Goal: Task Accomplishment & Management: Use online tool/utility

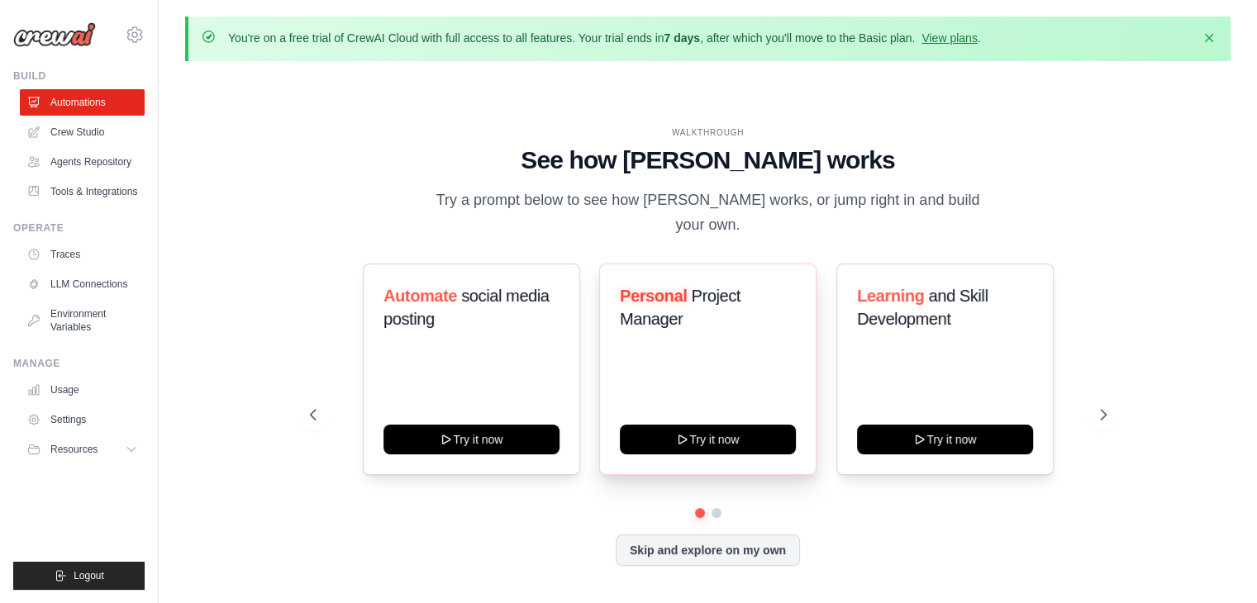
click at [704, 369] on div "Personal Project Manager Try it now" at bounding box center [707, 369] width 217 height 211
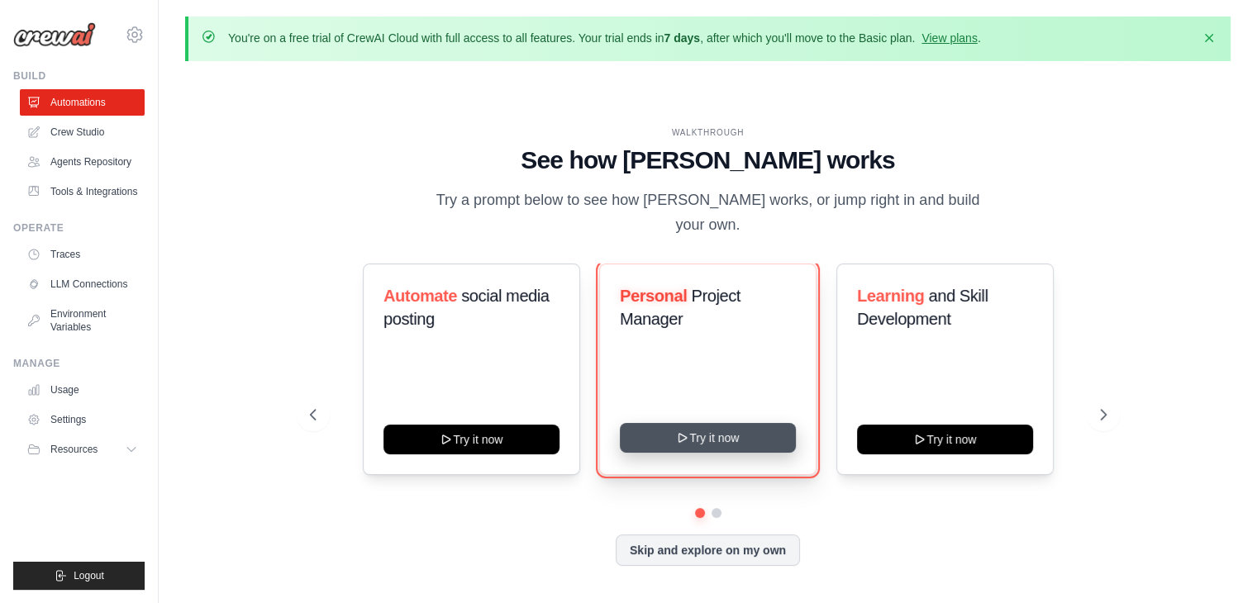
click at [701, 424] on button "Try it now" at bounding box center [708, 438] width 176 height 30
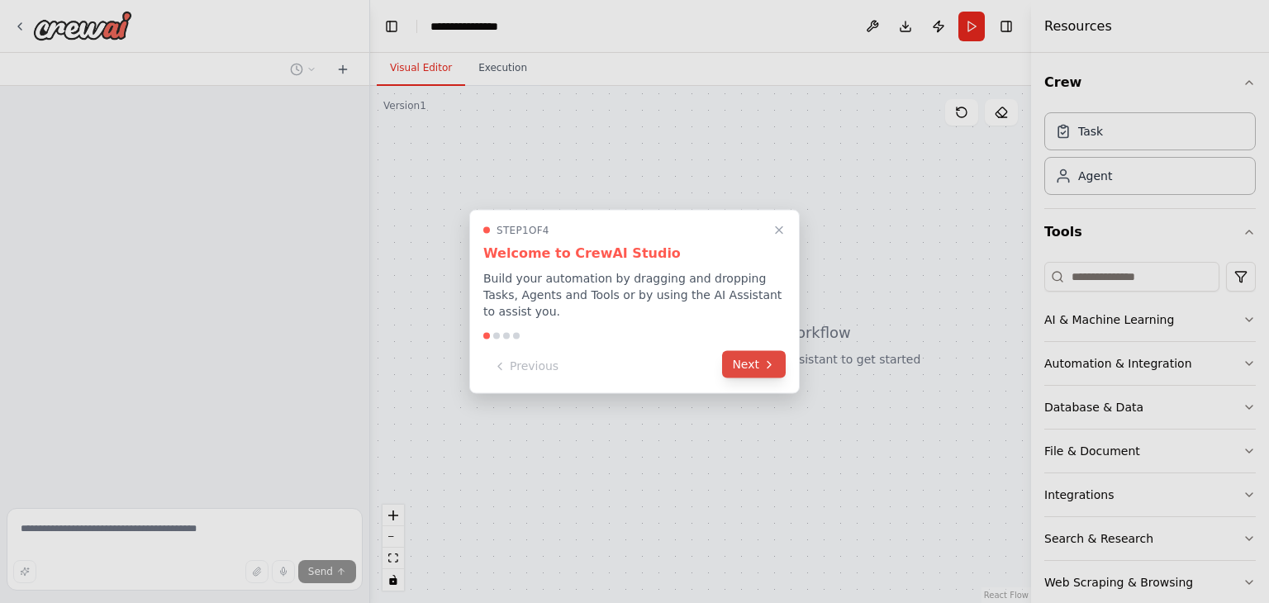
click at [753, 359] on button "Next" at bounding box center [754, 364] width 64 height 27
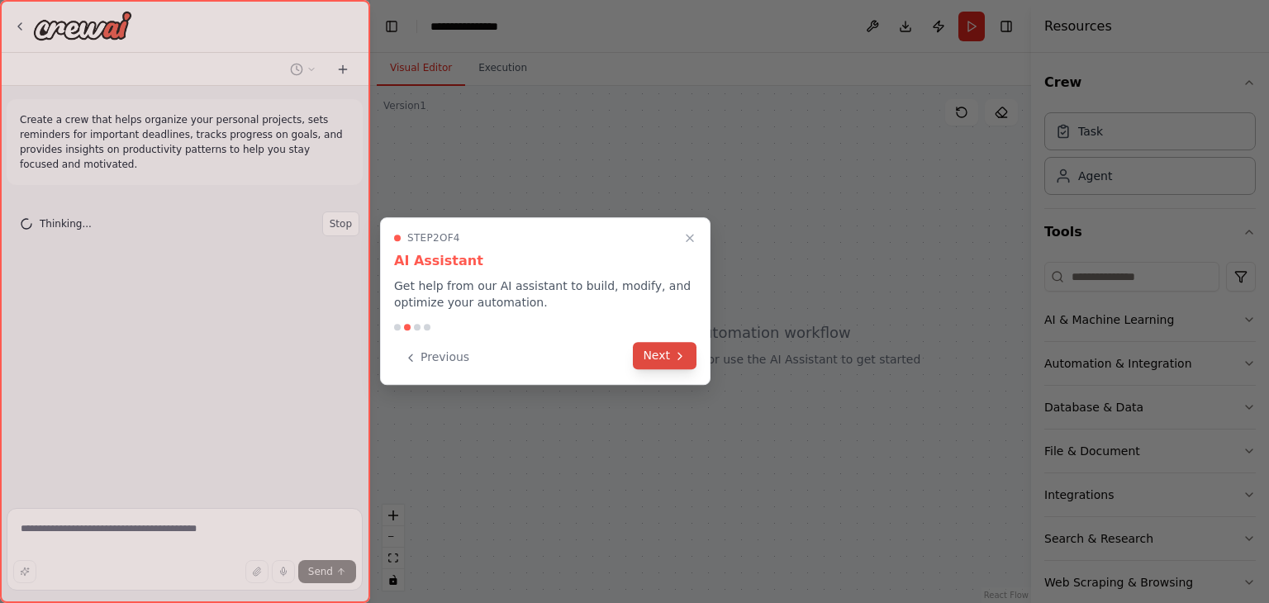
click at [671, 361] on button "Next" at bounding box center [665, 355] width 64 height 27
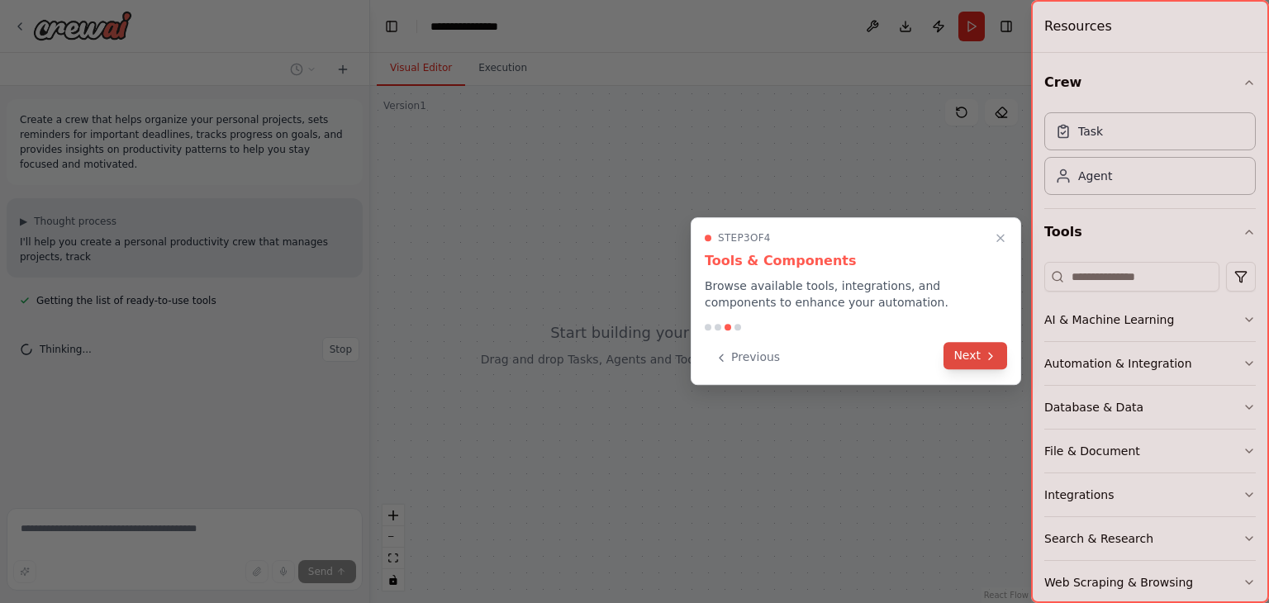
click at [975, 354] on button "Next" at bounding box center [975, 355] width 64 height 27
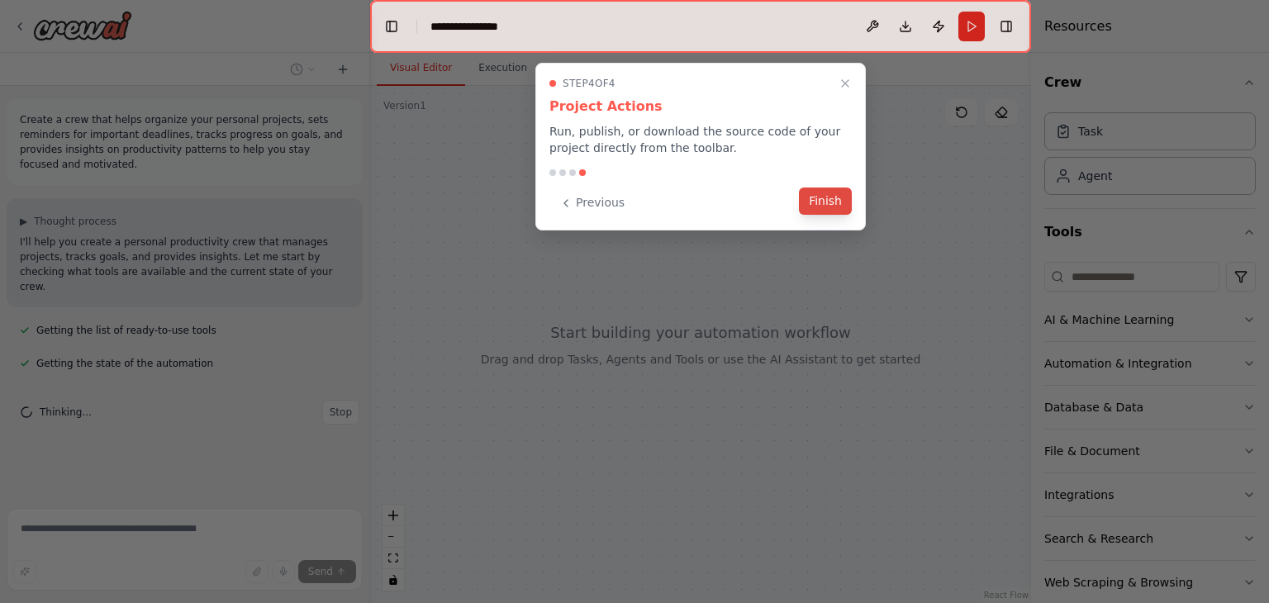
click at [830, 199] on button "Finish" at bounding box center [825, 201] width 53 height 27
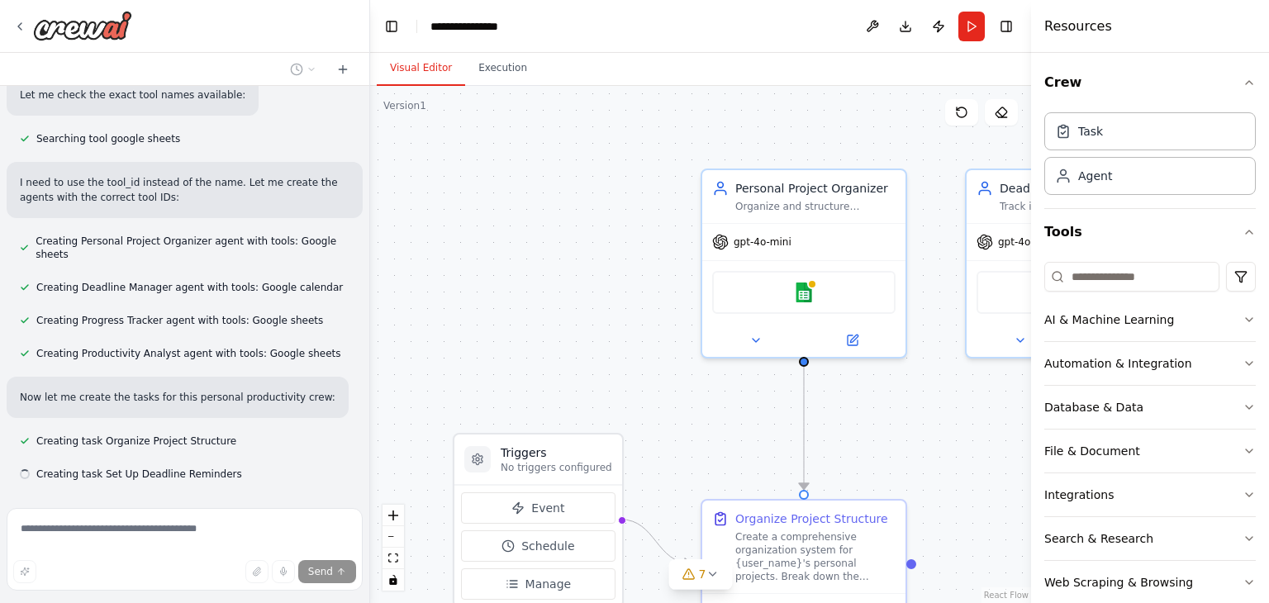
scroll to position [595, 0]
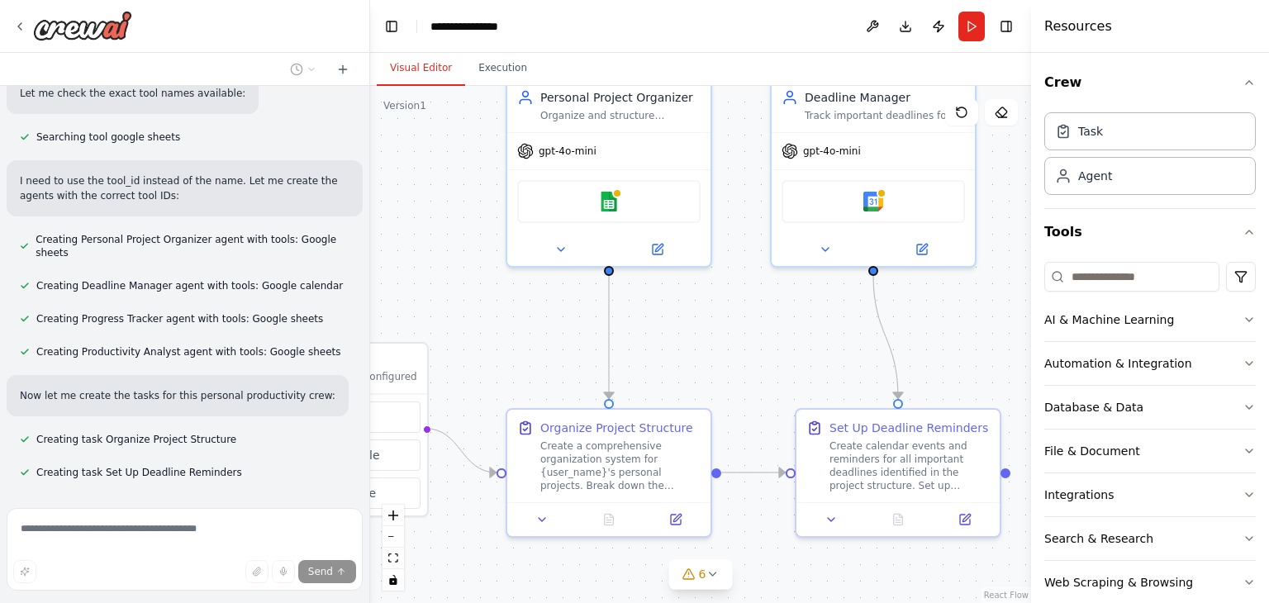
drag, startPoint x: 964, startPoint y: 416, endPoint x: 769, endPoint y: 325, distance: 215.1
click at [769, 325] on div ".deletable-edge-delete-btn { width: 20px; height: 20px; border: 0px solid #ffff…" at bounding box center [700, 344] width 661 height 517
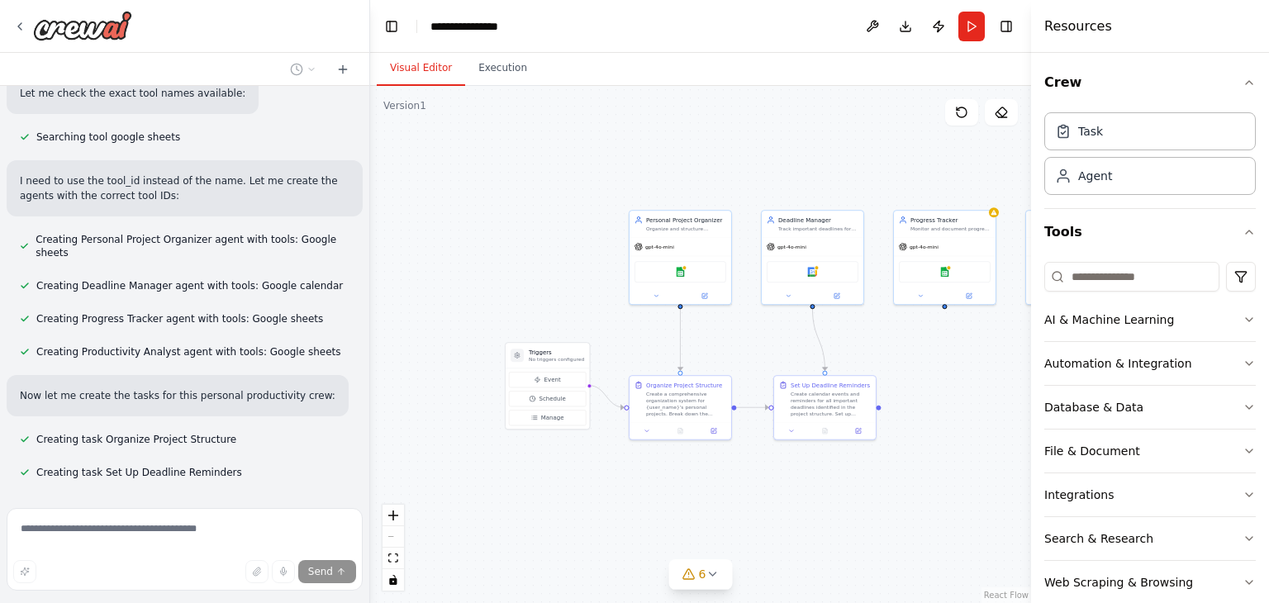
scroll to position [628, 0]
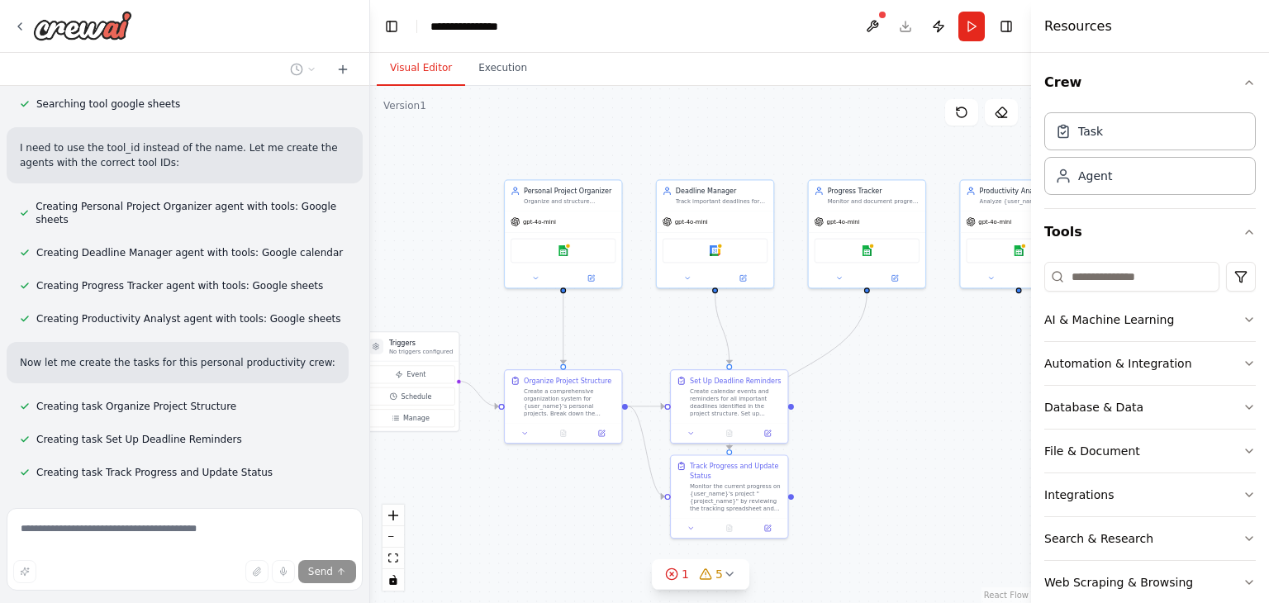
drag, startPoint x: 751, startPoint y: 337, endPoint x: 644, endPoint y: 326, distance: 107.2
click at [644, 326] on div ".deletable-edge-delete-btn { width: 20px; height: 20px; border: 0px solid #ffff…" at bounding box center [700, 344] width 661 height 517
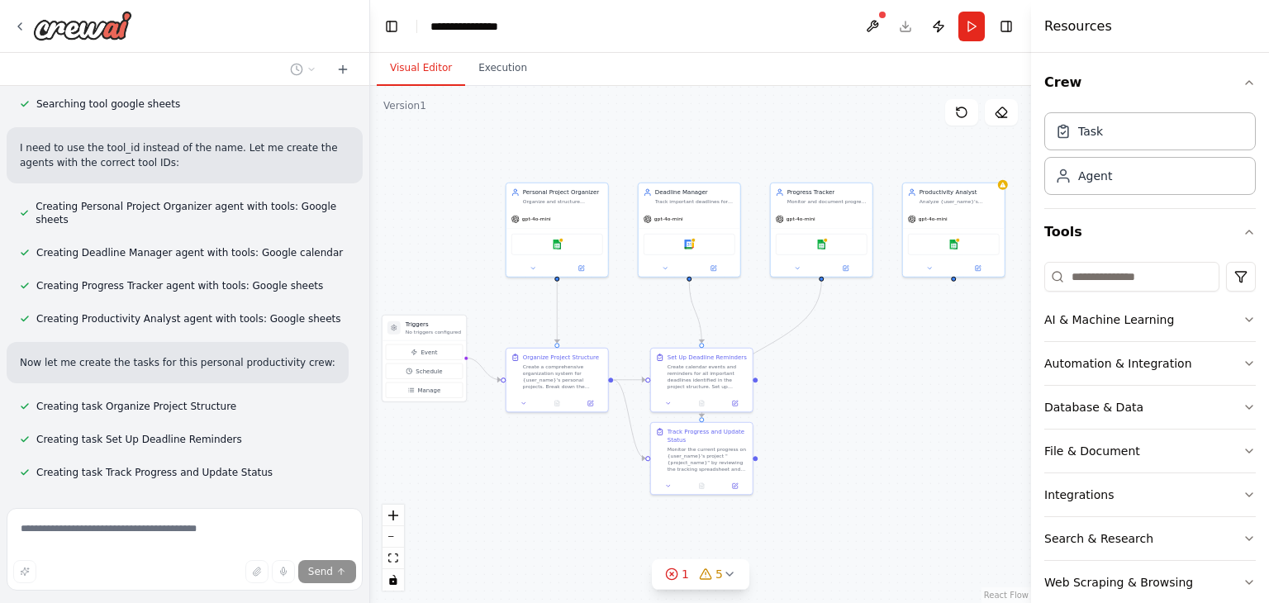
drag, startPoint x: 911, startPoint y: 364, endPoint x: 890, endPoint y: 349, distance: 26.6
click at [890, 349] on div ".deletable-edge-delete-btn { width: 20px; height: 20px; border: 0px solid #ffff…" at bounding box center [700, 344] width 661 height 517
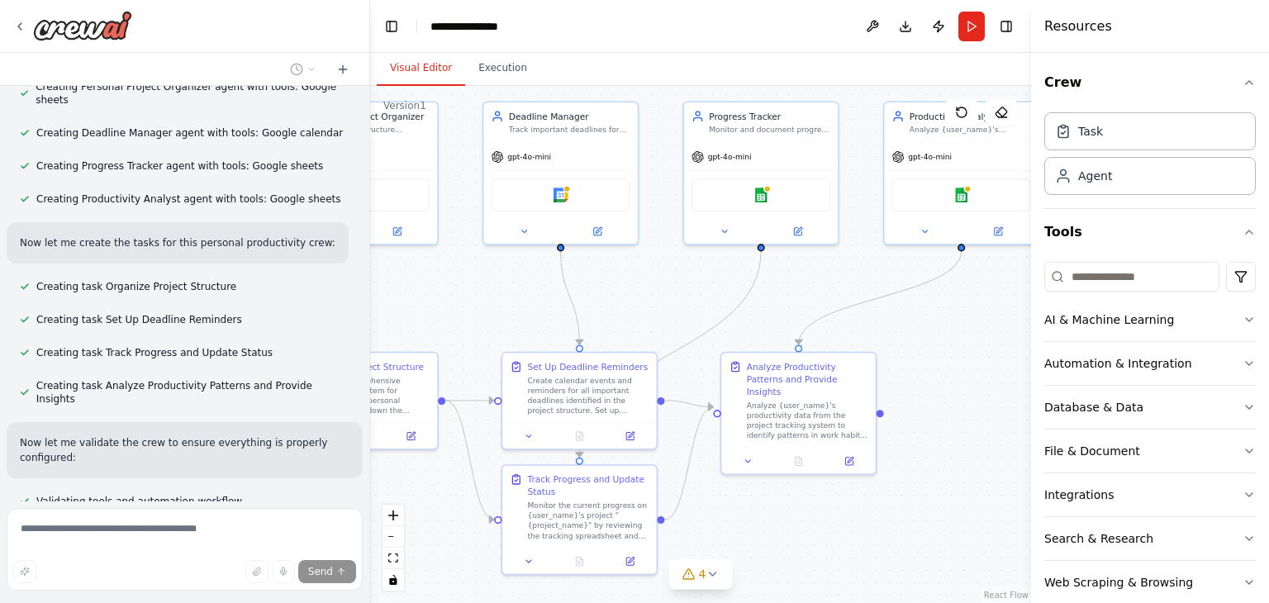
scroll to position [763, 0]
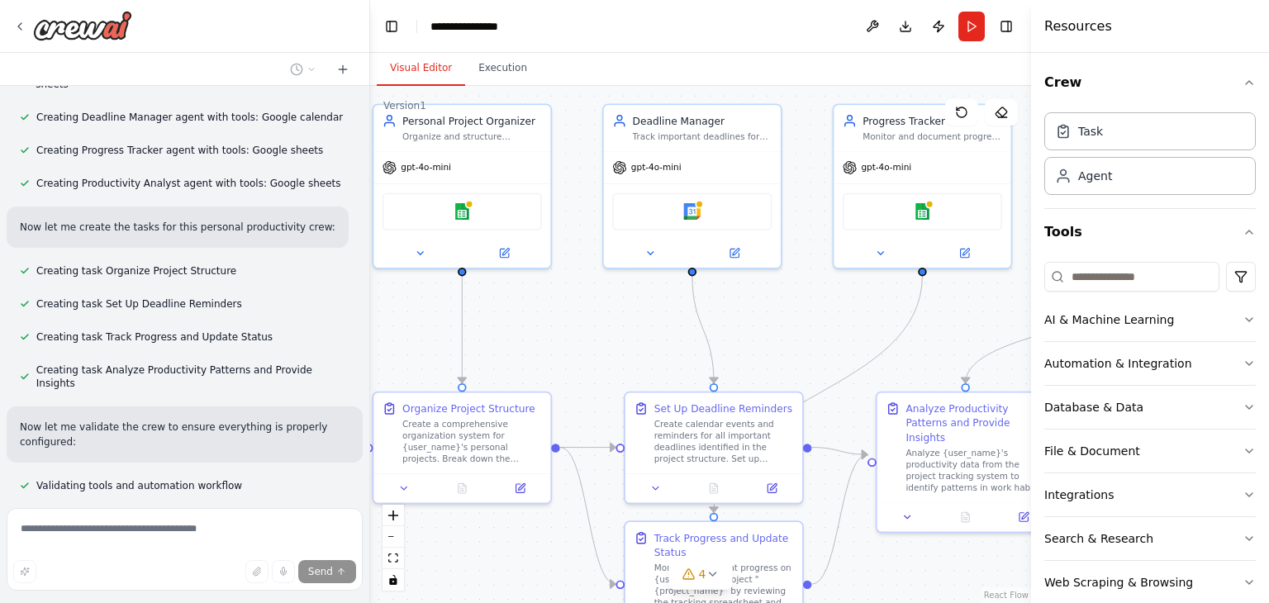
drag, startPoint x: 748, startPoint y: 315, endPoint x: 940, endPoint y: 354, distance: 195.7
click at [940, 354] on div ".deletable-edge-delete-btn { width: 20px; height: 20px; border: 0px solid #ffff…" at bounding box center [700, 344] width 661 height 517
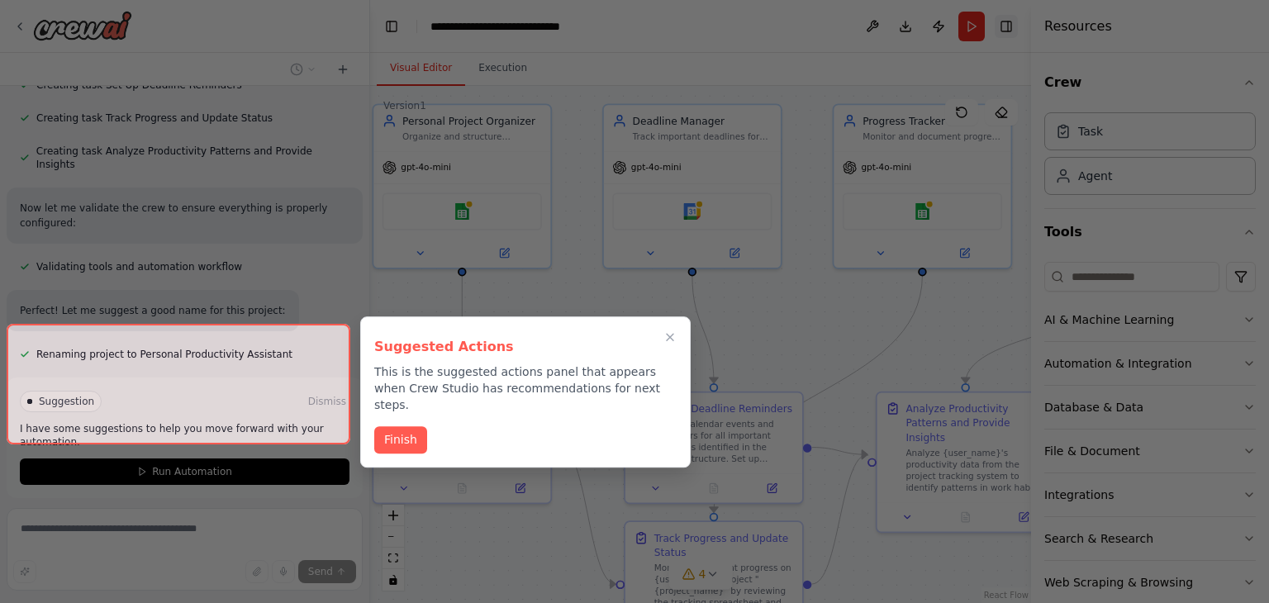
scroll to position [984, 0]
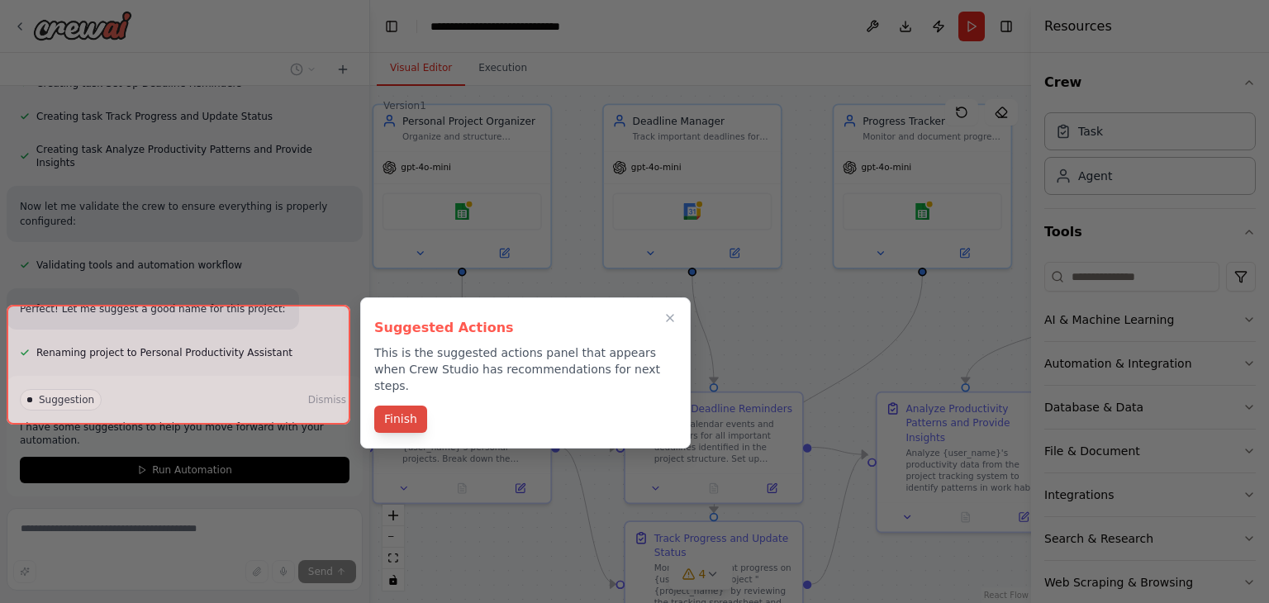
click at [407, 406] on button "Finish" at bounding box center [400, 419] width 53 height 27
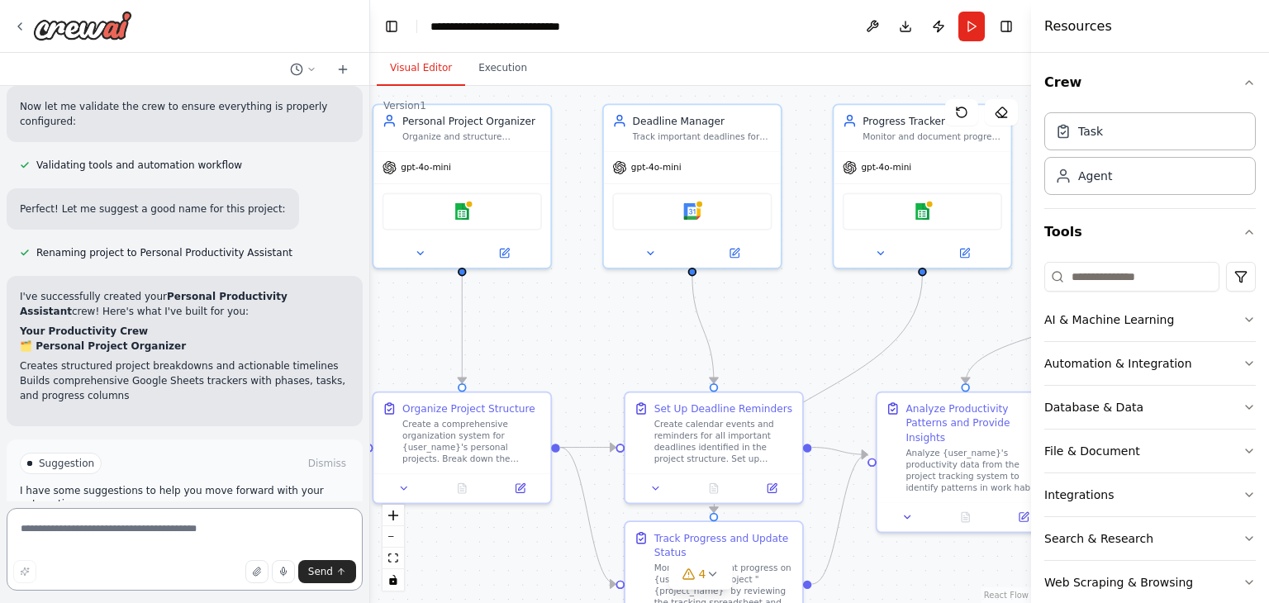
scroll to position [1098, 0]
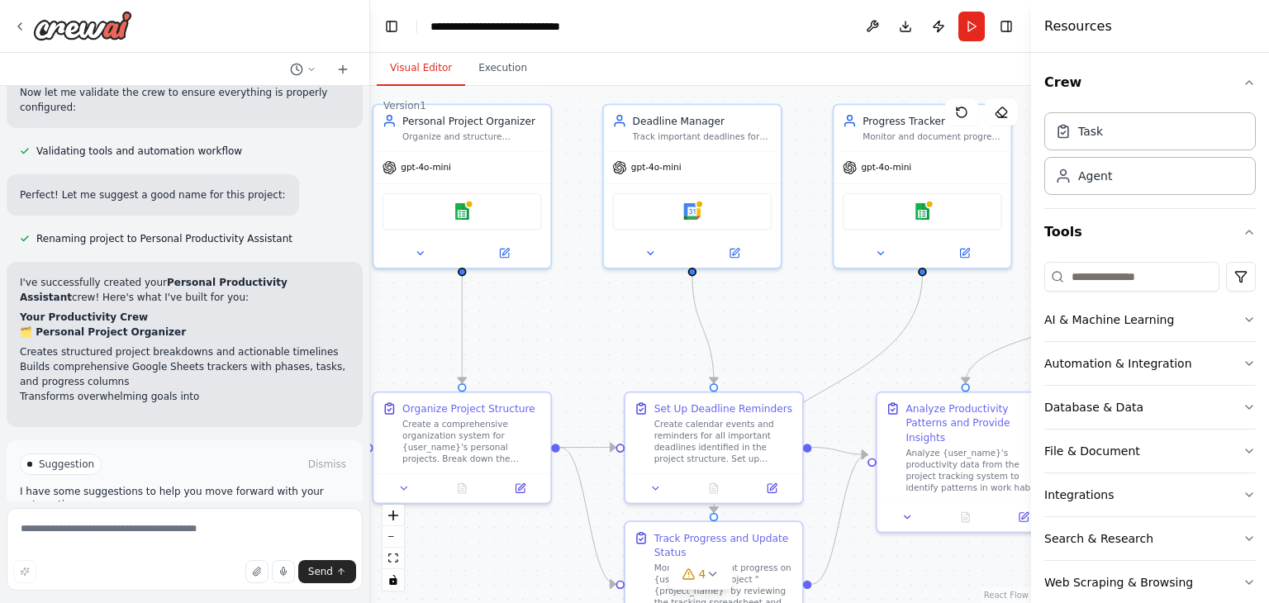
click at [1235, 21] on div "Resources" at bounding box center [1150, 26] width 238 height 53
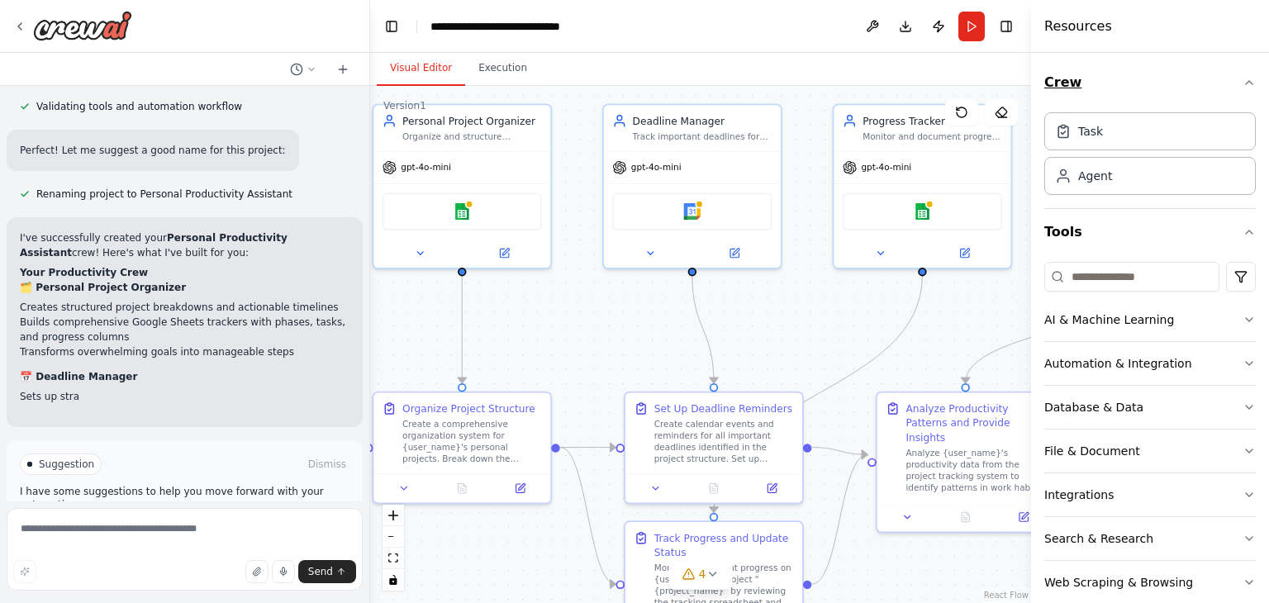
scroll to position [1143, 0]
click at [1243, 78] on icon "button" at bounding box center [1249, 82] width 13 height 13
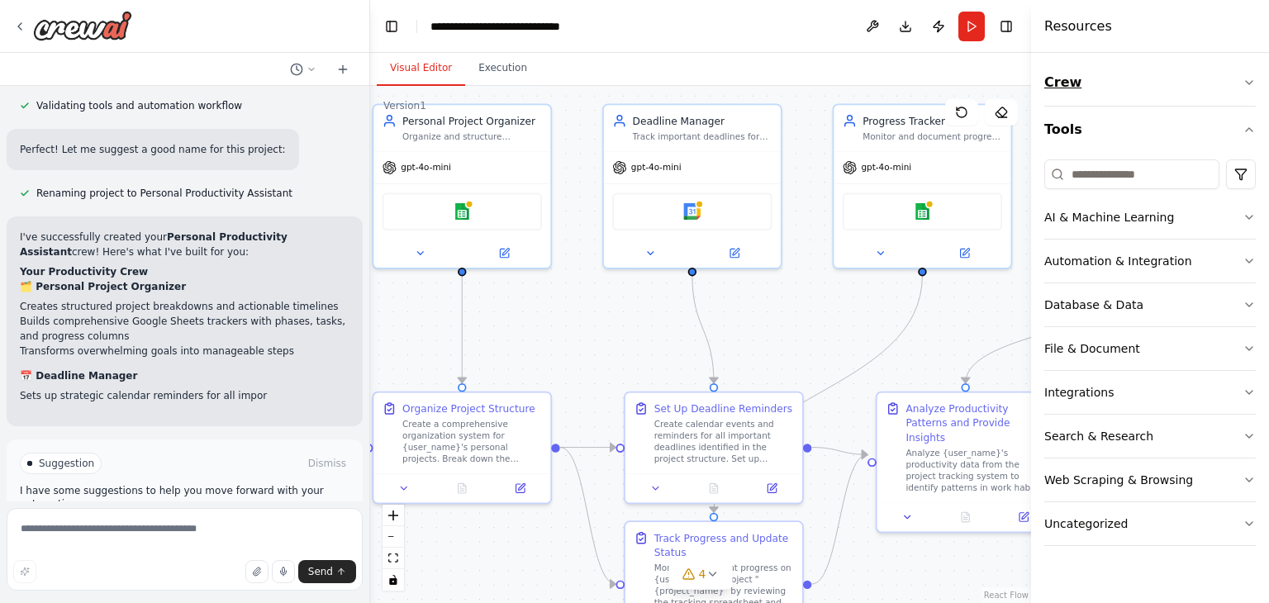
click at [1233, 78] on button "Crew" at bounding box center [1149, 82] width 211 height 46
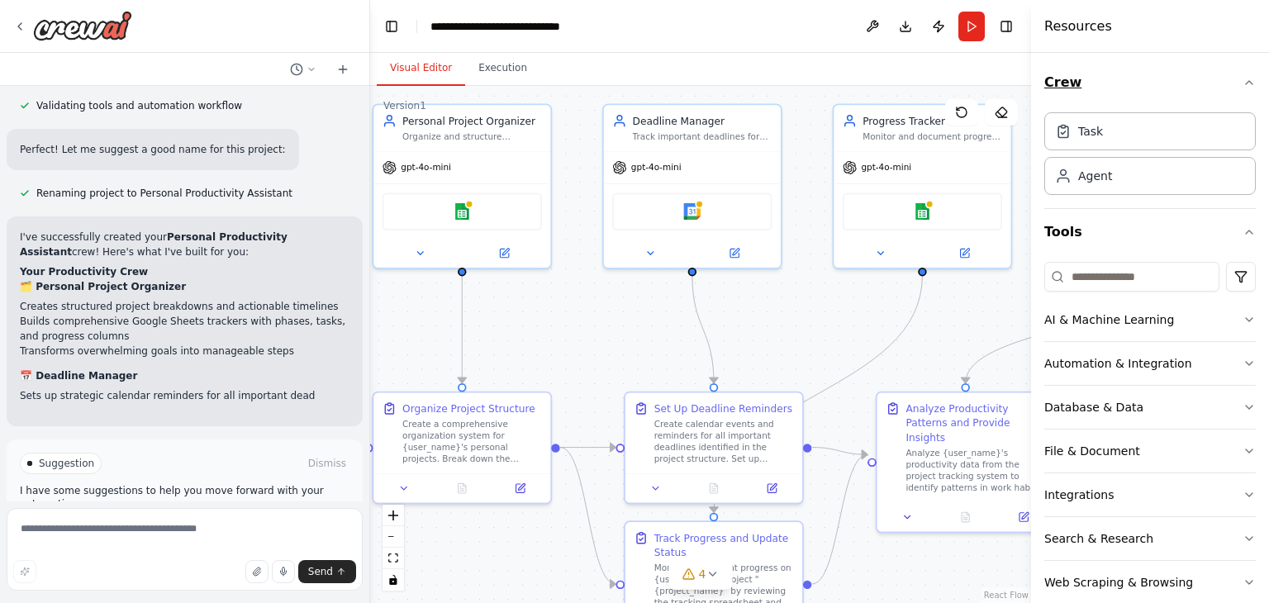
scroll to position [1157, 0]
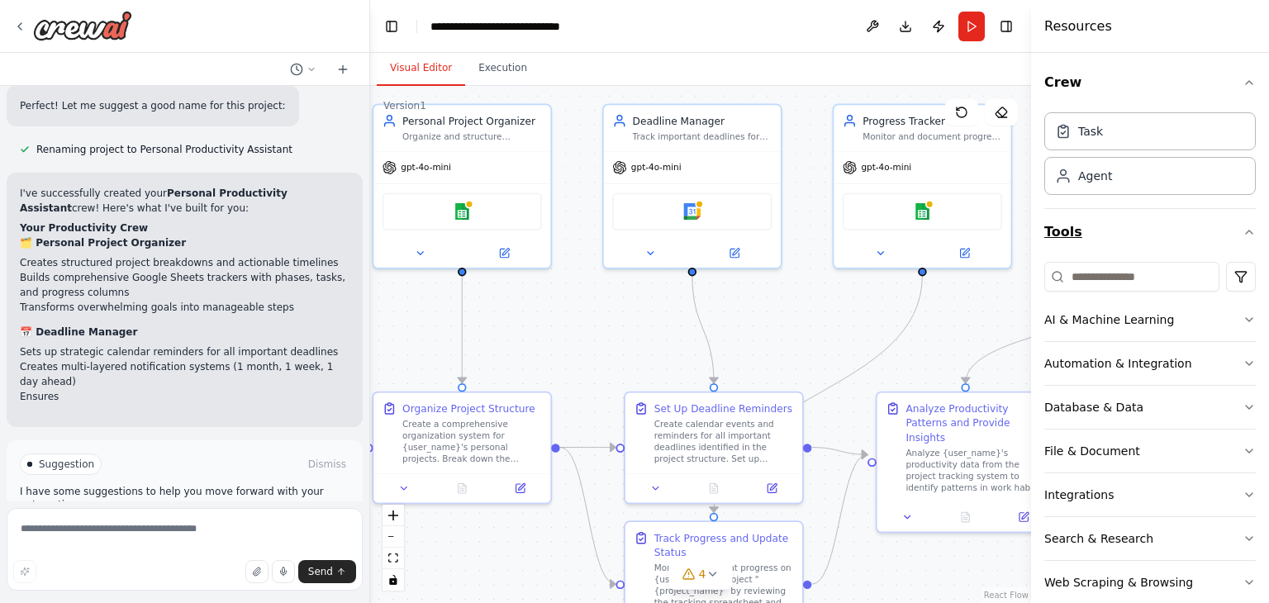
click at [1225, 231] on button "Tools" at bounding box center [1149, 232] width 211 height 46
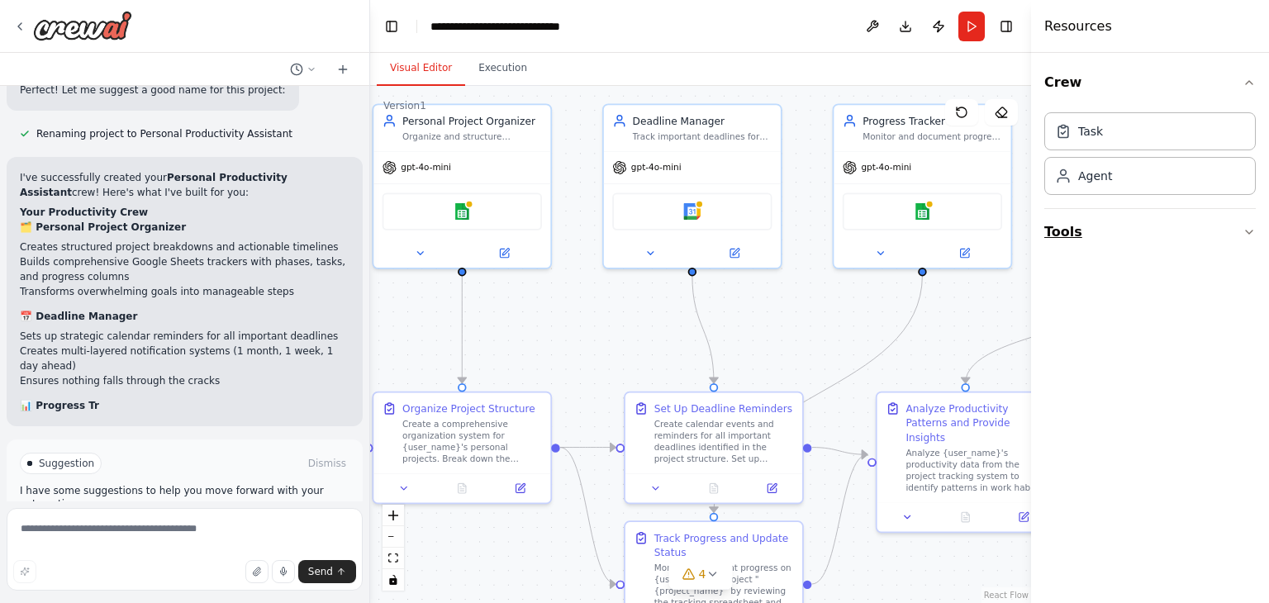
click at [1246, 229] on icon "button" at bounding box center [1249, 232] width 13 height 13
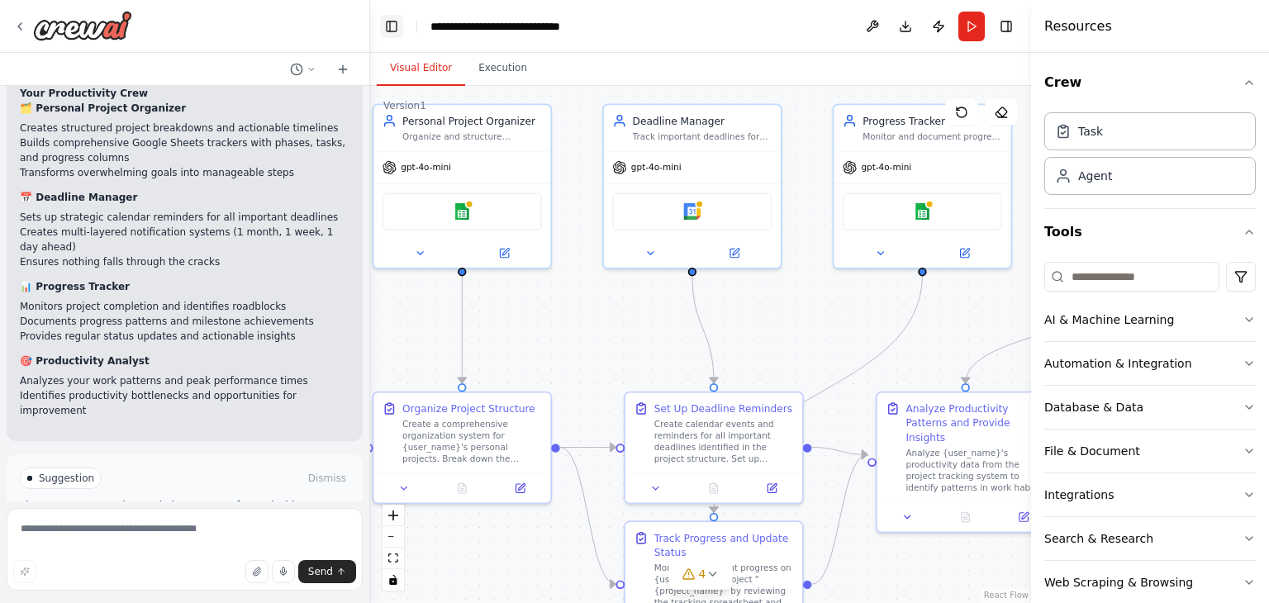
scroll to position [1336, 0]
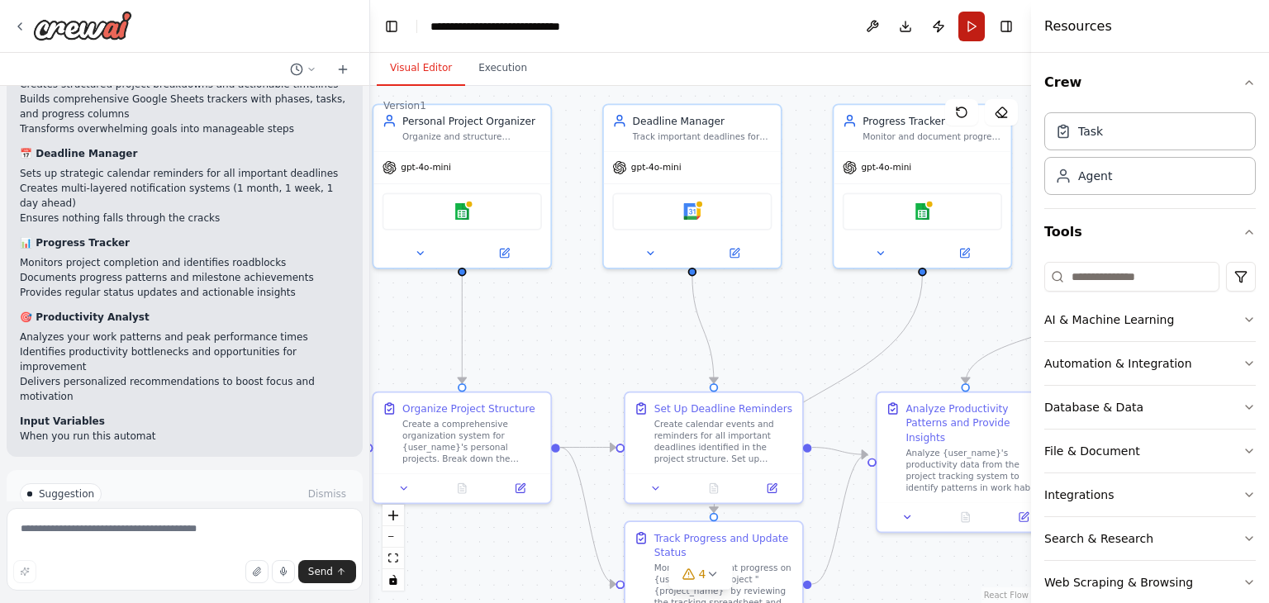
click at [972, 23] on button "Run" at bounding box center [971, 27] width 26 height 30
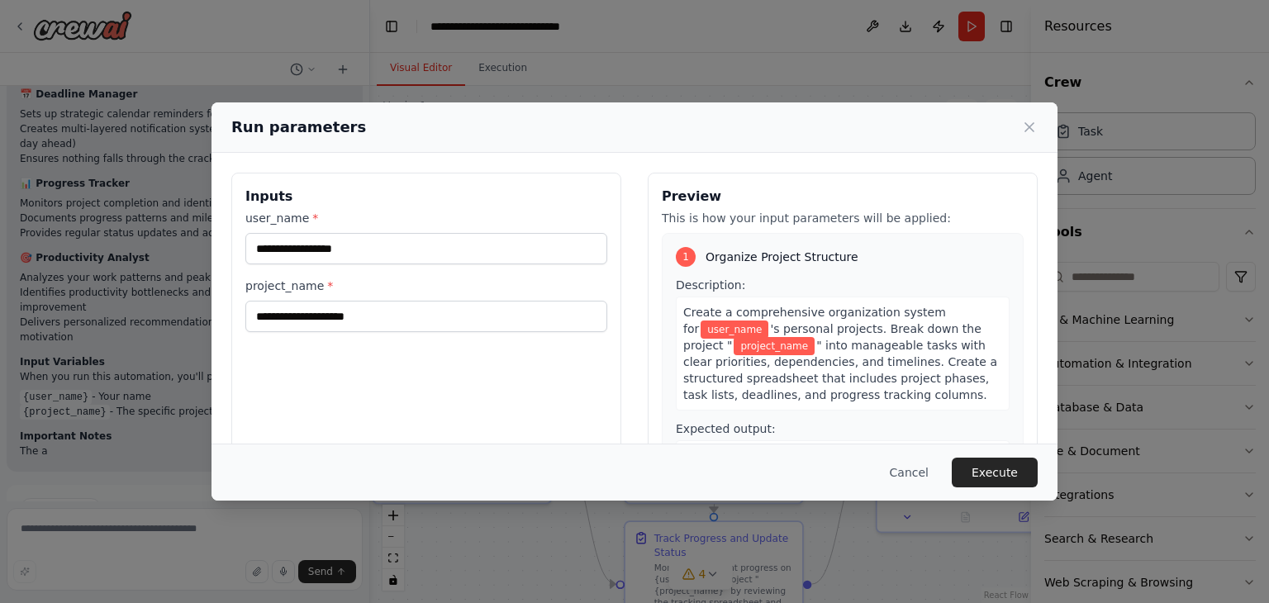
scroll to position [1441, 0]
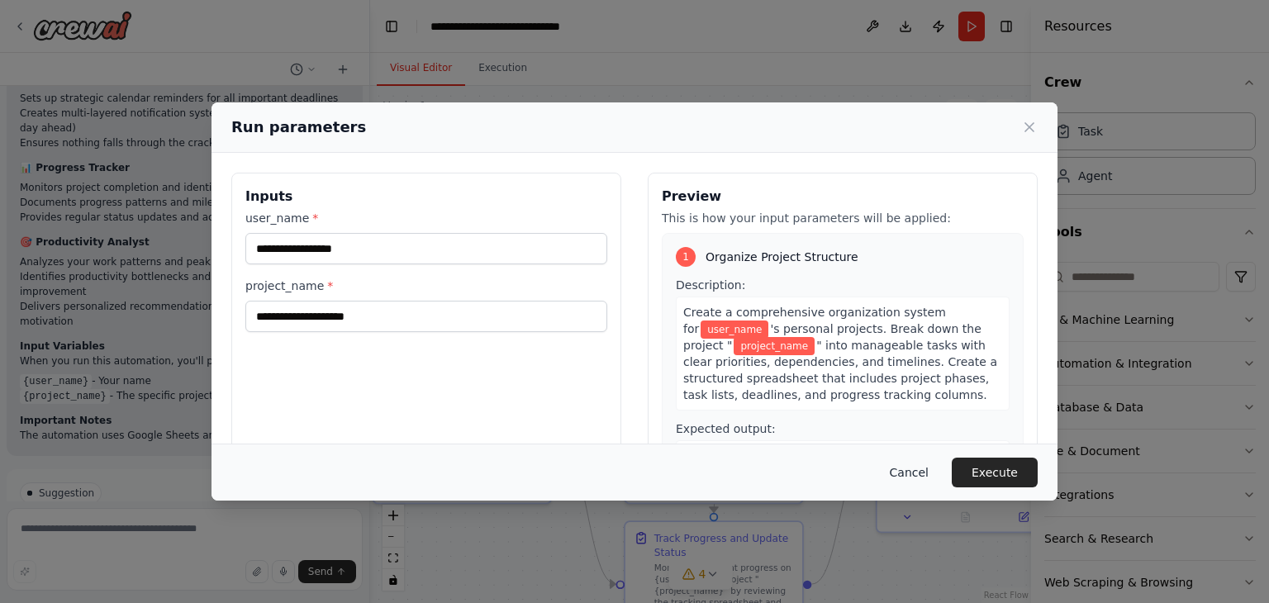
click at [926, 474] on button "Cancel" at bounding box center [909, 473] width 65 height 30
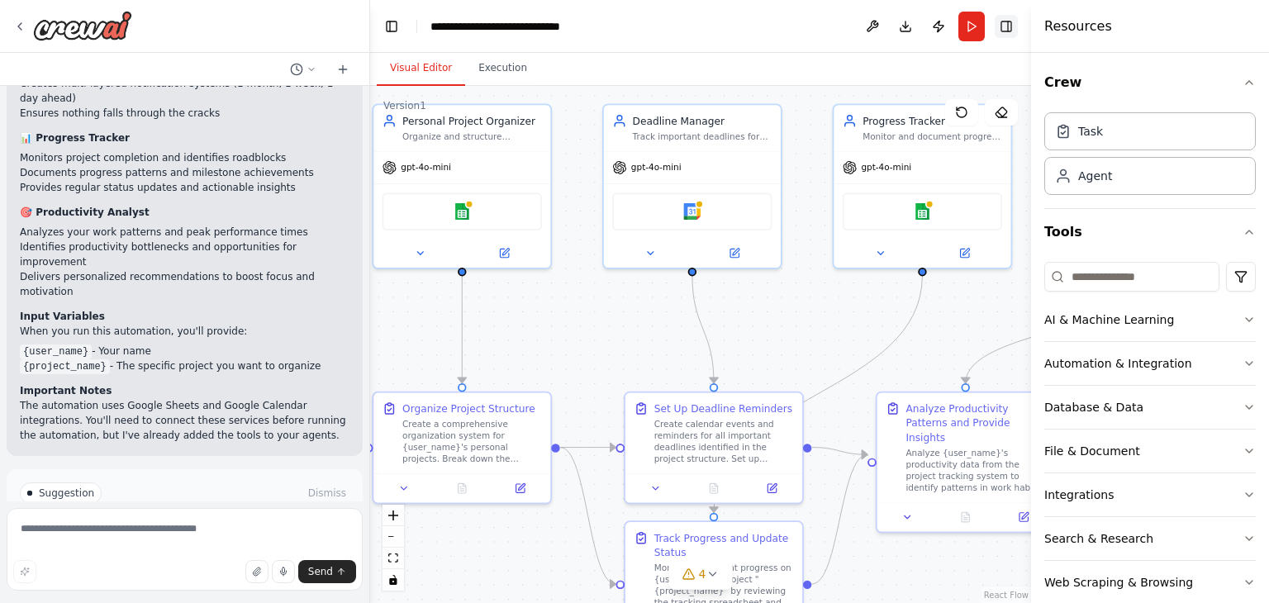
scroll to position [1490, 0]
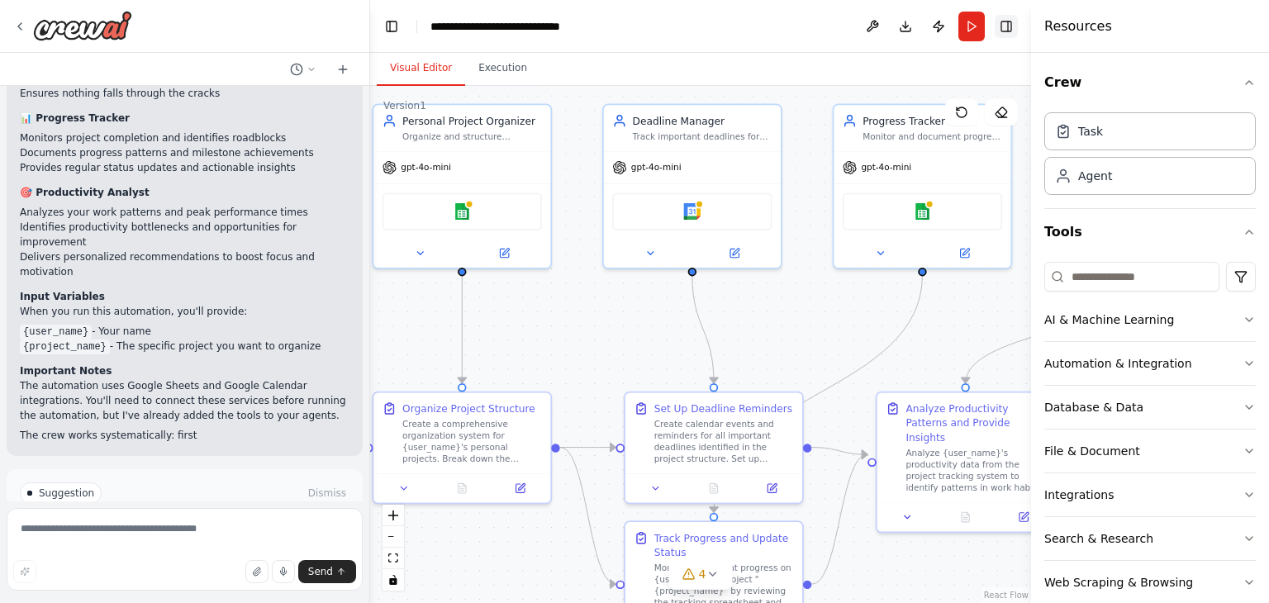
click at [1001, 26] on button "Toggle Right Sidebar" at bounding box center [1006, 26] width 23 height 23
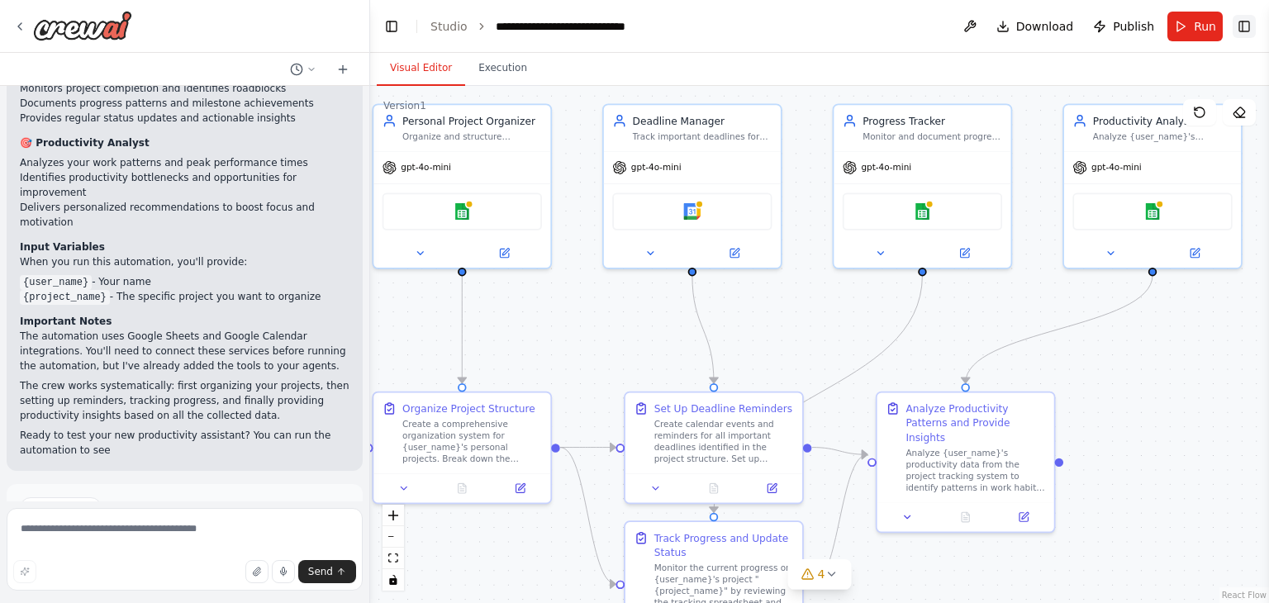
scroll to position [1554, 0]
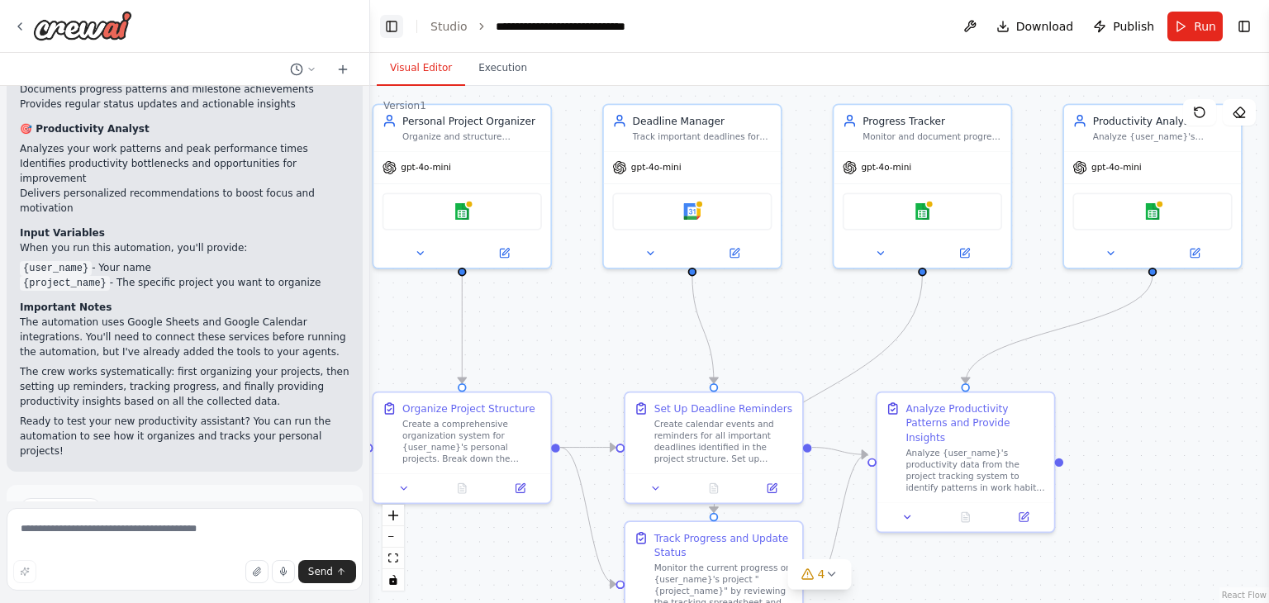
click at [391, 24] on button "Toggle Left Sidebar" at bounding box center [391, 26] width 23 height 23
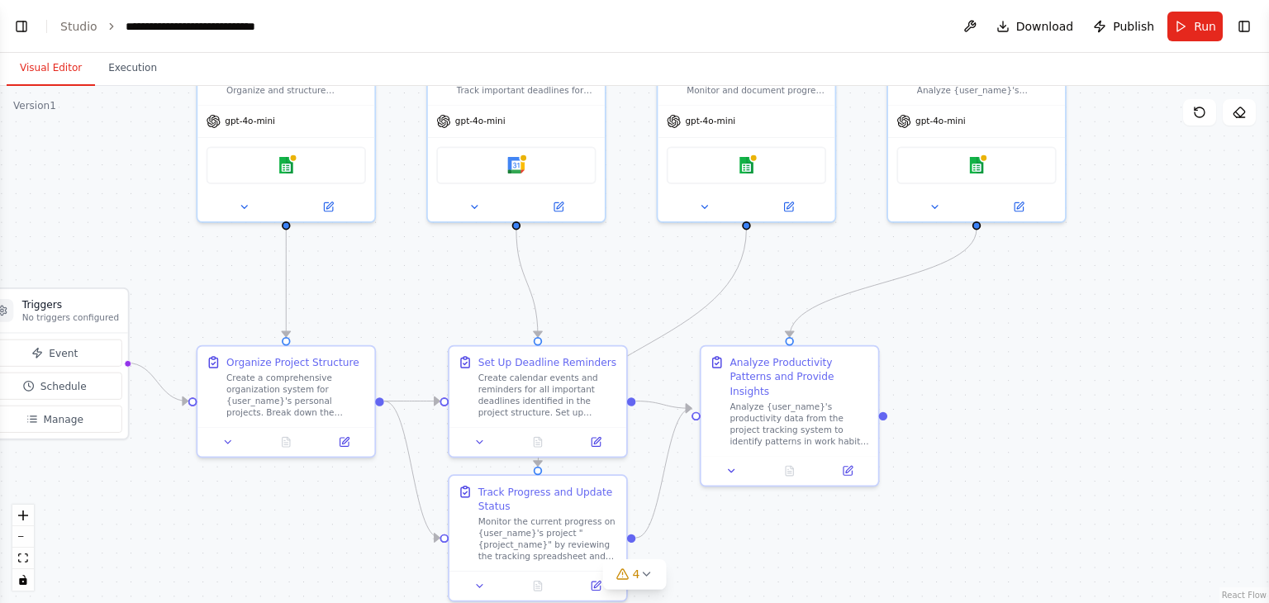
drag, startPoint x: 876, startPoint y: 371, endPoint x: 1104, endPoint y: 311, distance: 235.6
click at [1110, 308] on div ".deletable-edge-delete-btn { width: 20px; height: 20px; border: 0px solid #ffff…" at bounding box center [634, 344] width 1269 height 517
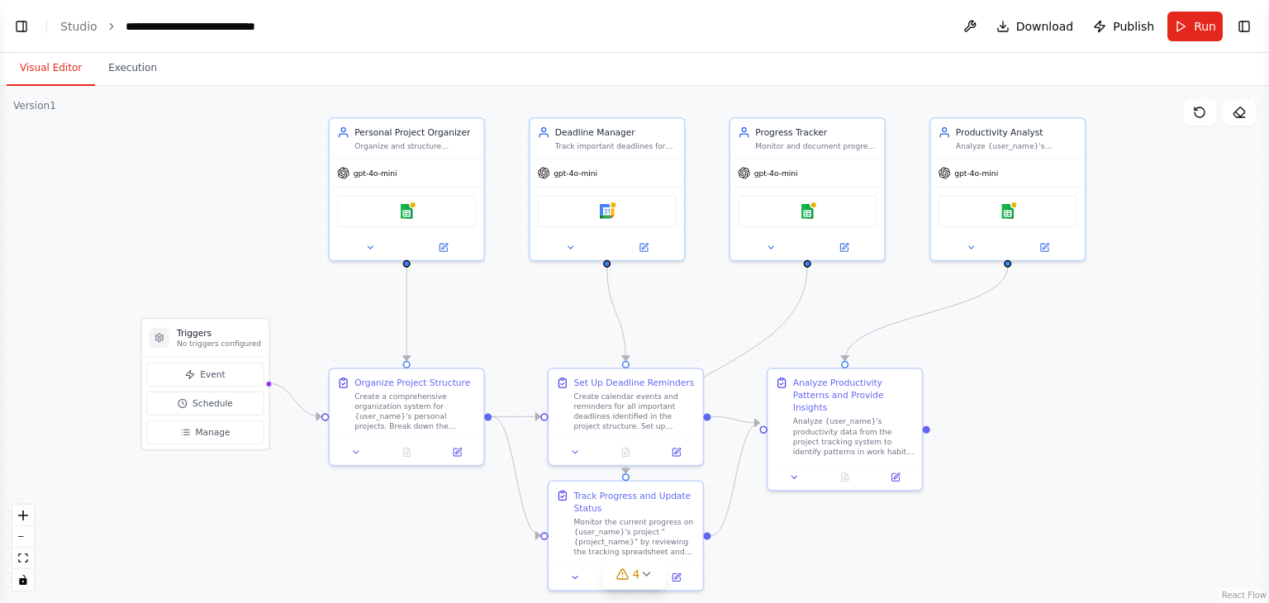
drag, startPoint x: 1064, startPoint y: 324, endPoint x: 1053, endPoint y: 336, distance: 17.0
click at [1053, 345] on div ".deletable-edge-delete-btn { width: 20px; height: 20px; border: 0px solid #ffff…" at bounding box center [634, 344] width 1269 height 517
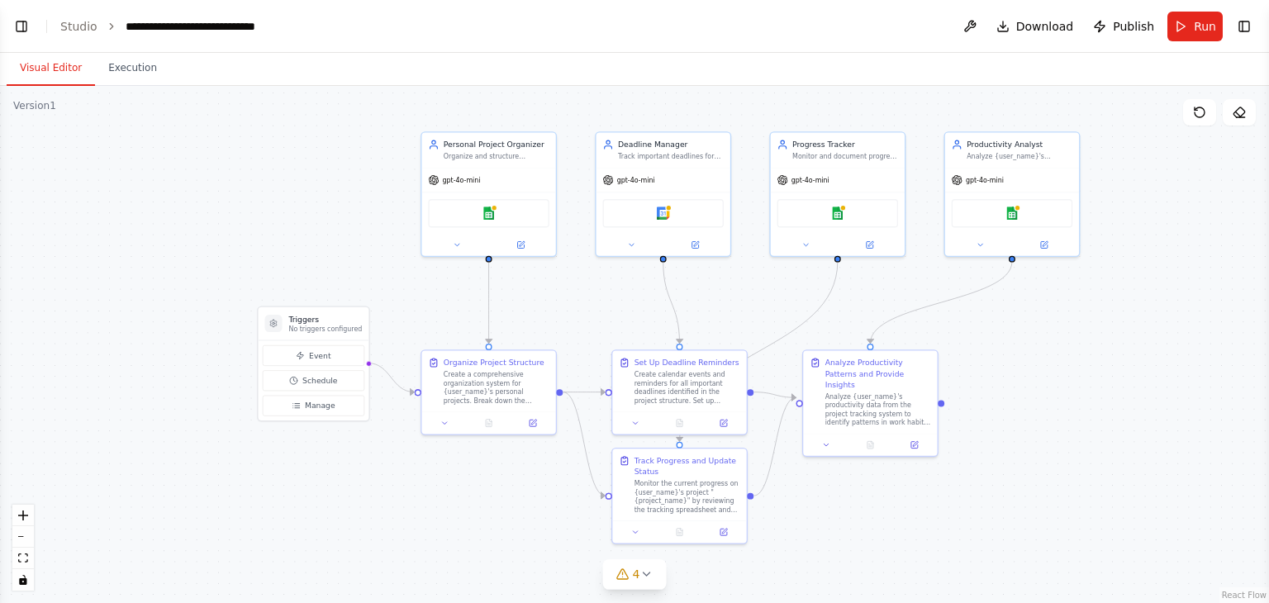
click at [1064, 500] on div ".deletable-edge-delete-btn { width: 20px; height: 20px; border: 0px solid #ffff…" at bounding box center [634, 344] width 1269 height 517
click at [198, 563] on div ".deletable-edge-delete-btn { width: 20px; height: 20px; border: 0px solid #ffff…" at bounding box center [634, 344] width 1269 height 517
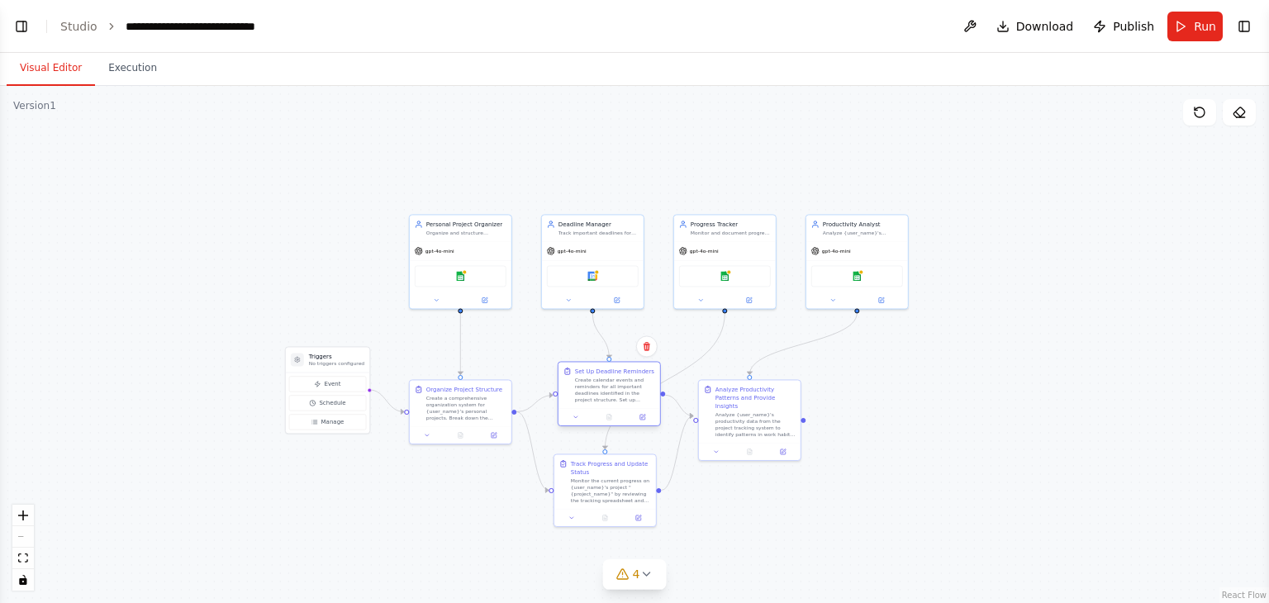
drag, startPoint x: 658, startPoint y: 335, endPoint x: 648, endPoint y: 394, distance: 60.3
click at [648, 394] on div "Create calendar events and reminders for all important deadlines identified in …" at bounding box center [615, 390] width 80 height 26
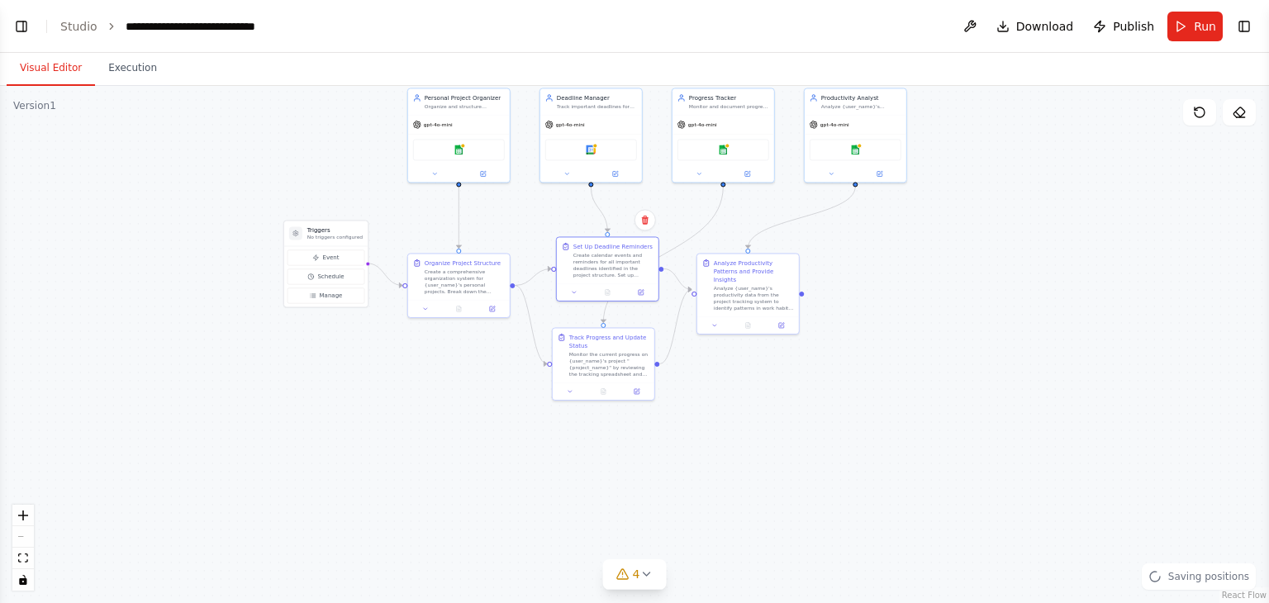
drag, startPoint x: 980, startPoint y: 388, endPoint x: 978, endPoint y: 245, distance: 142.9
click at [978, 245] on div ".deletable-edge-delete-btn { width: 20px; height: 20px; border: 0px solid #ffff…" at bounding box center [634, 344] width 1269 height 517
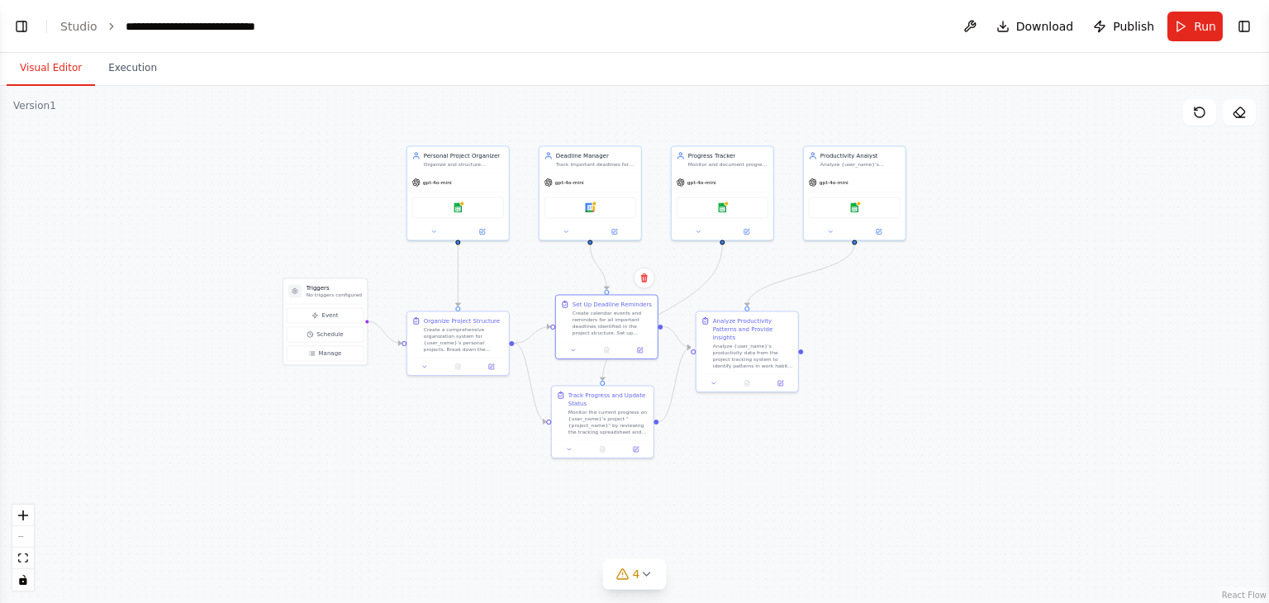
drag, startPoint x: 752, startPoint y: 425, endPoint x: 752, endPoint y: 488, distance: 62.8
click at [752, 488] on div ".deletable-edge-delete-btn { width: 20px; height: 20px; border: 0px solid #ffff…" at bounding box center [634, 344] width 1269 height 517
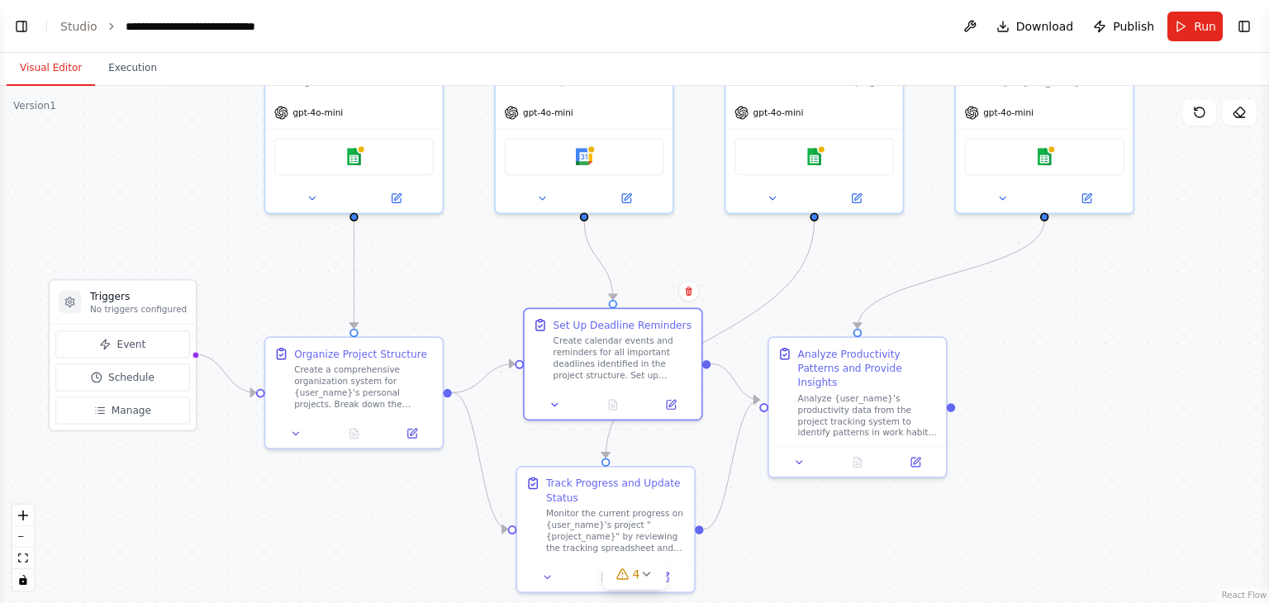
drag, startPoint x: 925, startPoint y: 406, endPoint x: 1084, endPoint y: 425, distance: 159.9
click at [1096, 445] on div ".deletable-edge-delete-btn { width: 20px; height: 20px; border: 0px solid #ffff…" at bounding box center [634, 344] width 1269 height 517
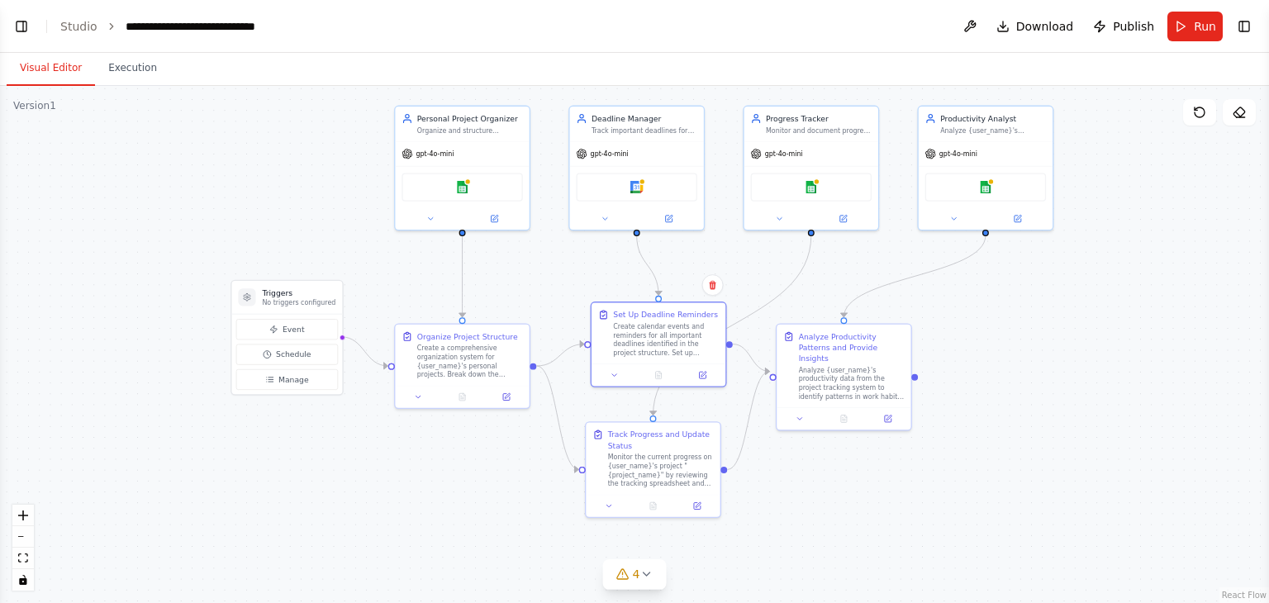
drag, startPoint x: 1114, startPoint y: 387, endPoint x: 1053, endPoint y: 378, distance: 61.0
click at [1053, 378] on div ".deletable-edge-delete-btn { width: 20px; height: 20px; border: 0px solid #ffff…" at bounding box center [634, 344] width 1269 height 517
click at [478, 192] on div "Google sheets" at bounding box center [462, 185] width 121 height 28
click at [467, 159] on div "gpt-4o-mini" at bounding box center [462, 152] width 134 height 24
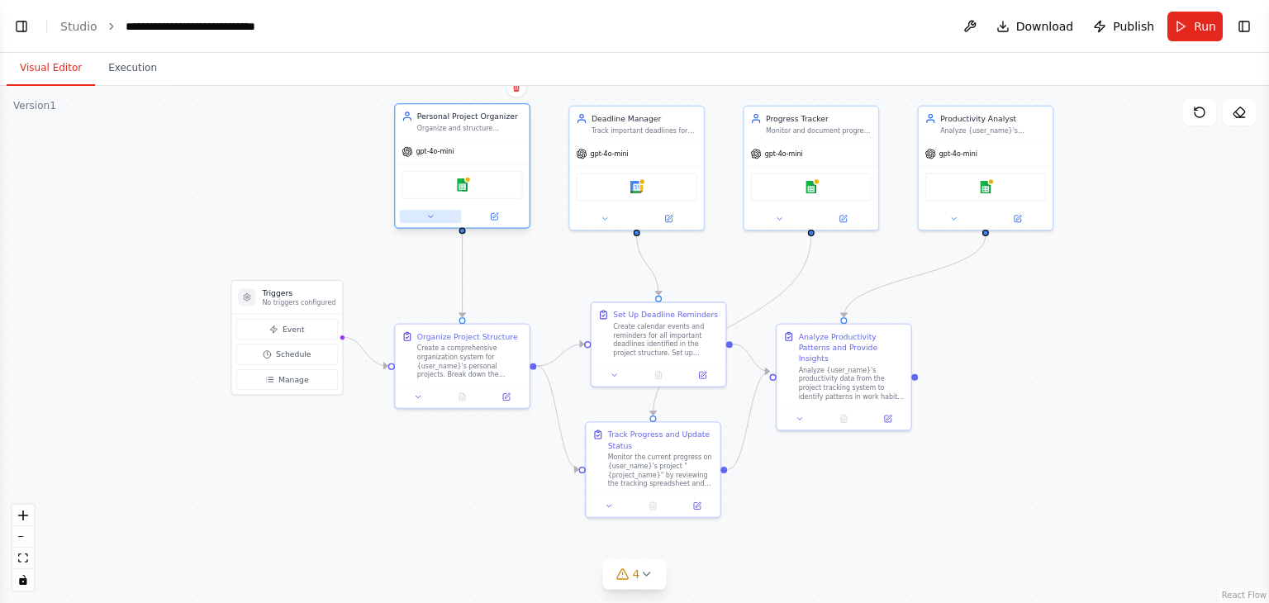
click at [426, 212] on icon at bounding box center [430, 216] width 9 height 9
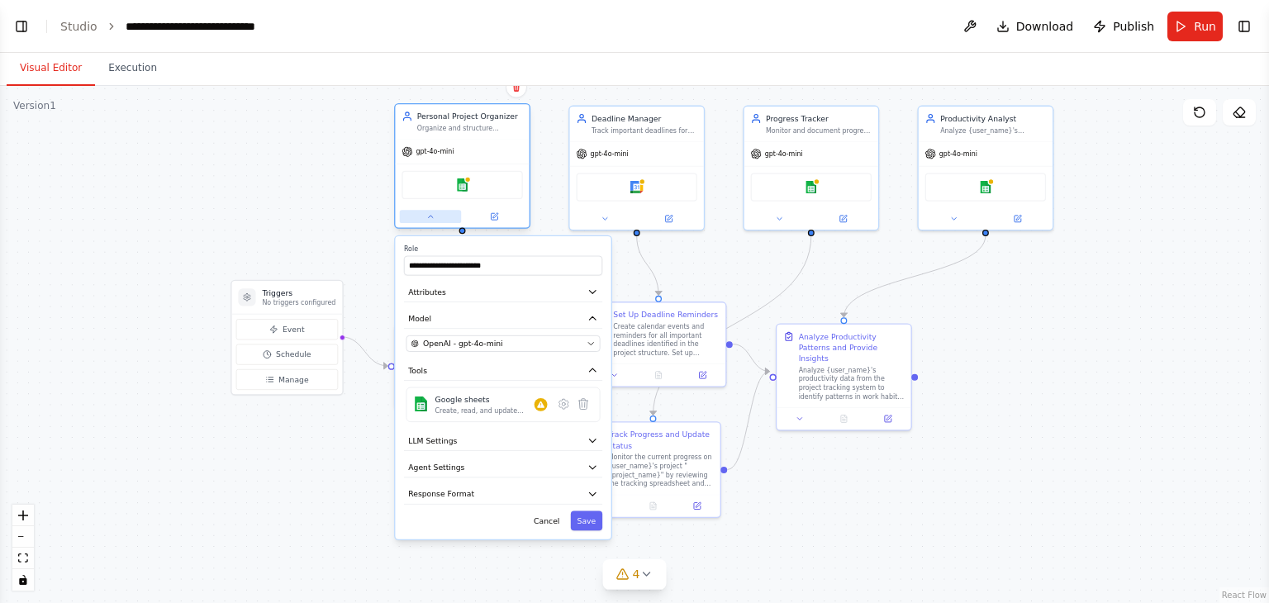
click at [426, 212] on icon at bounding box center [430, 216] width 9 height 9
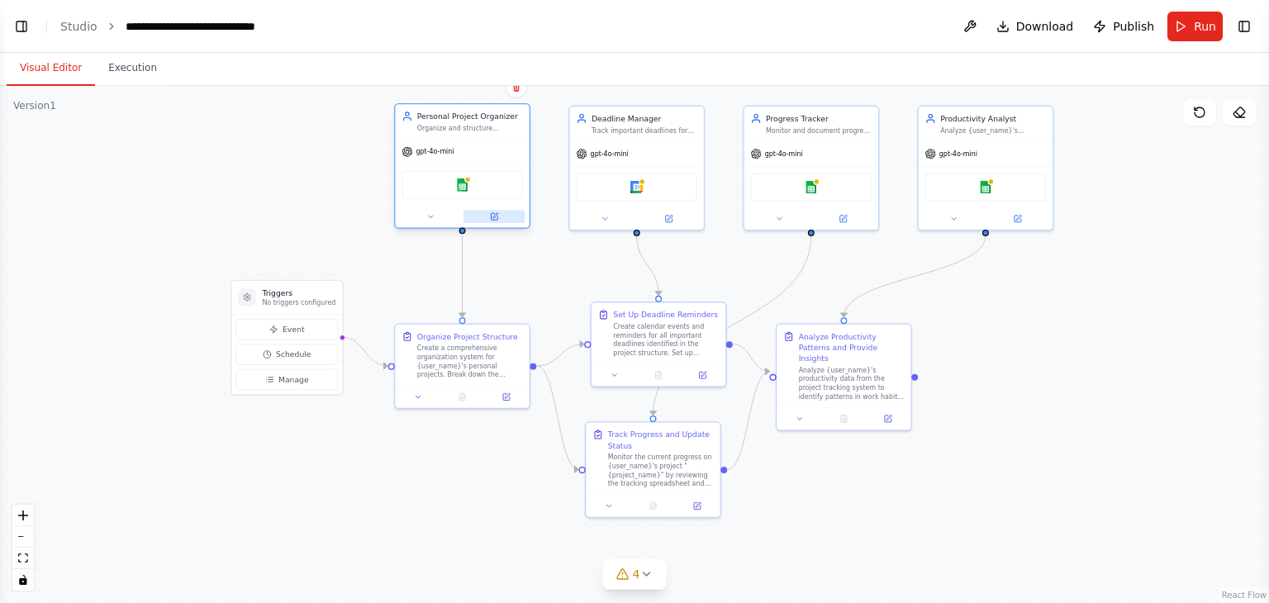
click at [497, 213] on icon at bounding box center [494, 215] width 5 height 5
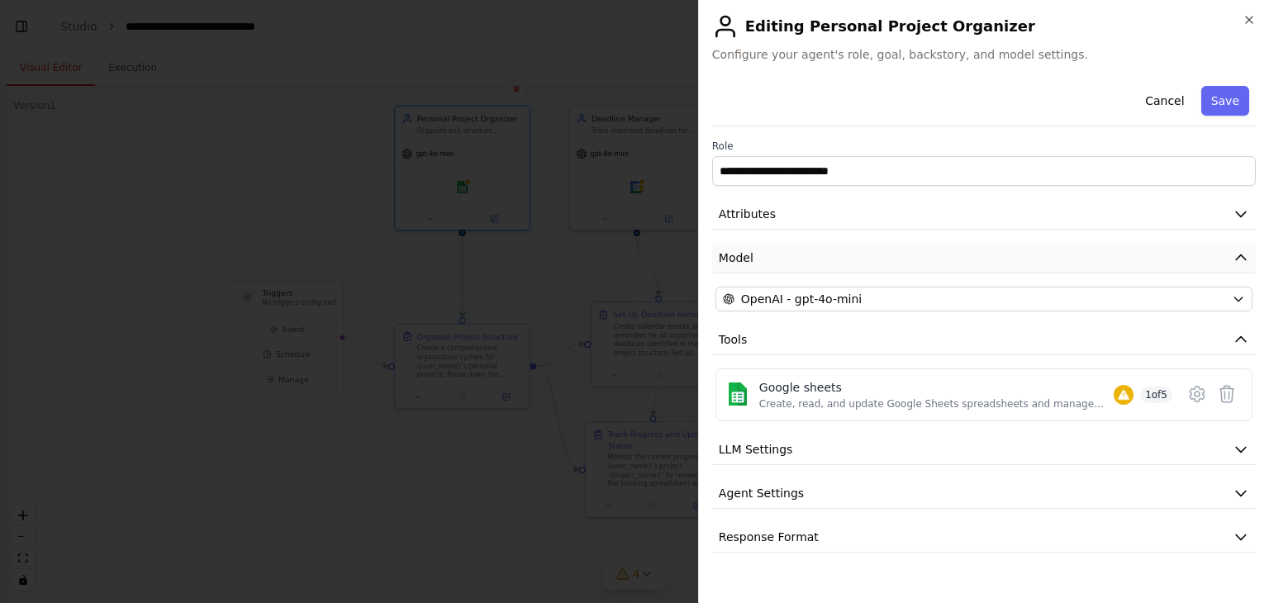
click at [1230, 260] on button "Model" at bounding box center [984, 258] width 544 height 31
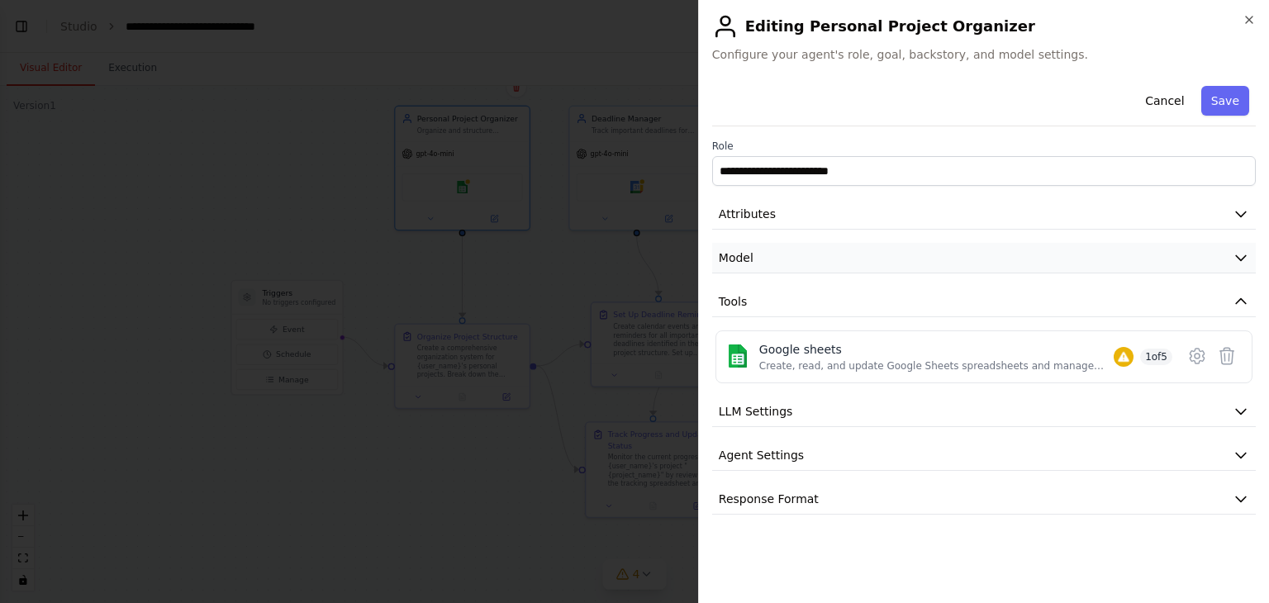
click at [1230, 260] on button "Model" at bounding box center [984, 258] width 544 height 31
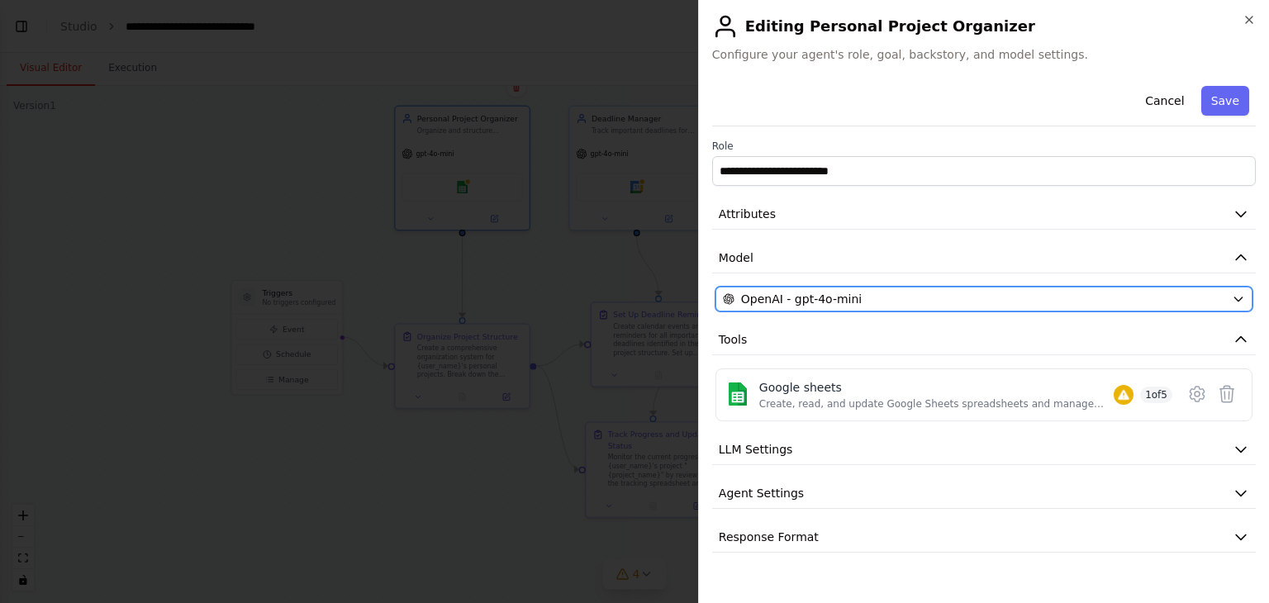
click at [1228, 298] on button "OpenAI - gpt-4o-mini" at bounding box center [983, 299] width 537 height 25
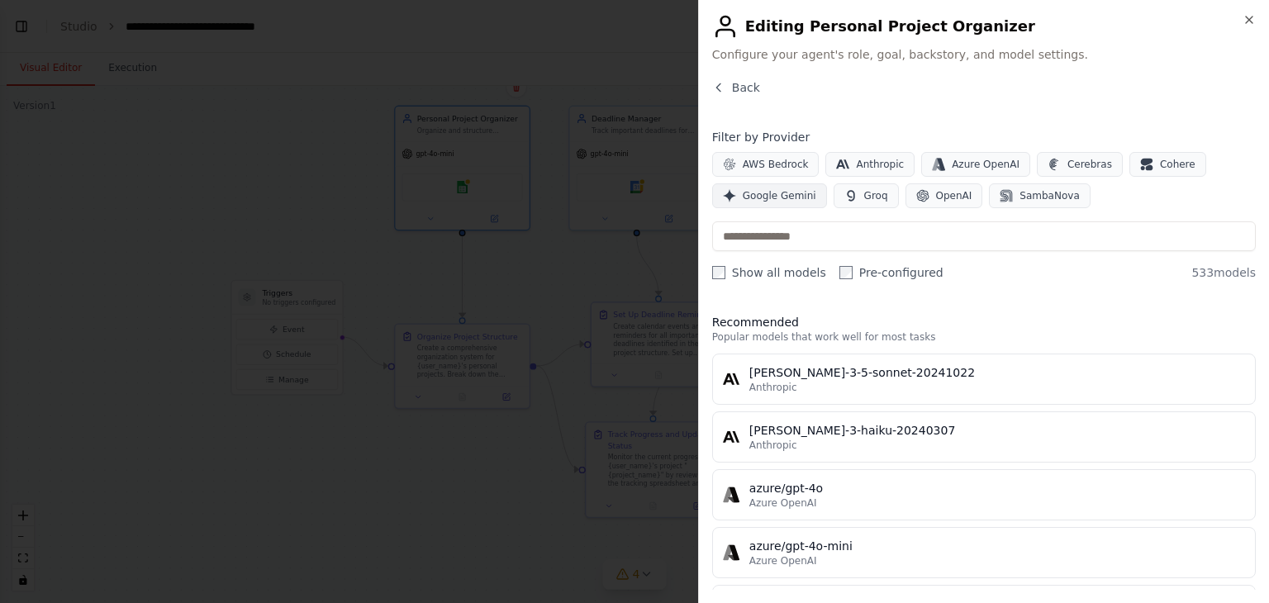
click at [772, 199] on span "Google Gemini" at bounding box center [780, 195] width 74 height 13
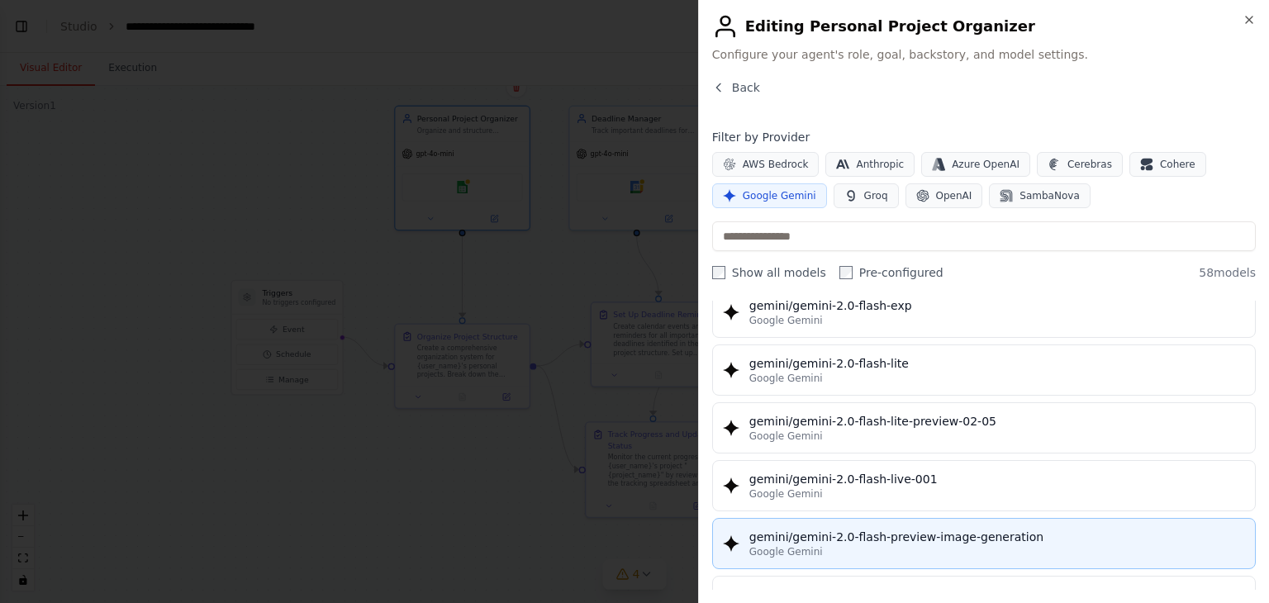
scroll to position [991, 0]
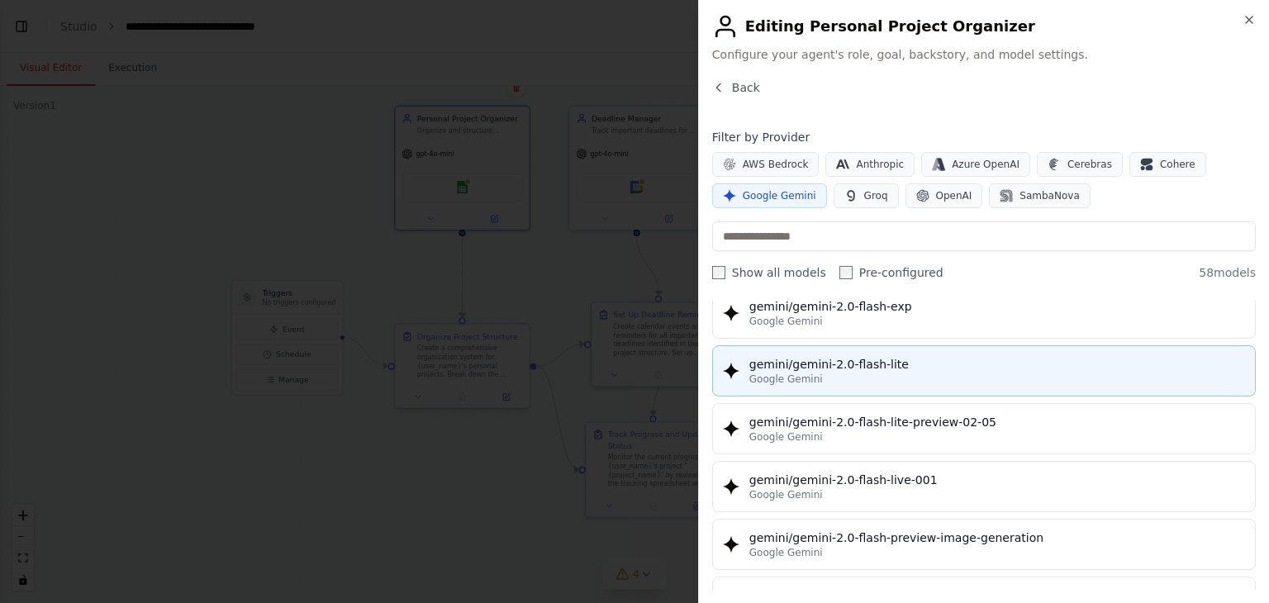
click at [914, 373] on div "Google Gemini" at bounding box center [997, 379] width 496 height 13
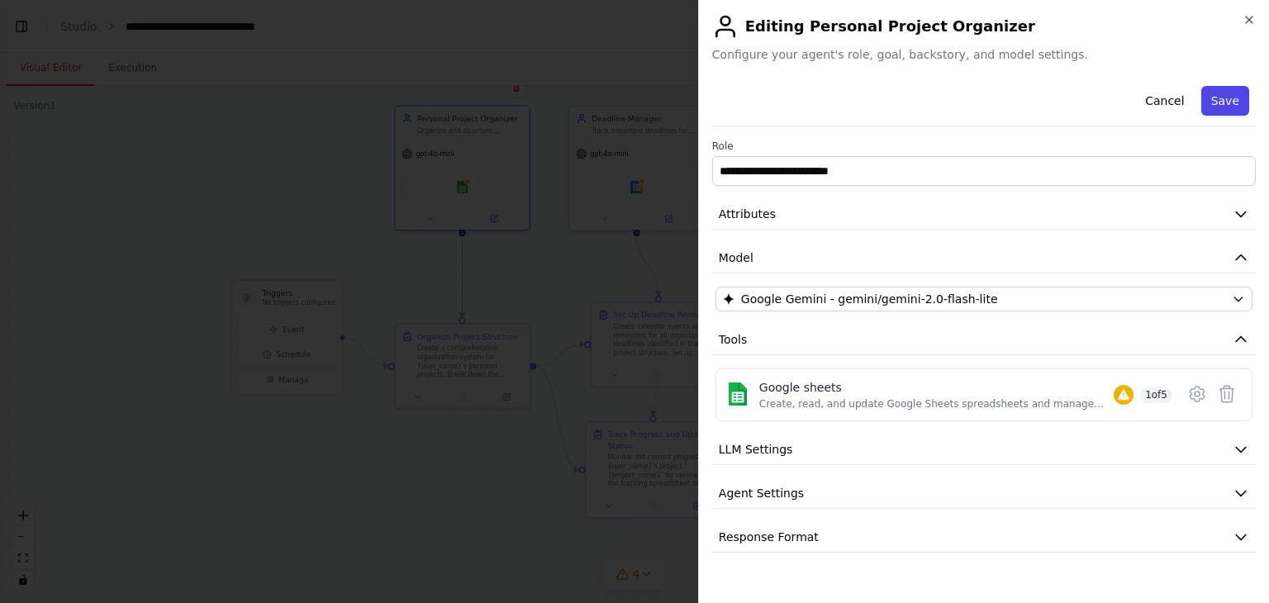
click at [1226, 110] on button "Save" at bounding box center [1225, 101] width 48 height 30
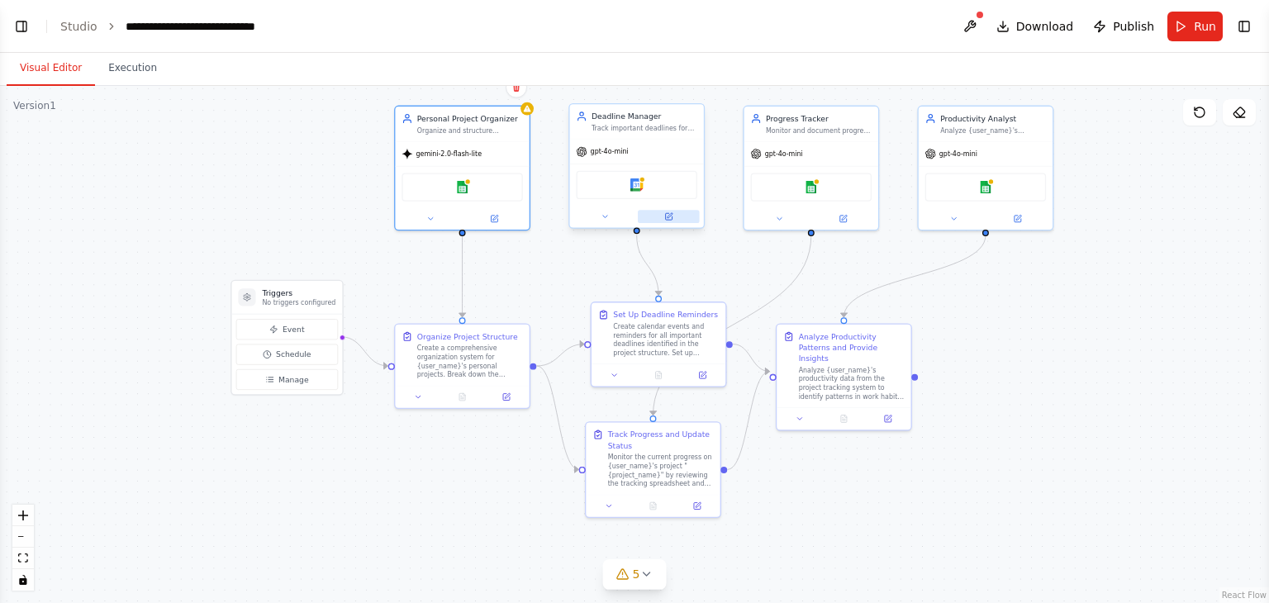
click at [672, 216] on icon at bounding box center [668, 216] width 9 height 9
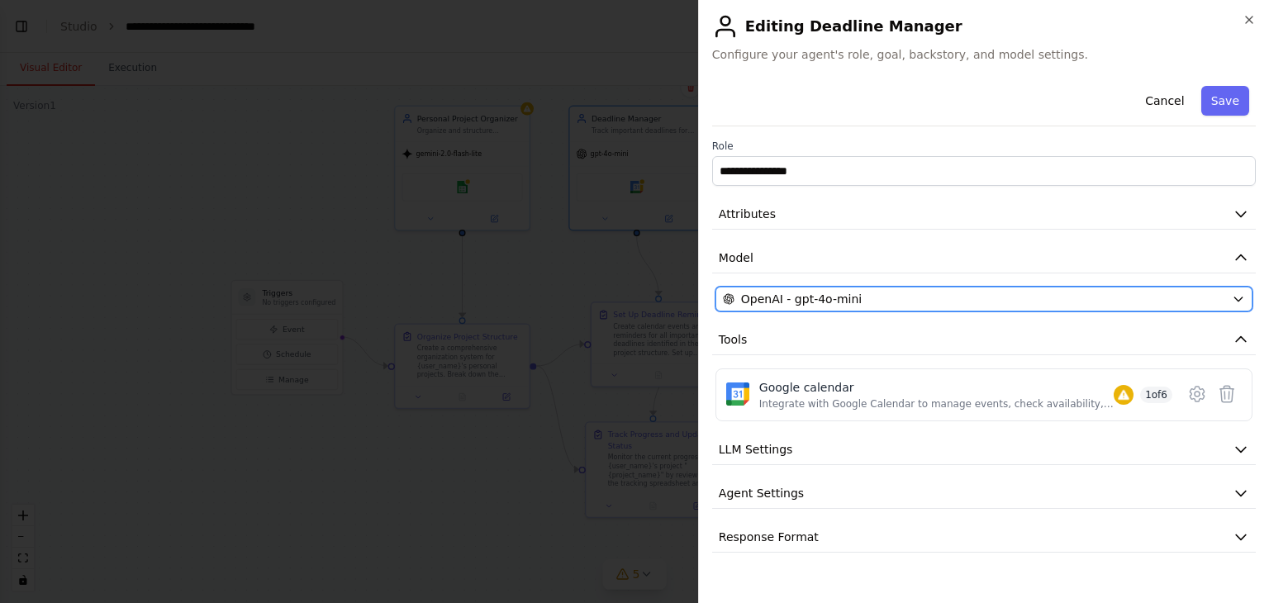
click at [1031, 291] on div "OpenAI - gpt-4o-mini" at bounding box center [974, 299] width 502 height 17
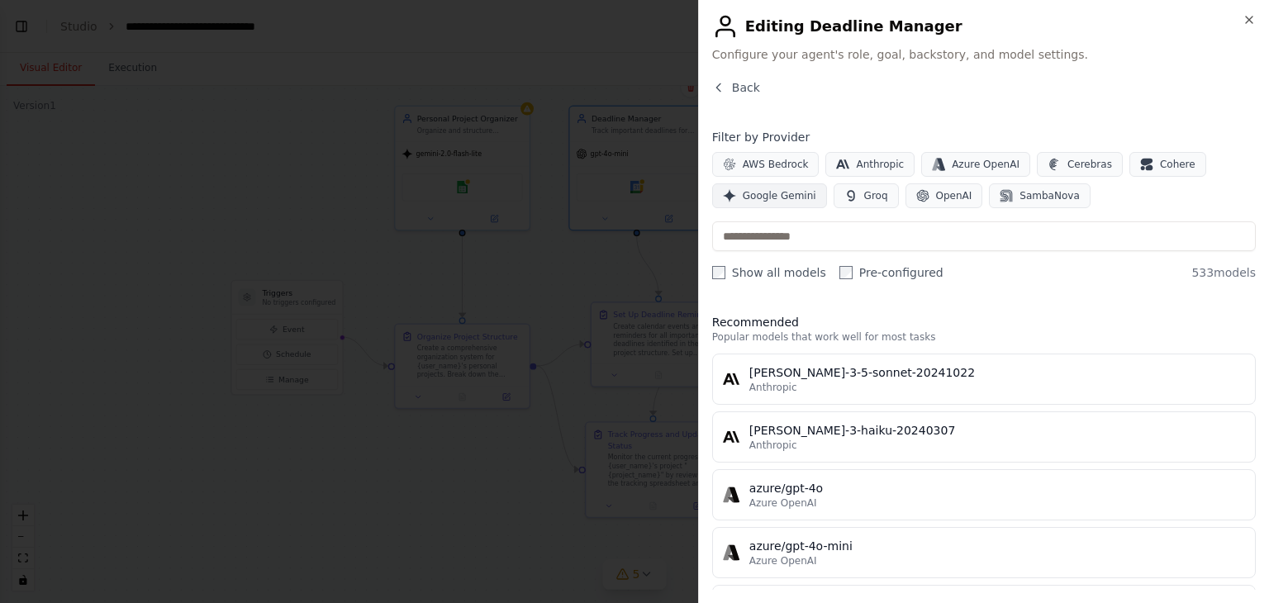
click at [773, 194] on span "Google Gemini" at bounding box center [780, 195] width 74 height 13
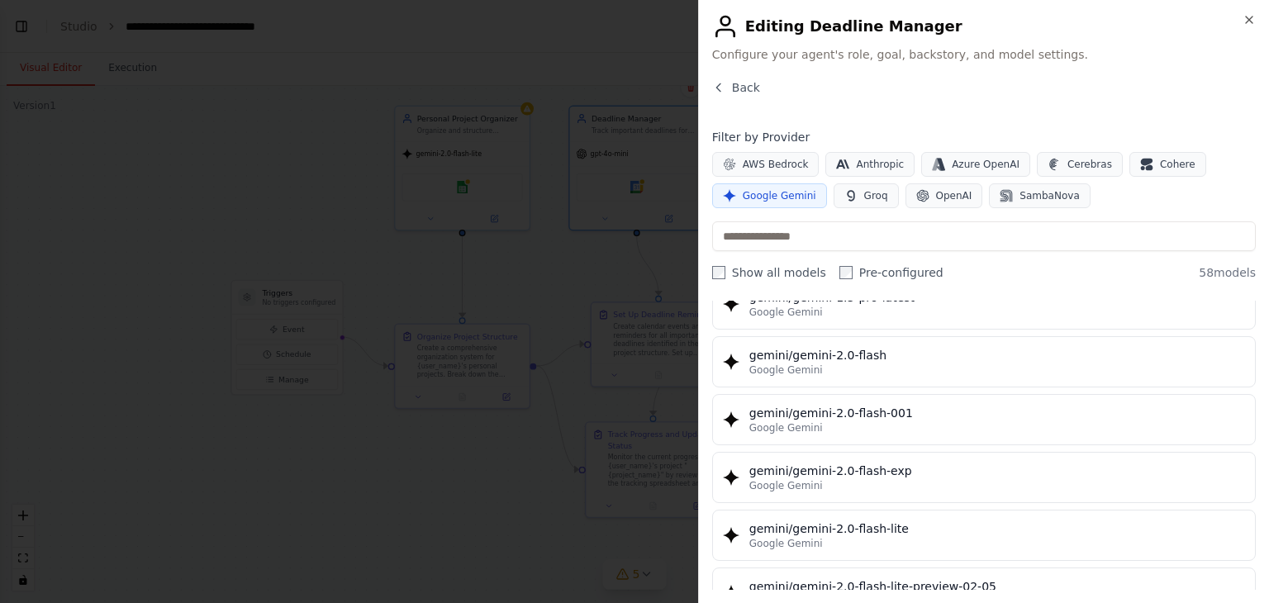
scroll to position [826, 0]
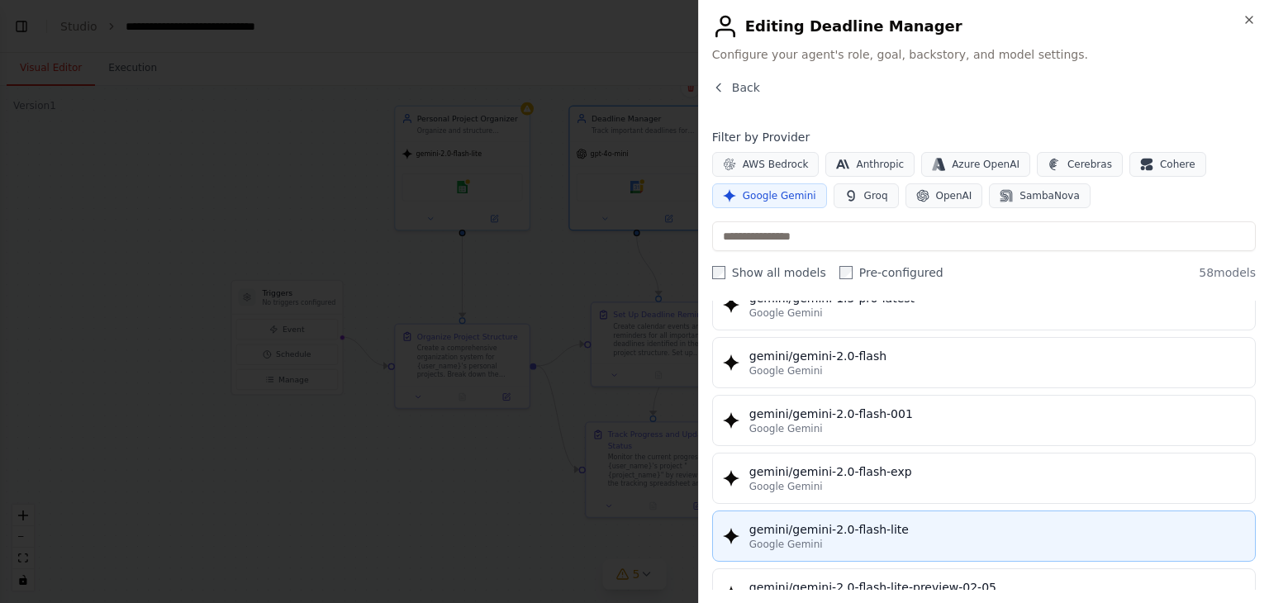
click at [898, 521] on div "gemini/gemini-2.0-flash-lite" at bounding box center [997, 529] width 496 height 17
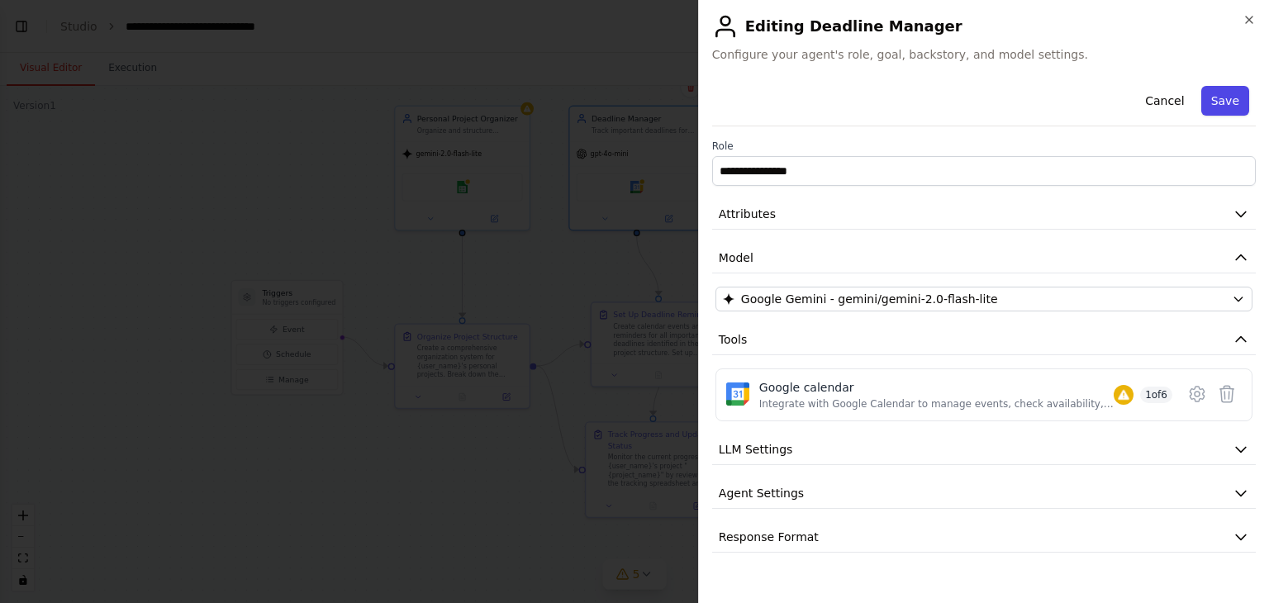
click at [1222, 103] on button "Save" at bounding box center [1225, 101] width 48 height 30
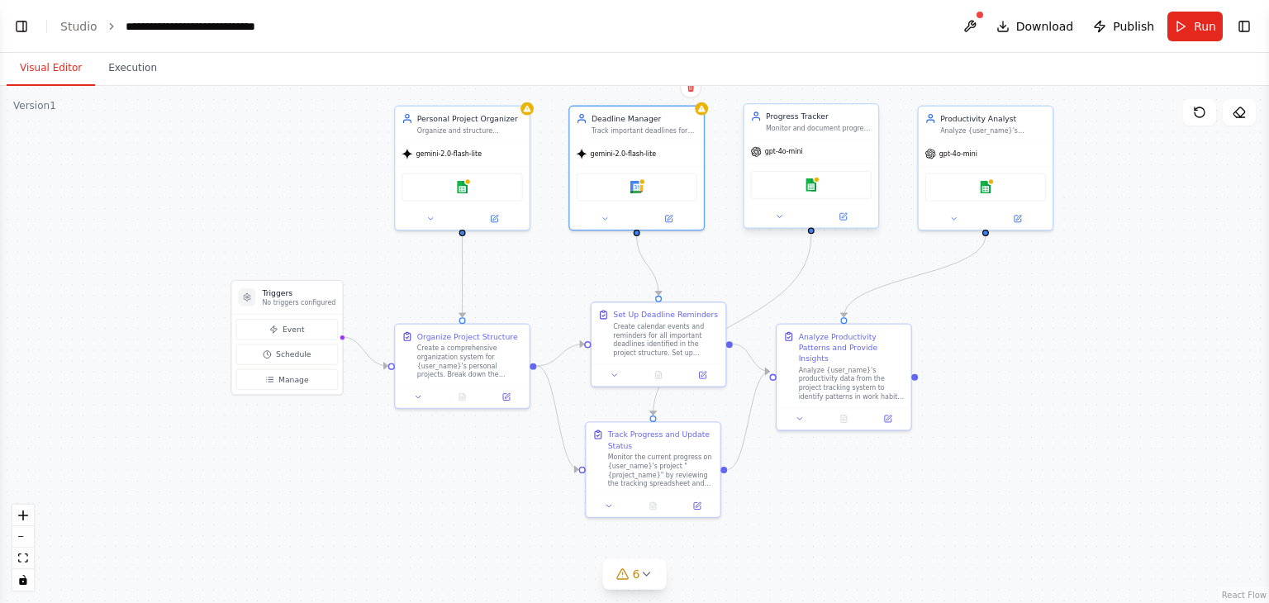
click at [801, 162] on div "gpt-4o-mini" at bounding box center [811, 152] width 134 height 24
click at [848, 218] on button at bounding box center [843, 216] width 62 height 13
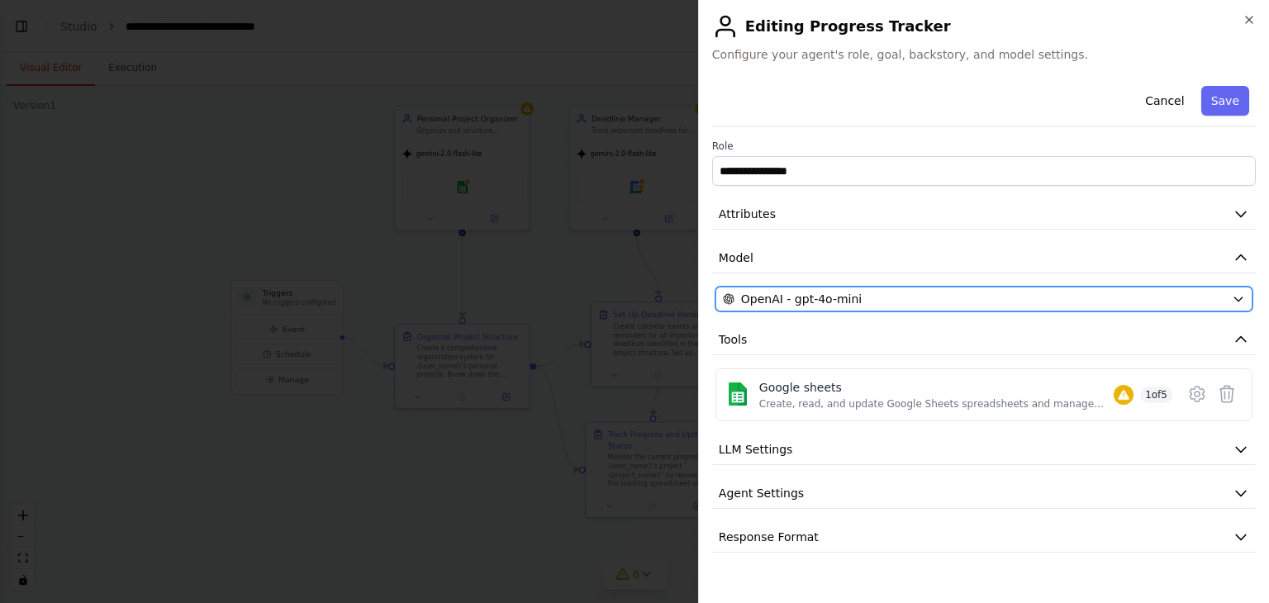
click at [961, 300] on div "OpenAI - gpt-4o-mini" at bounding box center [974, 299] width 502 height 17
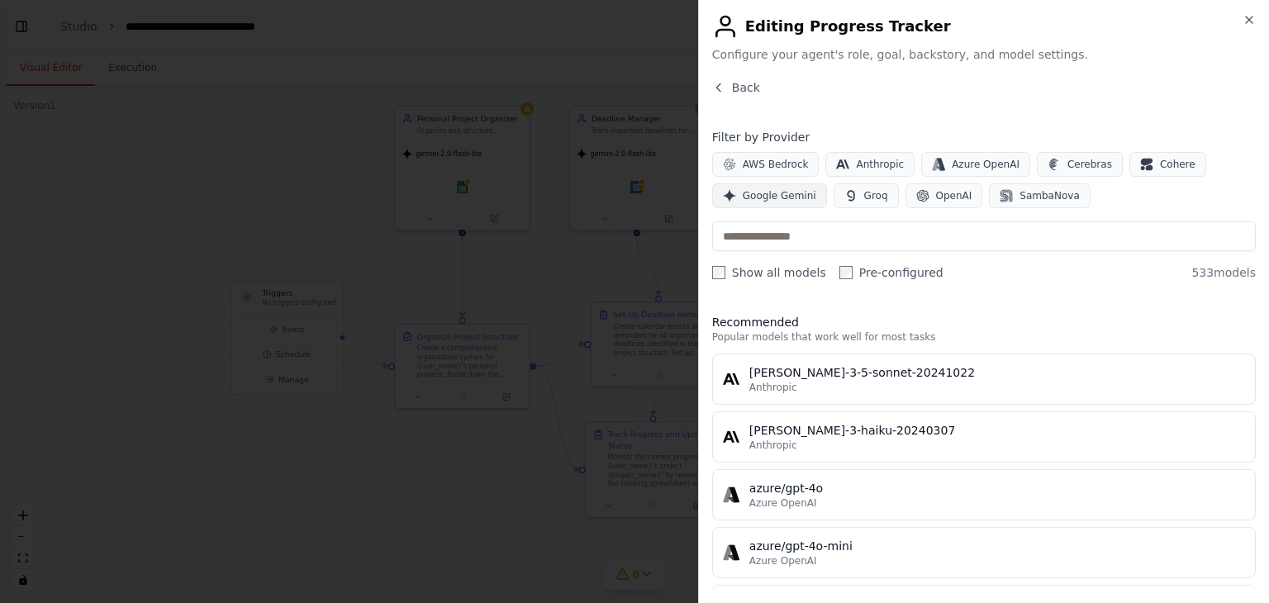
click at [770, 189] on span "Google Gemini" at bounding box center [780, 195] width 74 height 13
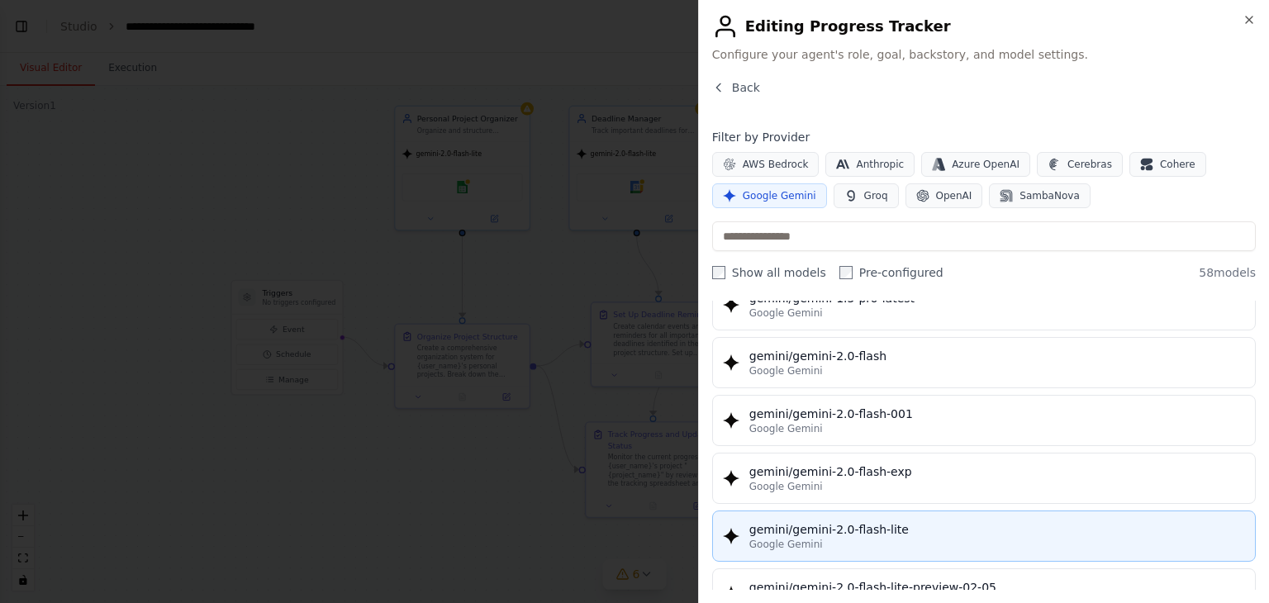
click at [893, 511] on button "gemini/gemini-2.0-flash-lite Google Gemini" at bounding box center [984, 536] width 544 height 51
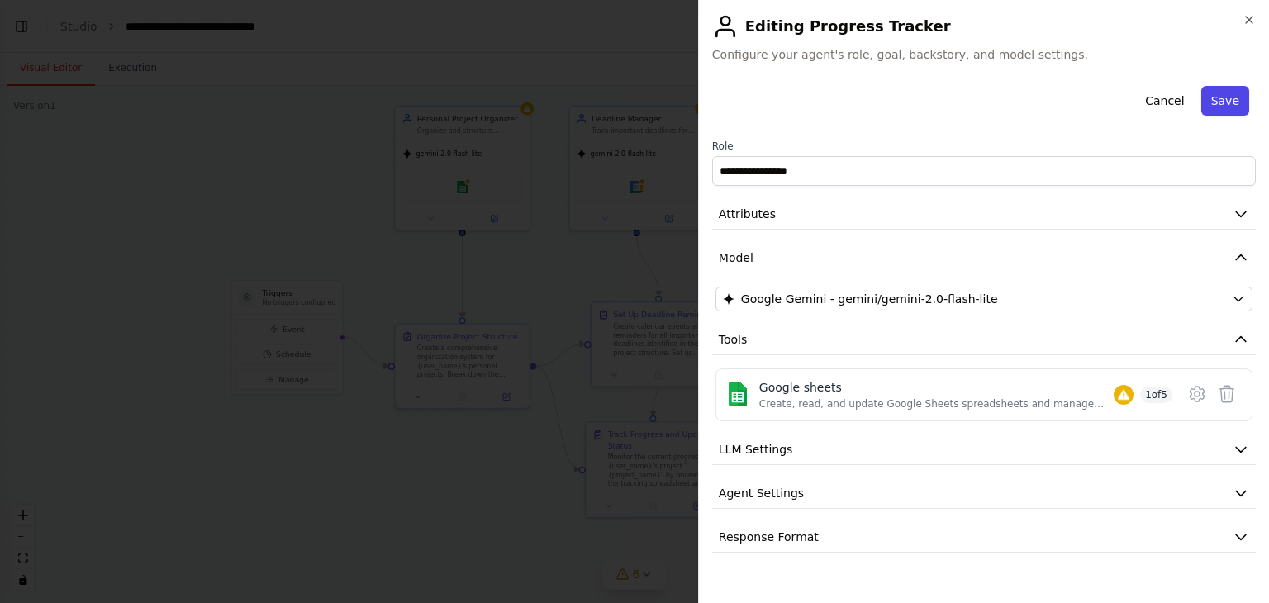
click at [1229, 105] on button "Save" at bounding box center [1225, 101] width 48 height 30
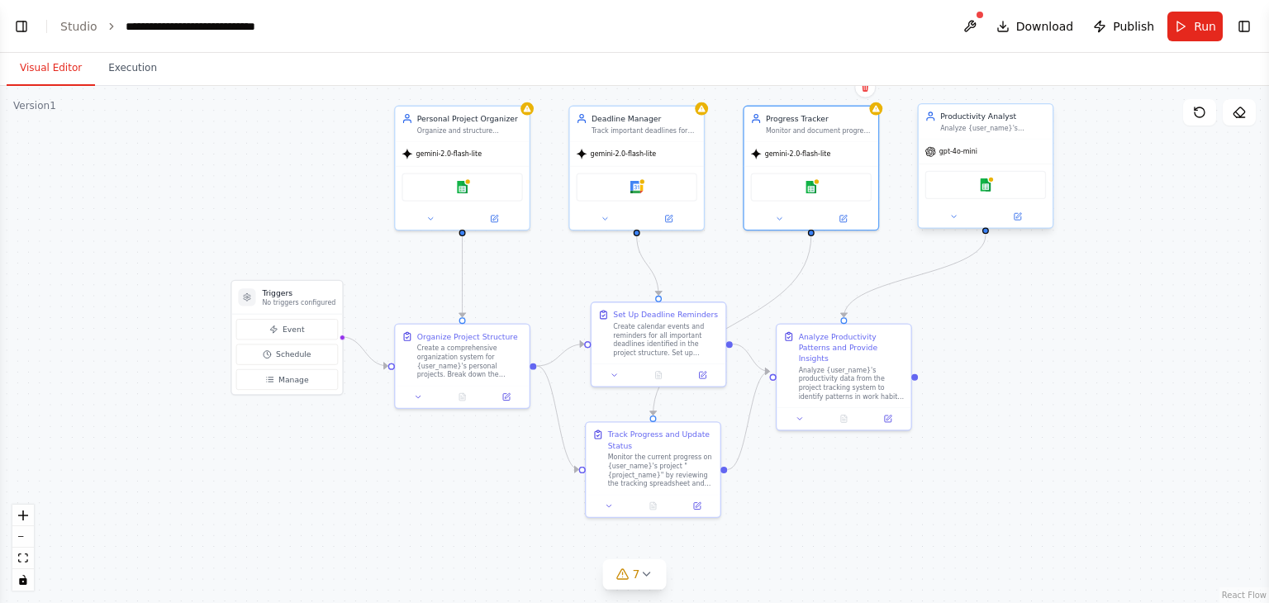
click at [975, 158] on div "gpt-4o-mini" at bounding box center [986, 152] width 134 height 24
click at [948, 153] on span "gpt-4o-mini" at bounding box center [958, 151] width 38 height 9
click at [1015, 224] on div at bounding box center [986, 216] width 134 height 21
click at [1018, 220] on button at bounding box center [1017, 216] width 62 height 13
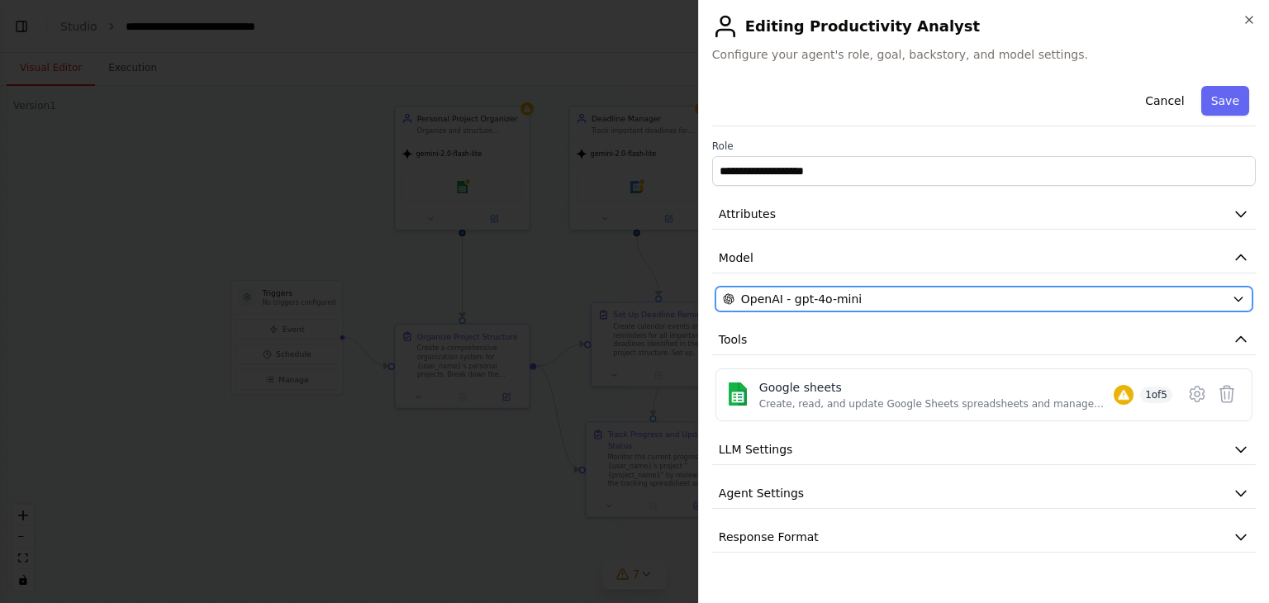
click at [853, 302] on div "OpenAI - gpt-4o-mini" at bounding box center [974, 299] width 502 height 17
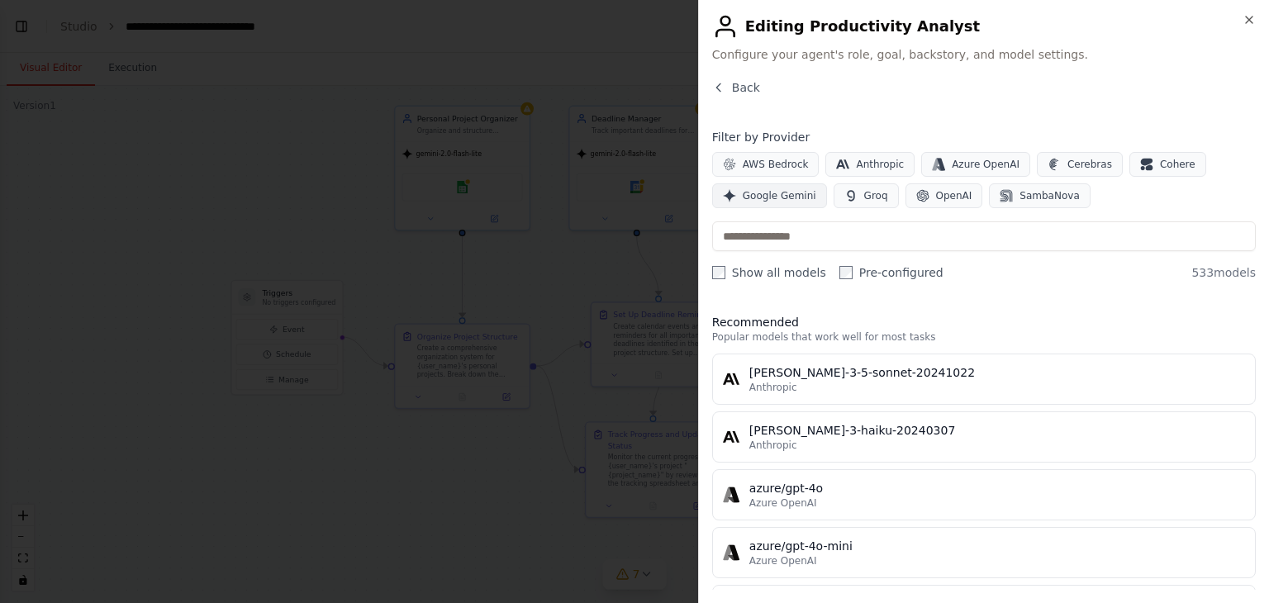
click at [767, 199] on span "Google Gemini" at bounding box center [780, 195] width 74 height 13
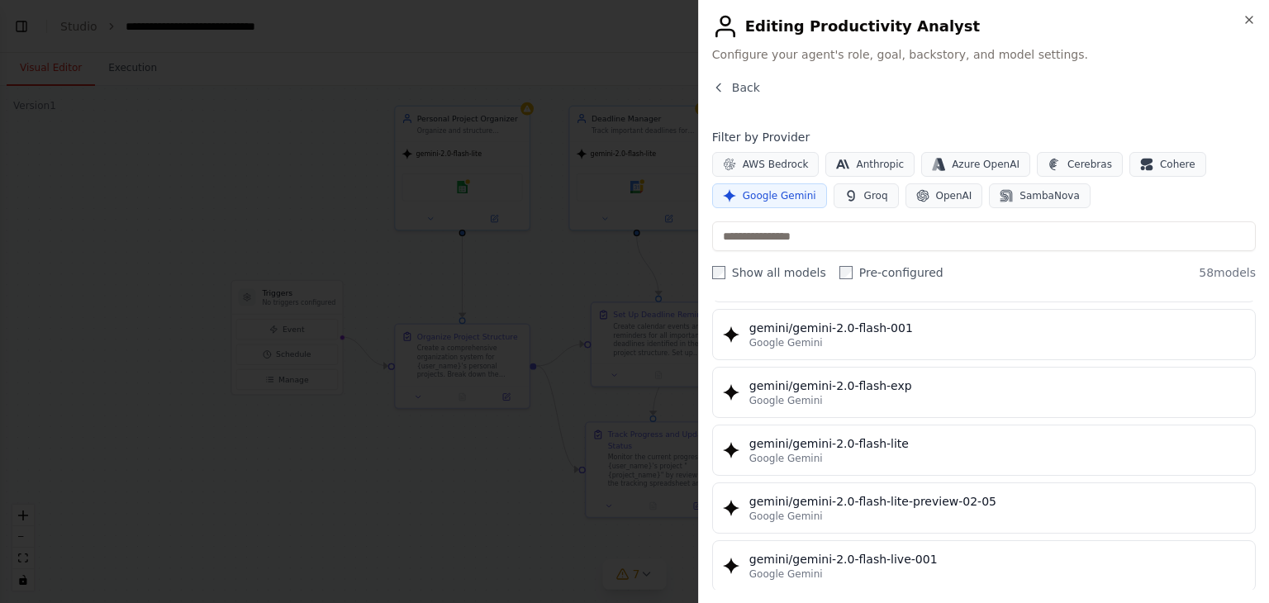
scroll to position [909, 0]
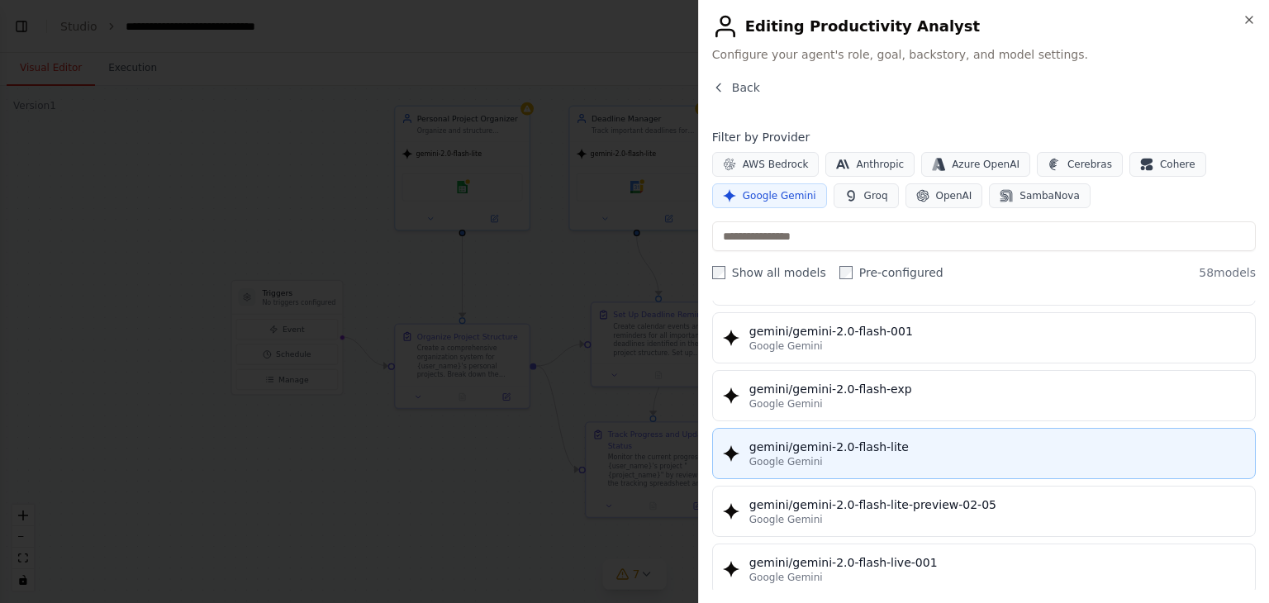
click at [896, 430] on button "gemini/gemini-2.0-flash-lite Google Gemini" at bounding box center [984, 453] width 544 height 51
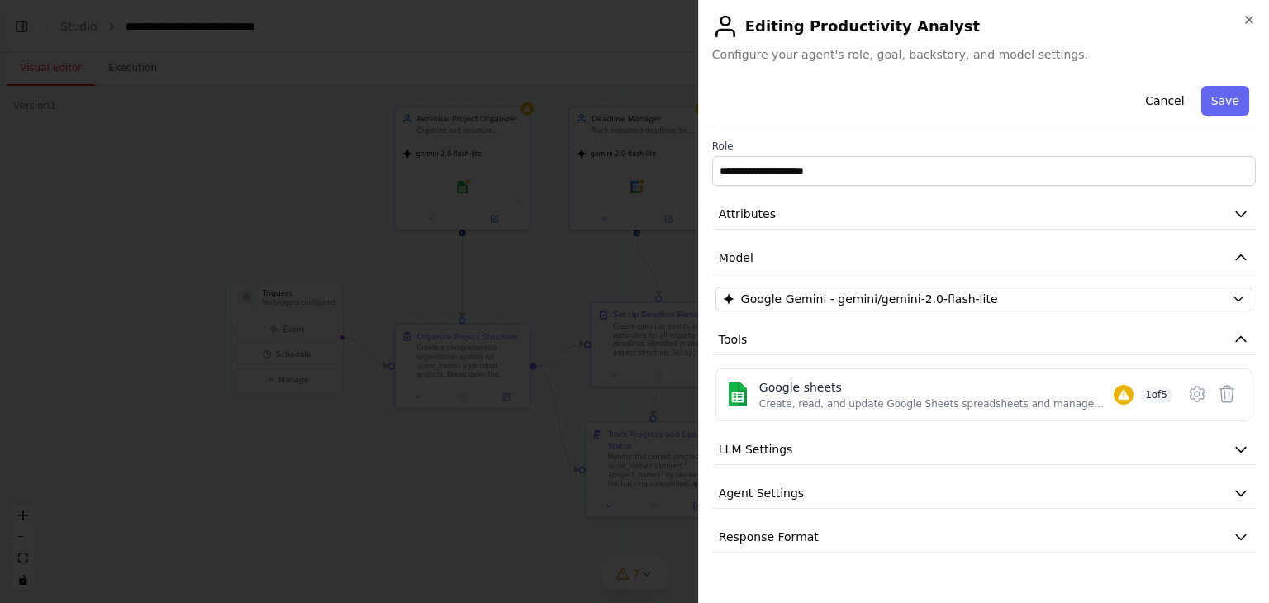
click at [1237, 100] on button "Save" at bounding box center [1225, 101] width 48 height 30
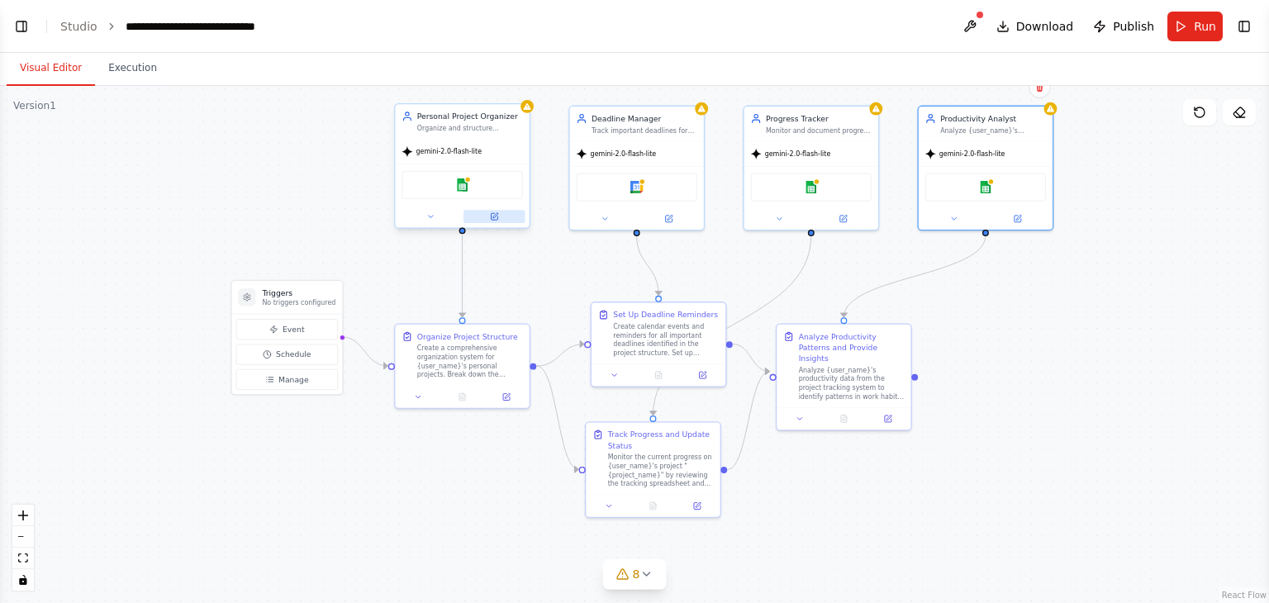
click at [494, 221] on button at bounding box center [494, 216] width 62 height 13
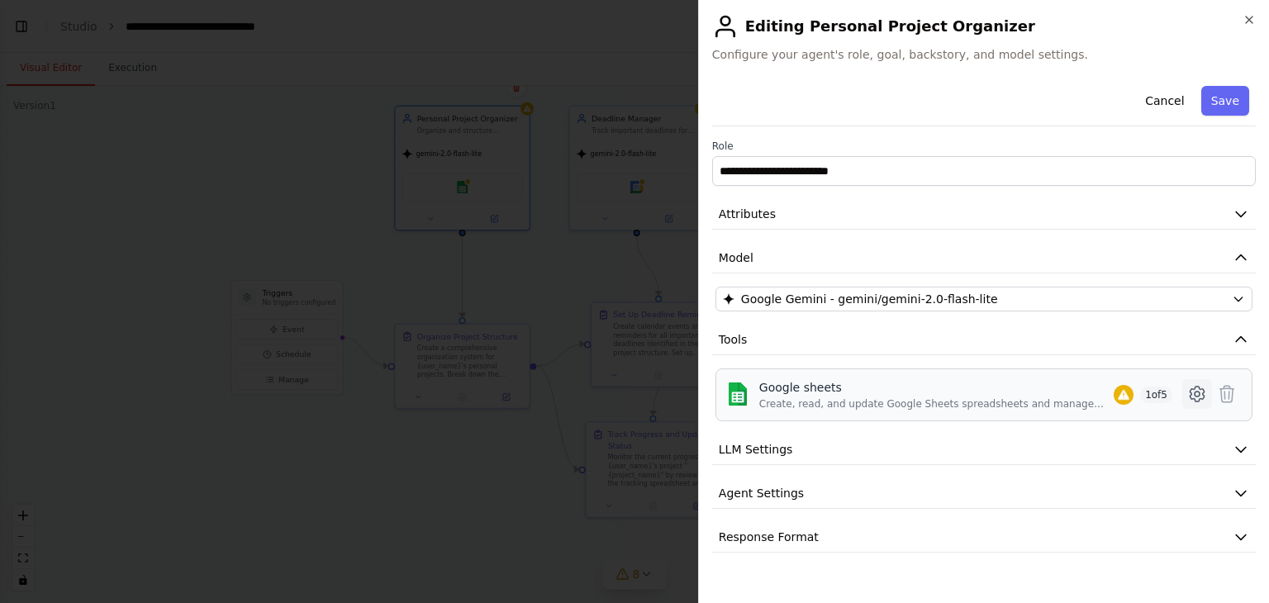
click at [1207, 394] on button at bounding box center [1197, 394] width 30 height 30
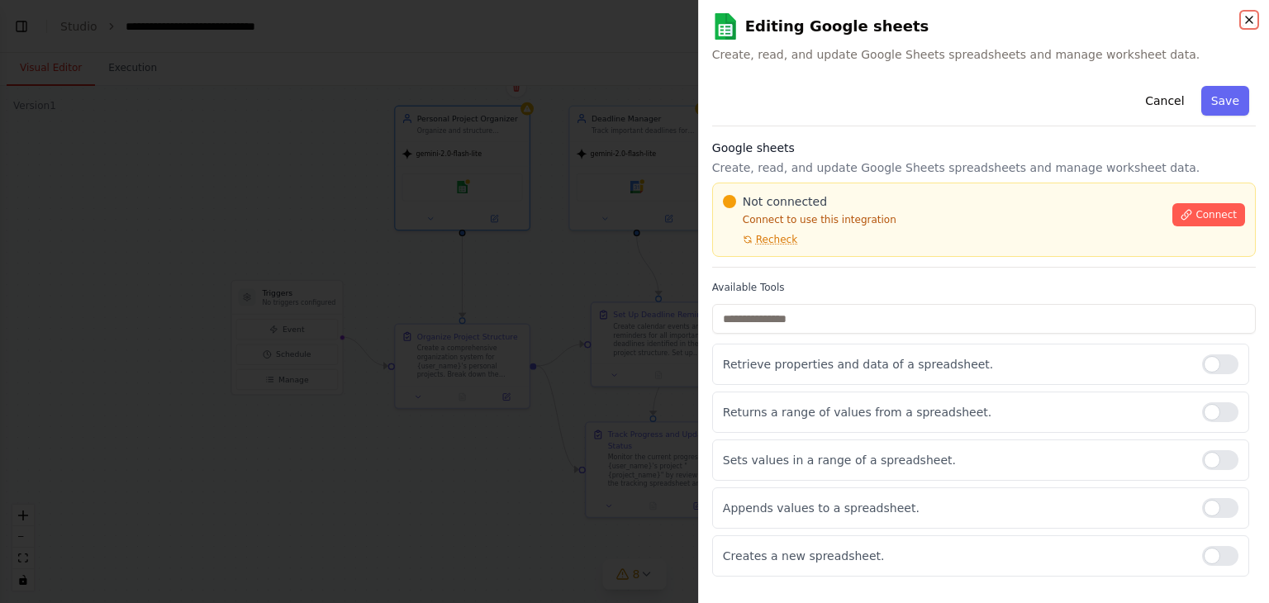
click at [1248, 16] on icon "button" at bounding box center [1249, 19] width 13 height 13
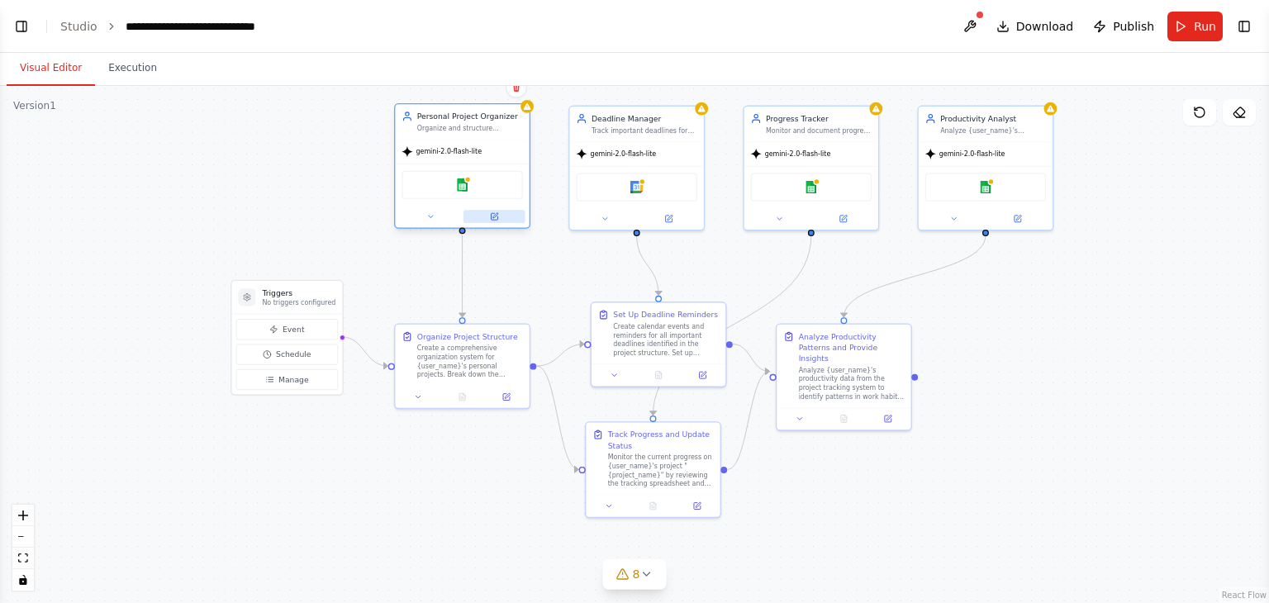
click at [494, 216] on icon at bounding box center [494, 215] width 5 height 5
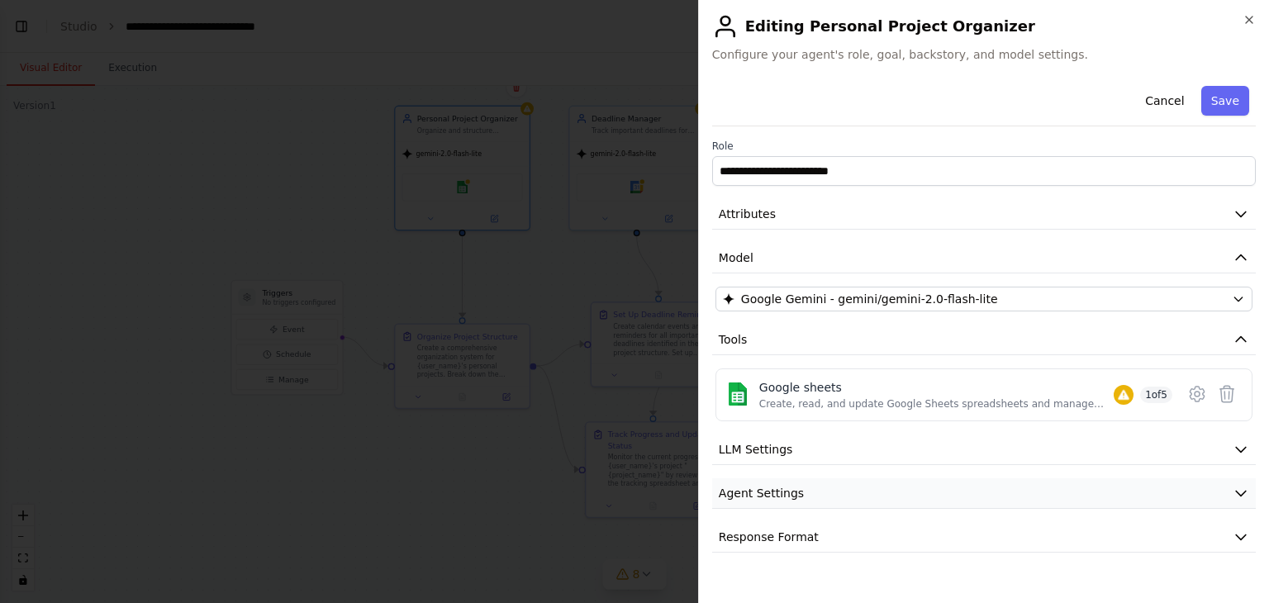
click at [1113, 500] on button "Agent Settings" at bounding box center [984, 493] width 544 height 31
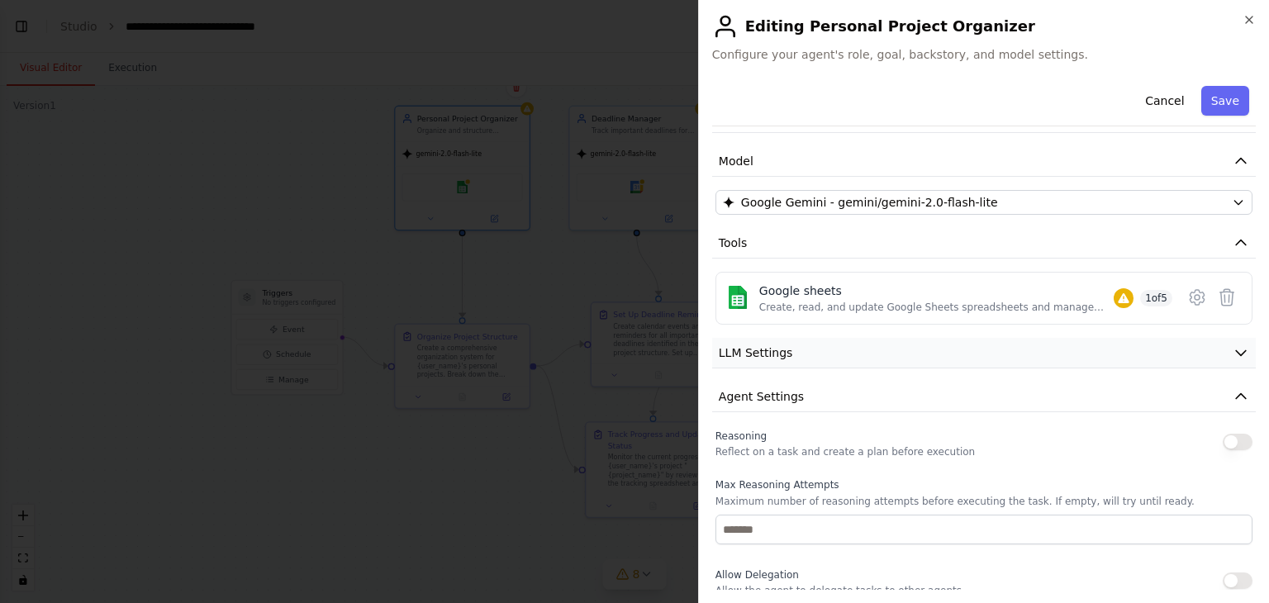
scroll to position [165, 0]
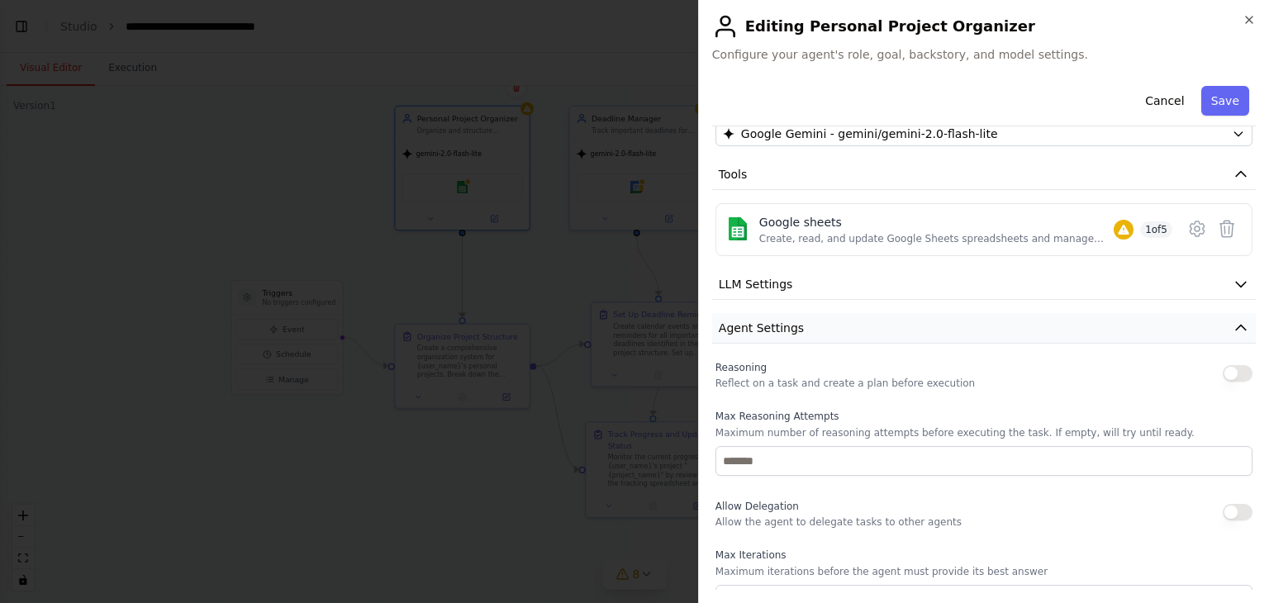
click at [998, 325] on button "Agent Settings" at bounding box center [984, 328] width 544 height 31
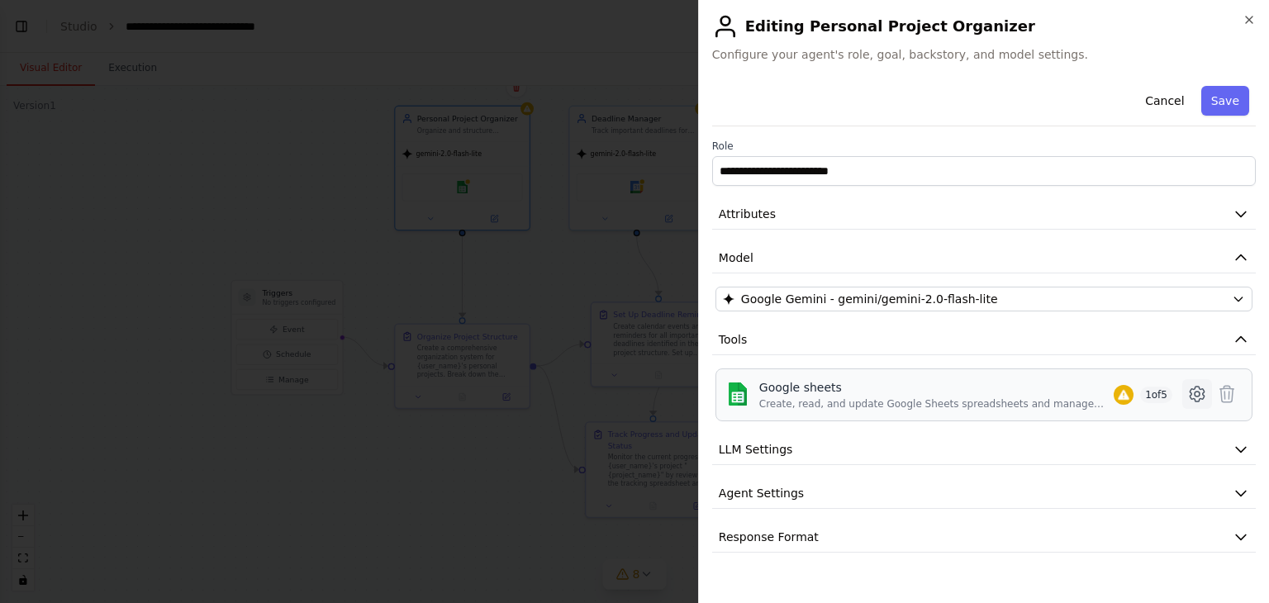
click at [1195, 401] on icon at bounding box center [1197, 394] width 20 height 20
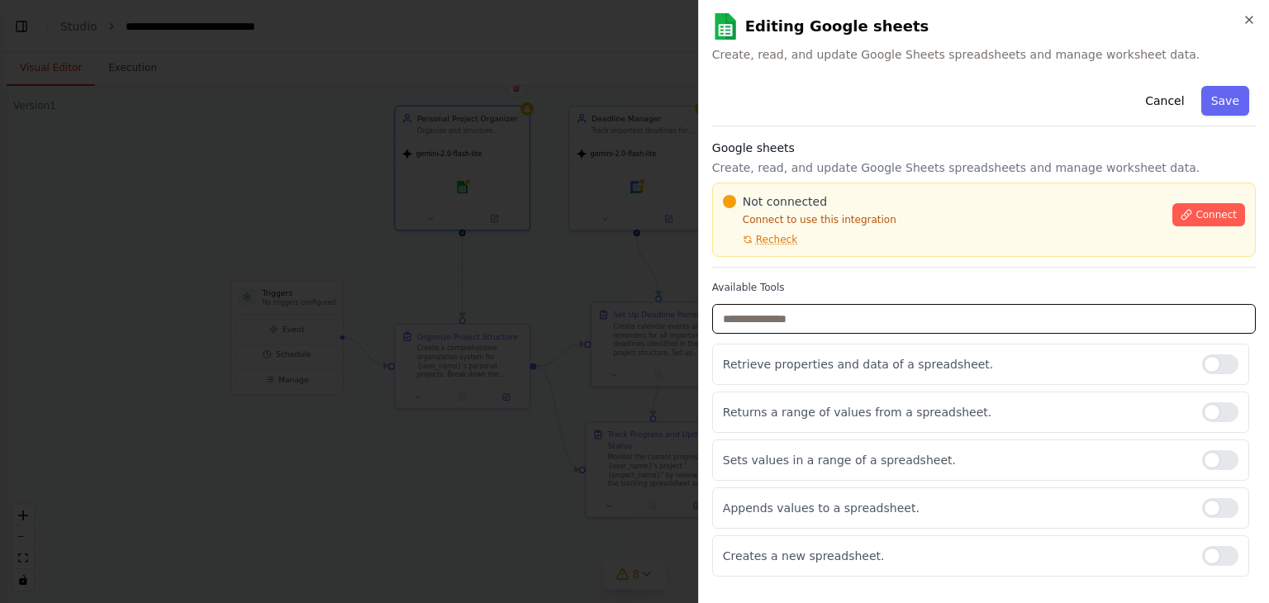
click at [881, 328] on input "text" at bounding box center [984, 319] width 544 height 30
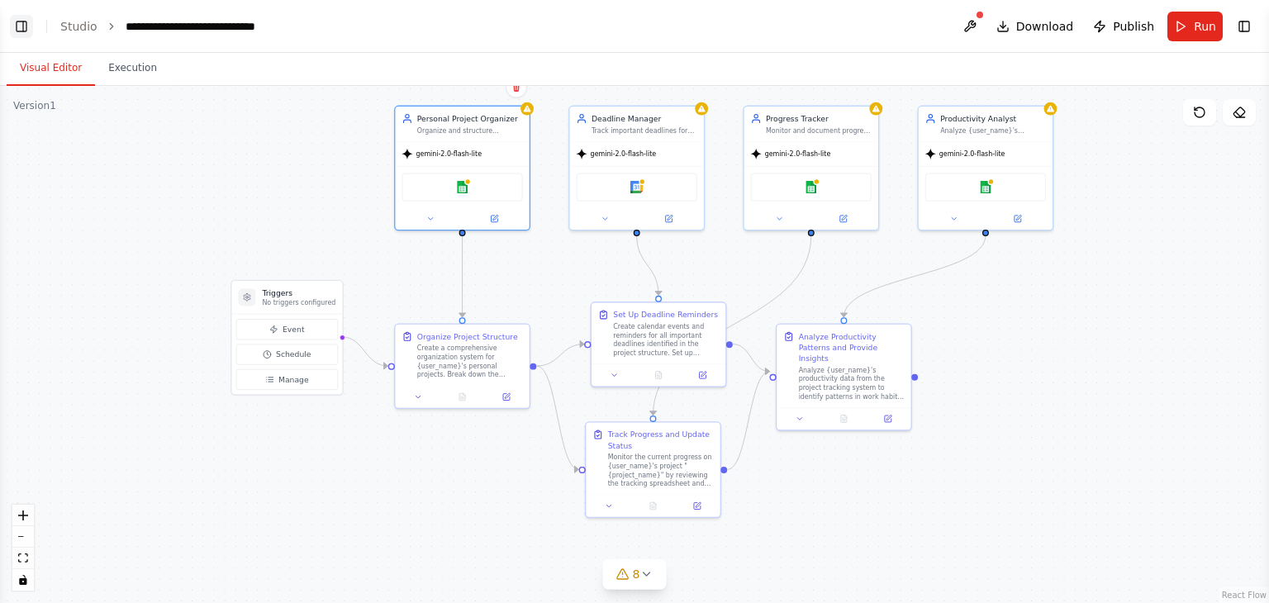
click at [17, 18] on button "Toggle Left Sidebar" at bounding box center [21, 26] width 23 height 23
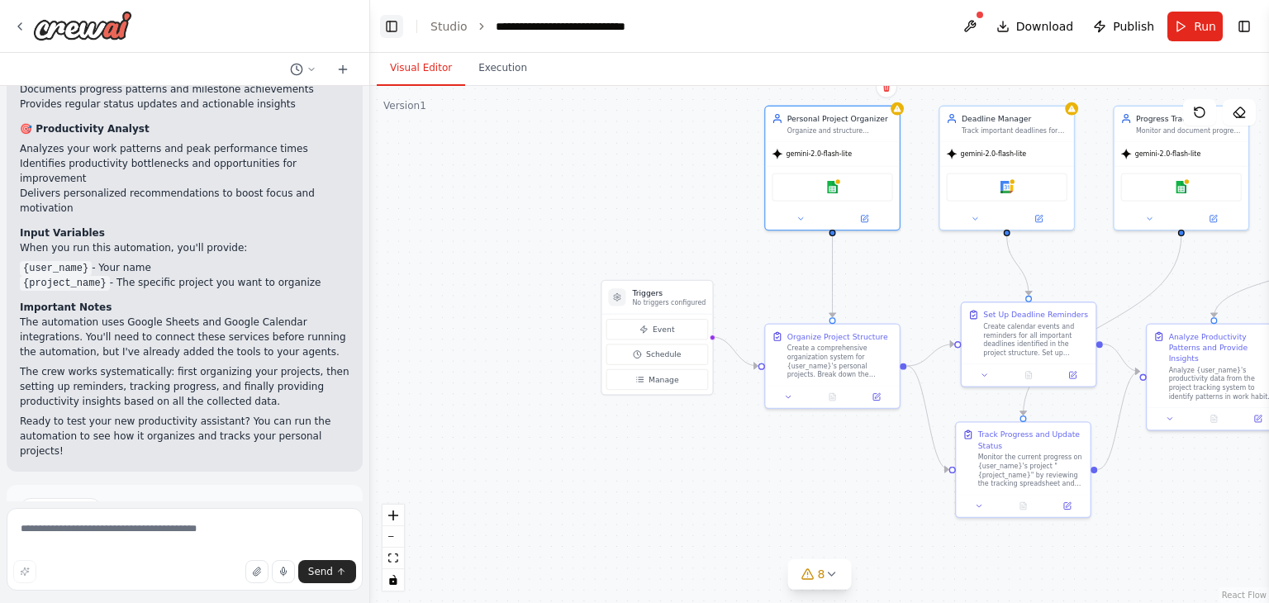
click at [393, 27] on button "Toggle Left Sidebar" at bounding box center [391, 26] width 23 height 23
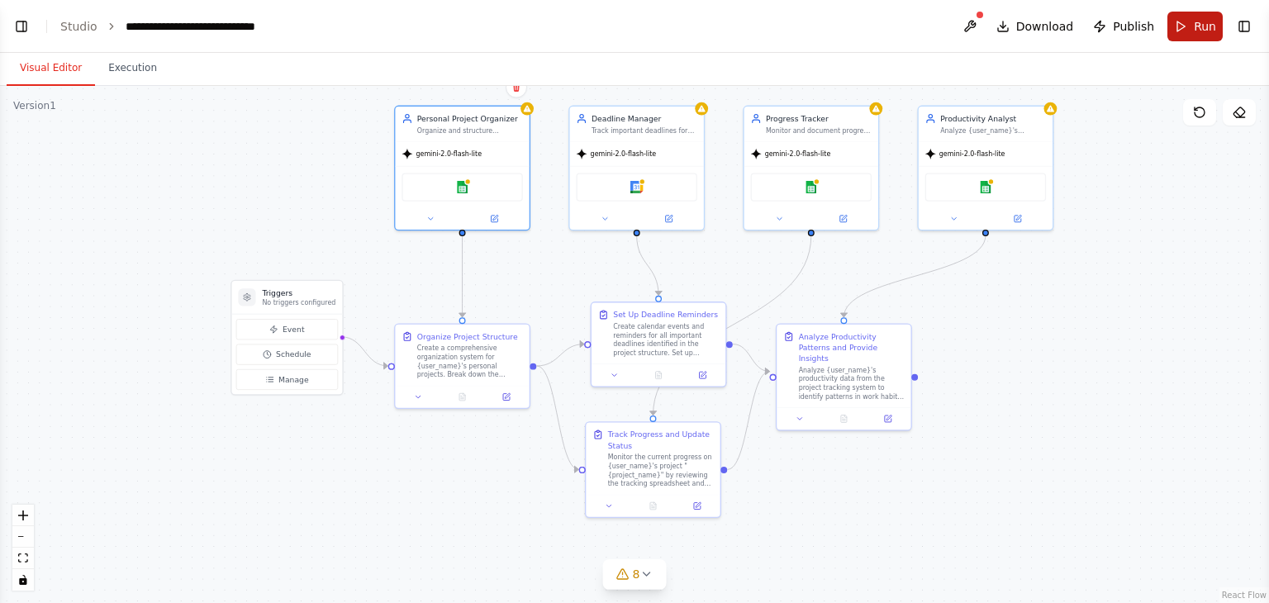
click at [1200, 27] on span "Run" at bounding box center [1205, 26] width 22 height 17
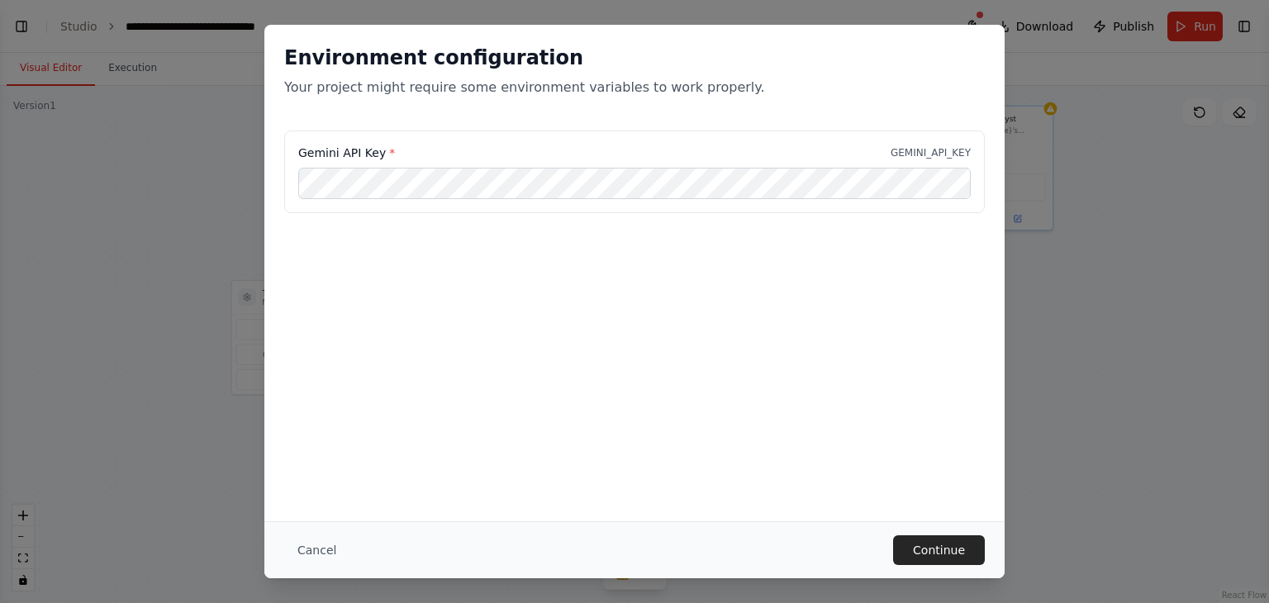
click at [1029, 423] on div "Environment configuration Your project might require some environment variables…" at bounding box center [634, 301] width 1269 height 603
click at [926, 549] on button "Continue" at bounding box center [939, 550] width 92 height 30
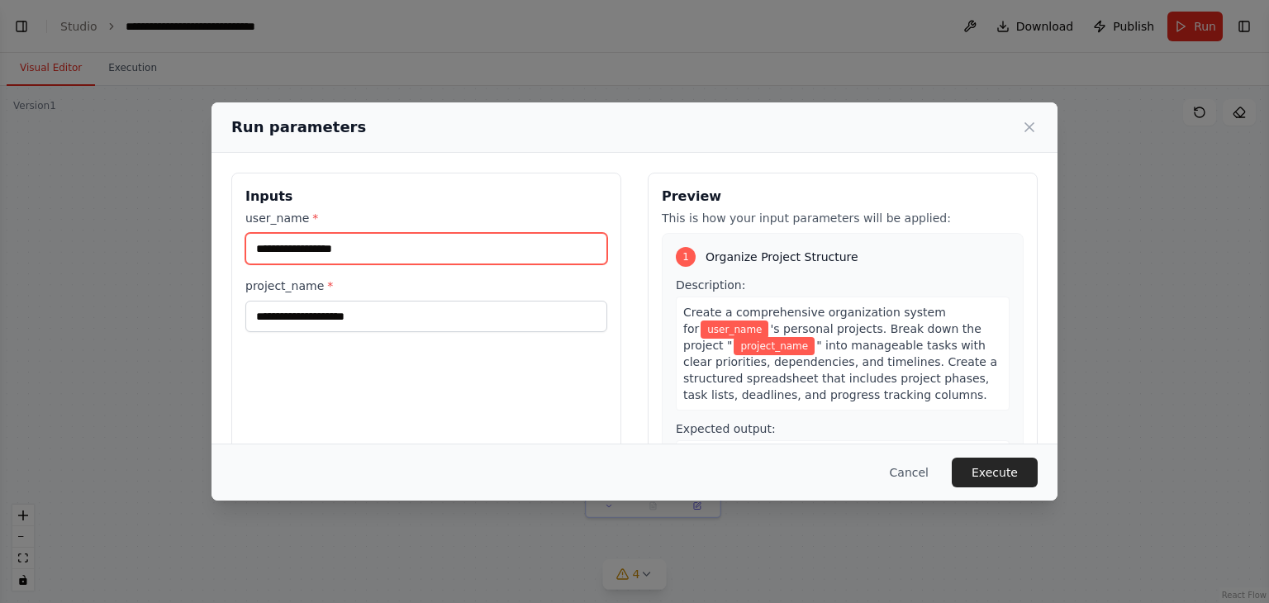
click at [390, 253] on input "user_name *" at bounding box center [426, 248] width 362 height 31
type input "*"
type input "******"
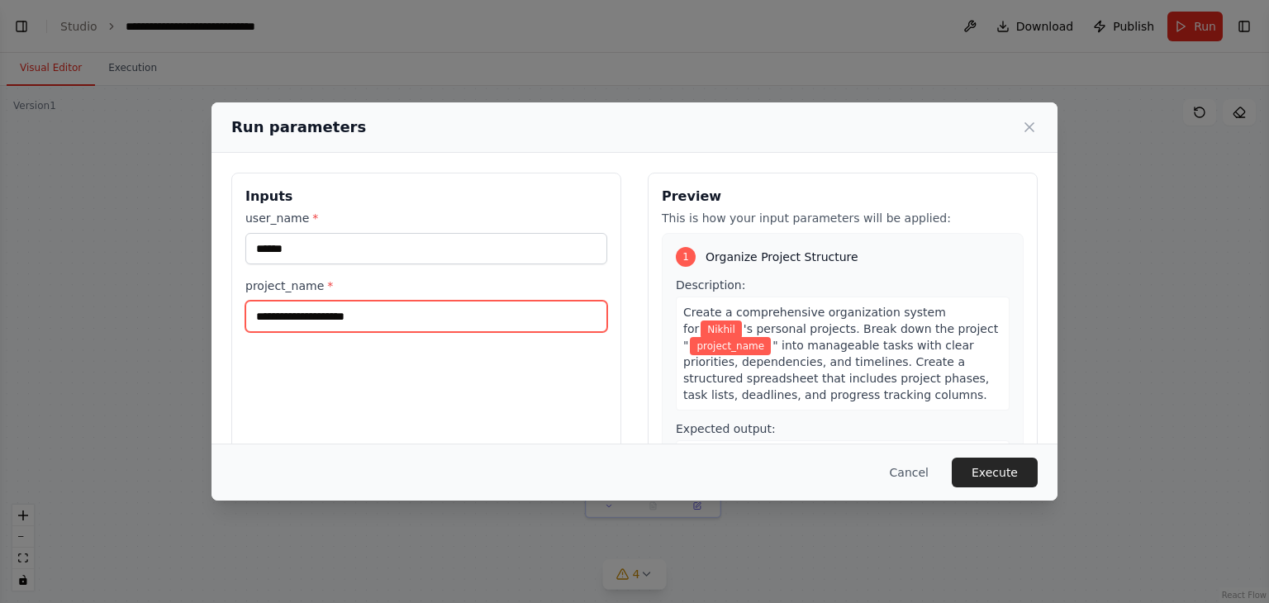
click at [286, 310] on input "project_name *" at bounding box center [426, 316] width 362 height 31
type input "*"
type input "**********"
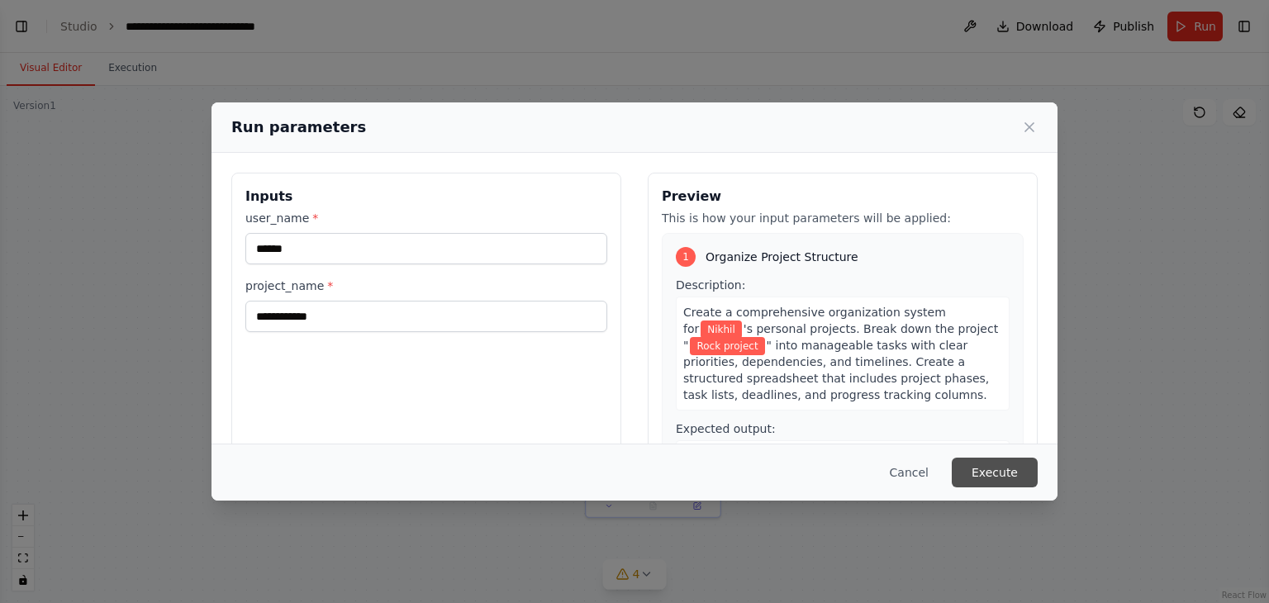
click at [985, 467] on button "Execute" at bounding box center [995, 473] width 86 height 30
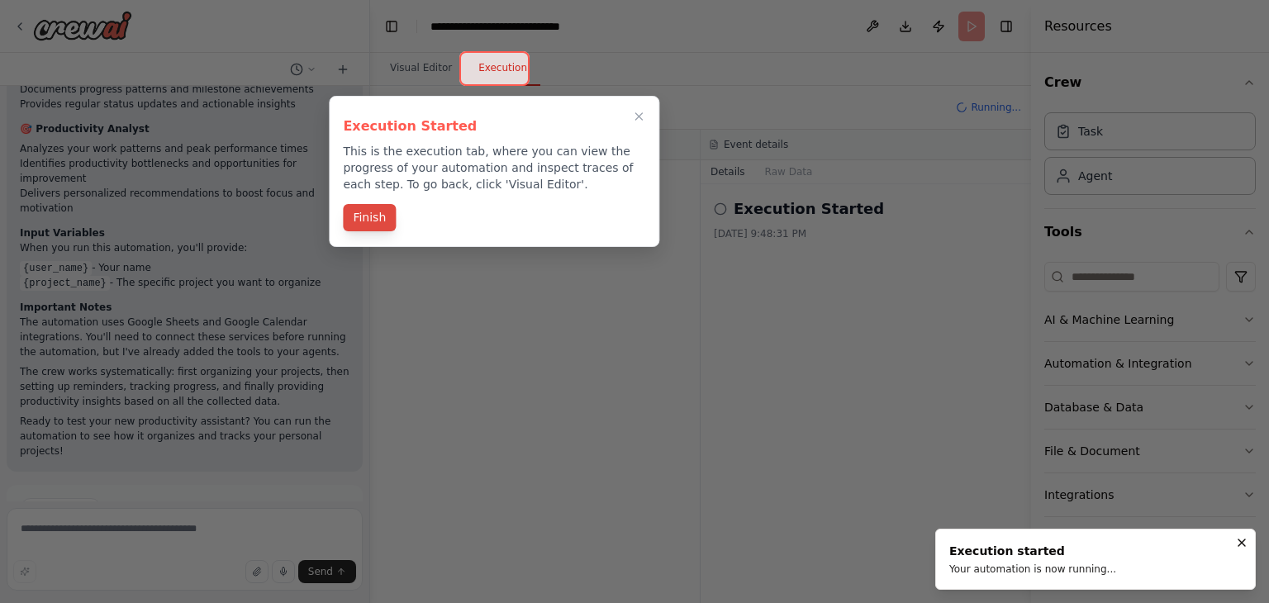
click at [373, 218] on button "Finish" at bounding box center [369, 217] width 53 height 27
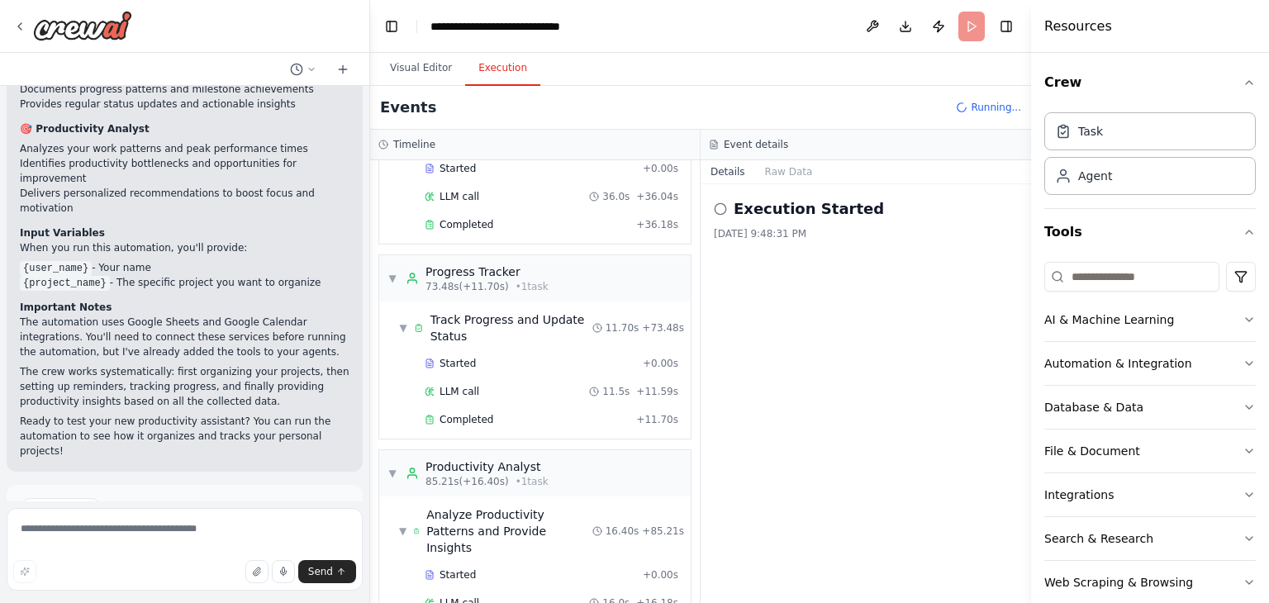
scroll to position [315, 0]
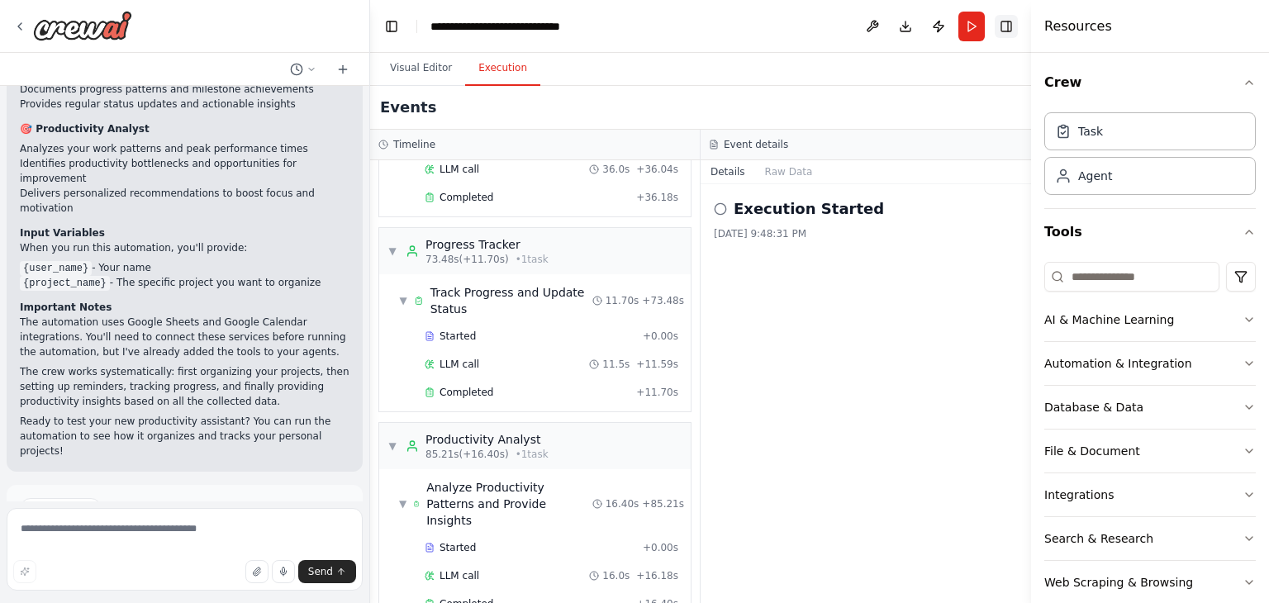
click at [1010, 22] on button "Toggle Right Sidebar" at bounding box center [1006, 26] width 23 height 23
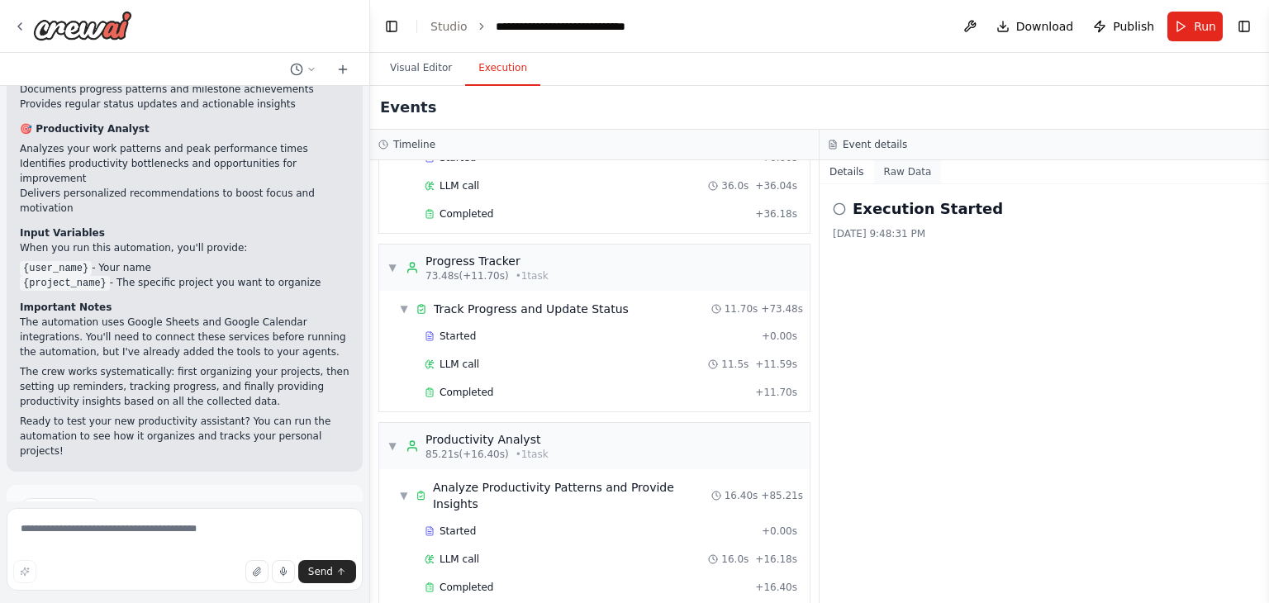
click at [886, 165] on button "Raw Data" at bounding box center [908, 171] width 68 height 23
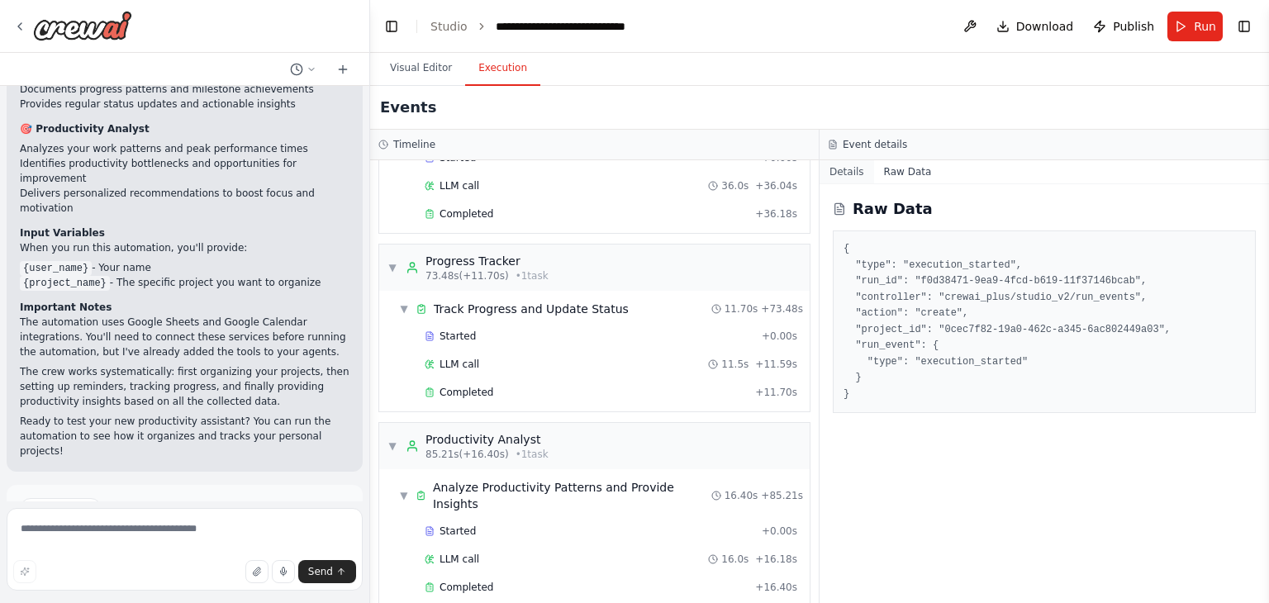
click at [858, 169] on button "Details" at bounding box center [847, 171] width 55 height 23
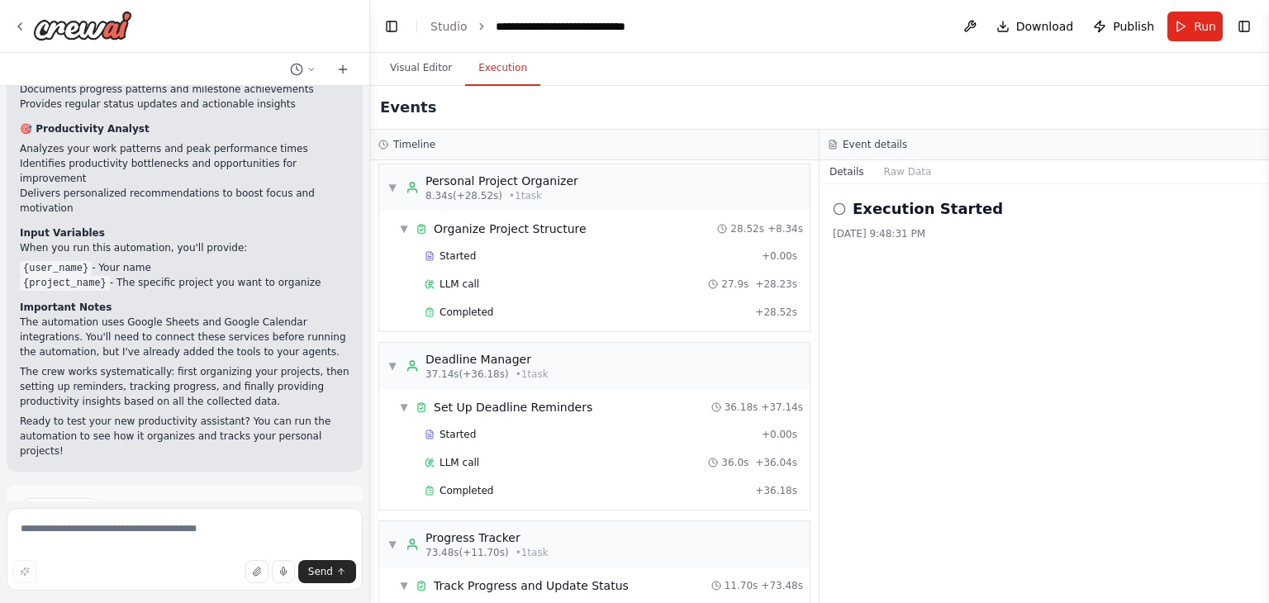
scroll to position [0, 0]
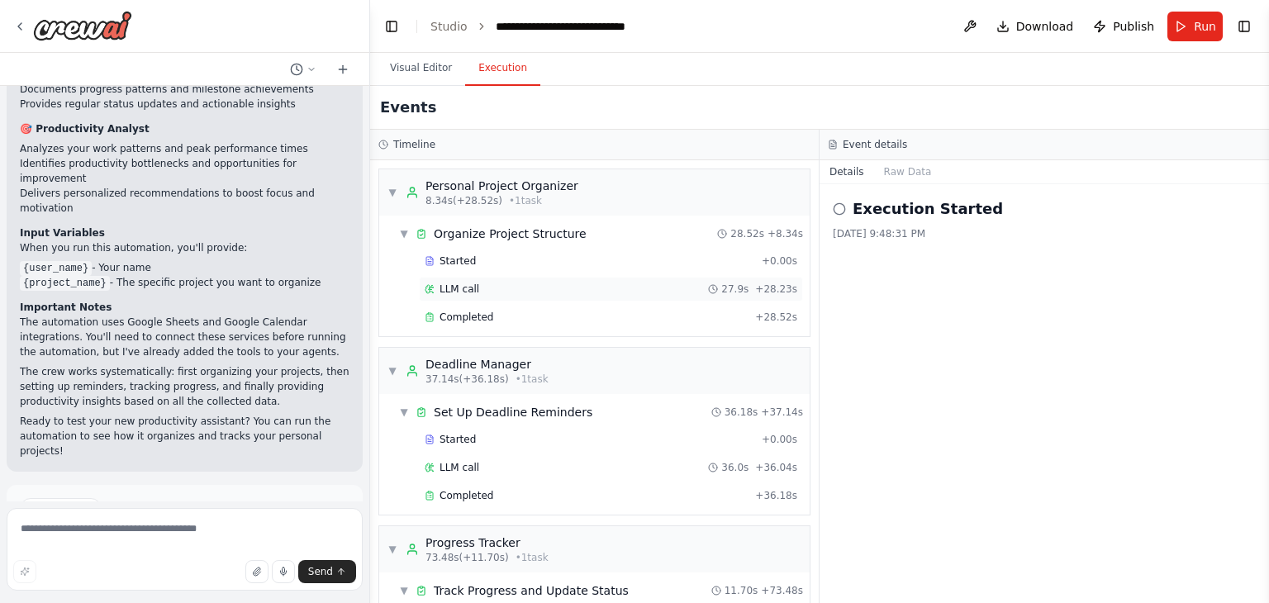
click at [445, 284] on span "LLM call" at bounding box center [460, 289] width 40 height 13
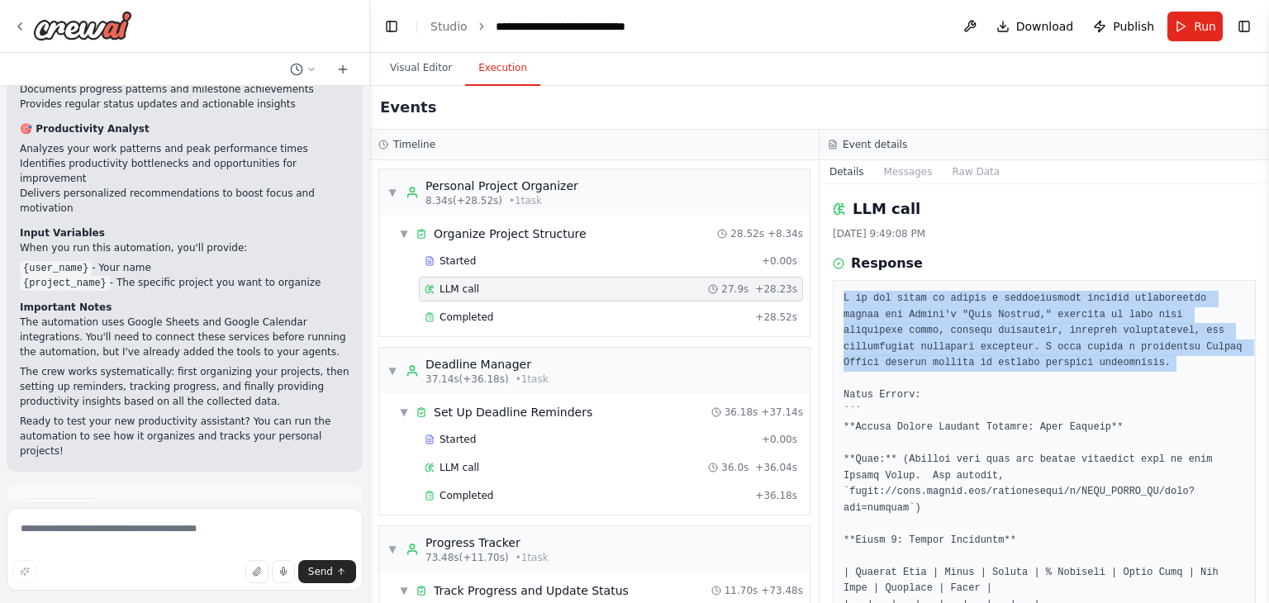
drag, startPoint x: 839, startPoint y: 292, endPoint x: 1031, endPoint y: 377, distance: 210.5
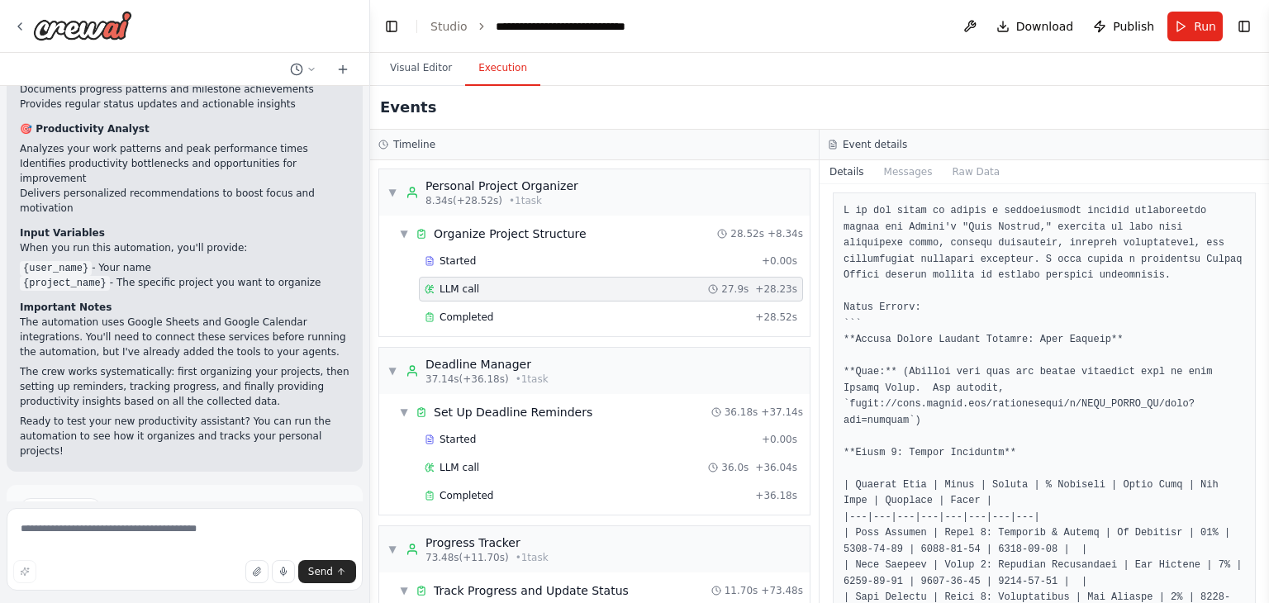
scroll to position [83, 0]
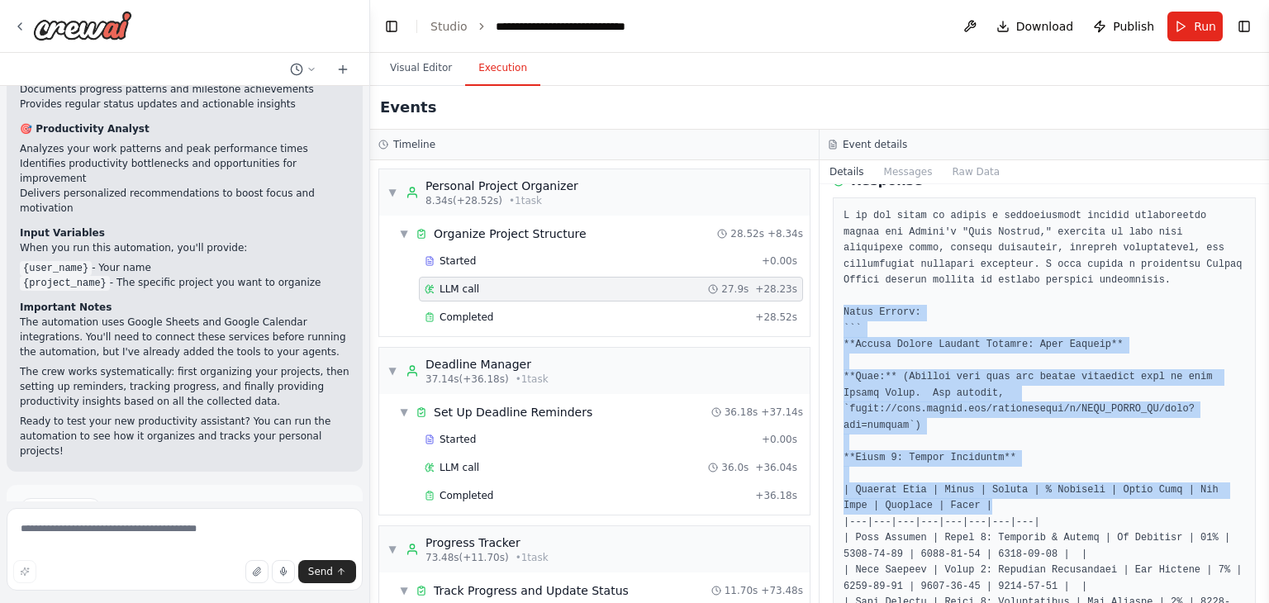
drag, startPoint x: 842, startPoint y: 310, endPoint x: 1068, endPoint y: 511, distance: 303.1
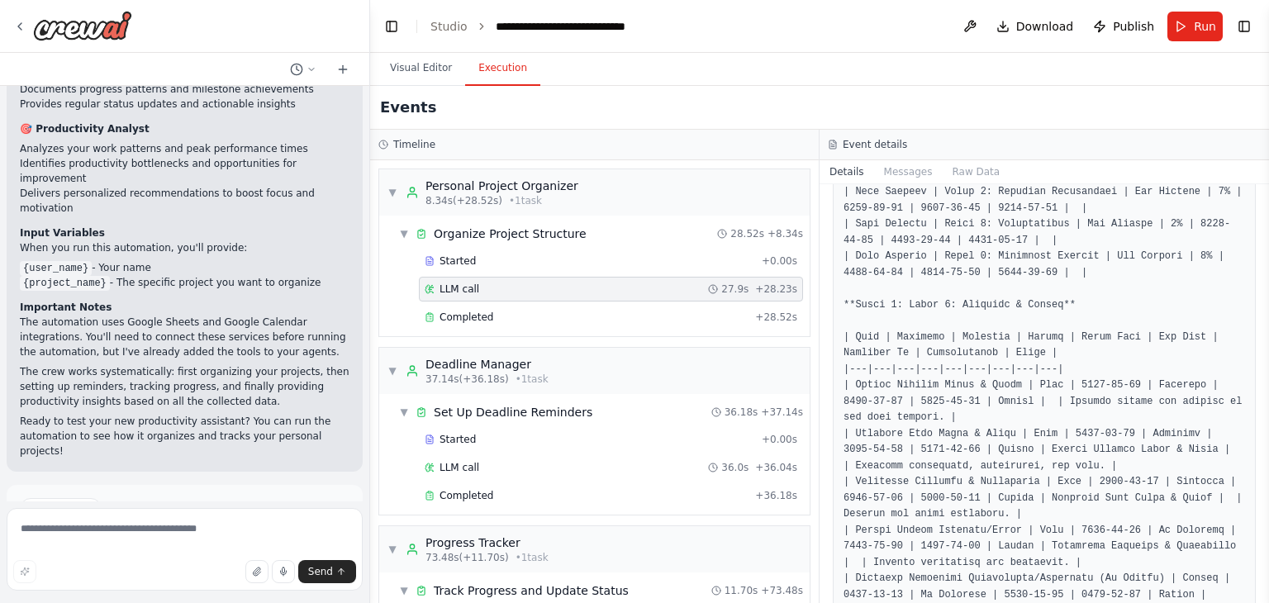
scroll to position [496, 0]
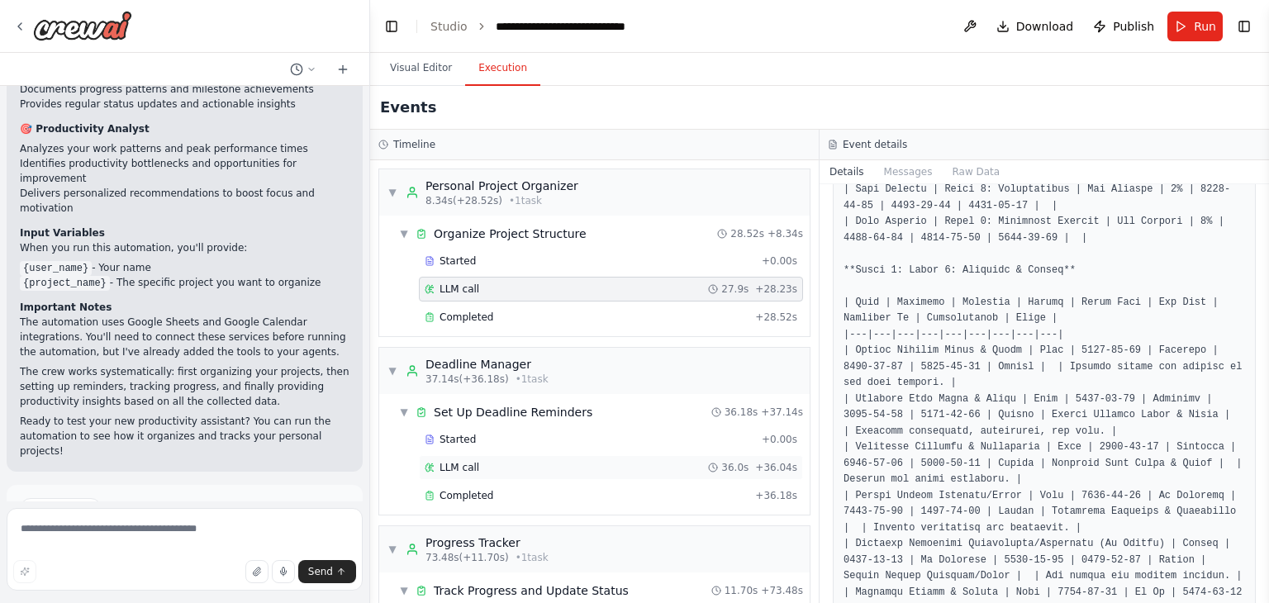
click at [486, 461] on div "LLM call 36.0s + 36.04s" at bounding box center [611, 467] width 373 height 13
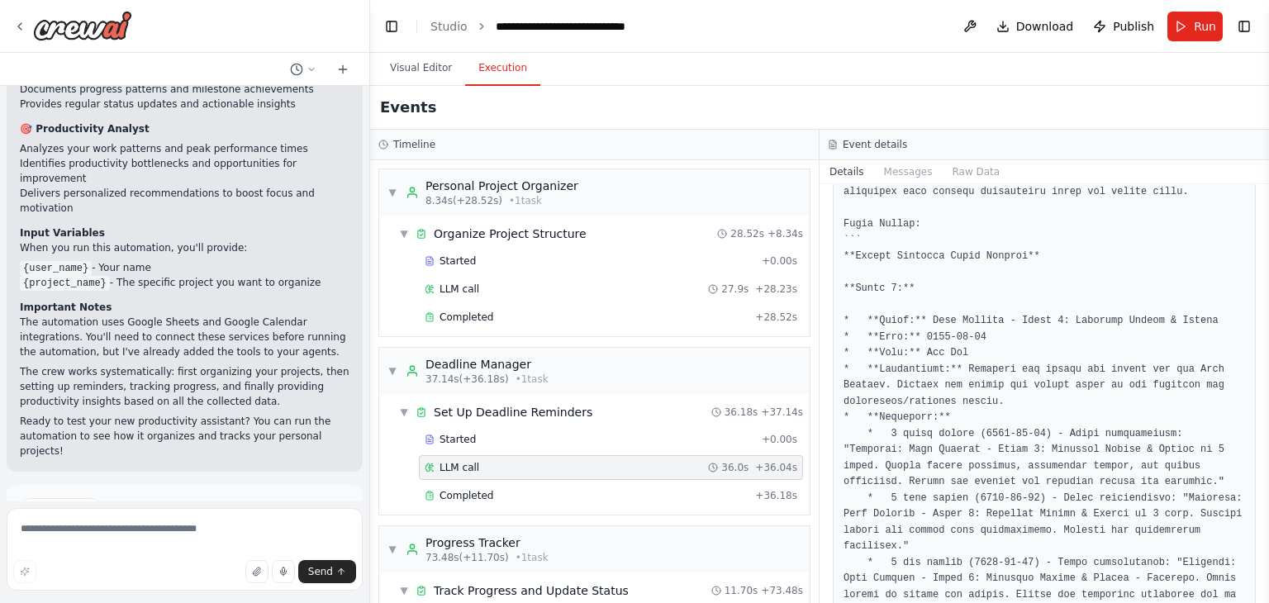
scroll to position [165, 0]
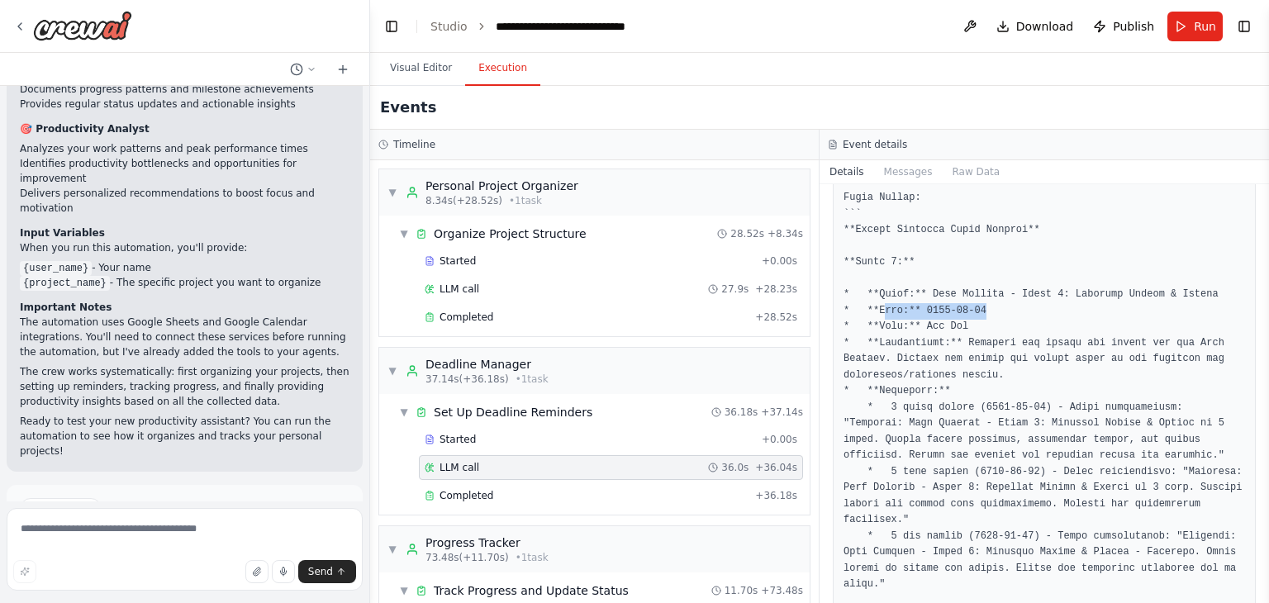
drag, startPoint x: 978, startPoint y: 307, endPoint x: 879, endPoint y: 316, distance: 99.6
drag, startPoint x: 952, startPoint y: 387, endPoint x: 858, endPoint y: 390, distance: 94.2
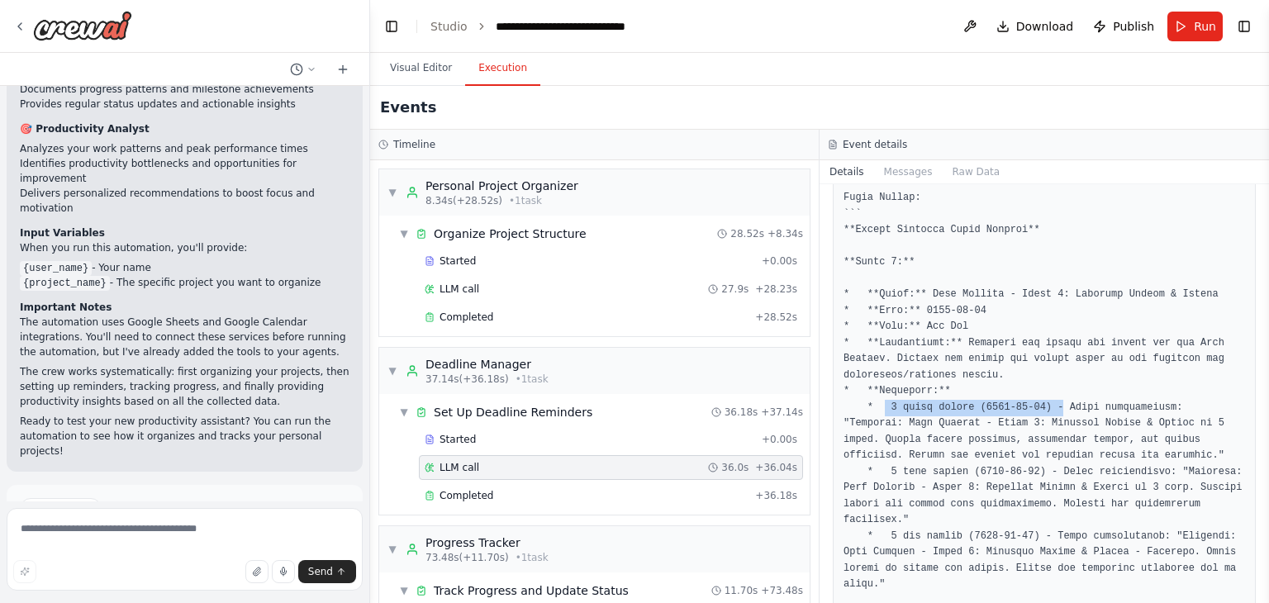
drag, startPoint x: 883, startPoint y: 409, endPoint x: 1044, endPoint y: 409, distance: 161.1
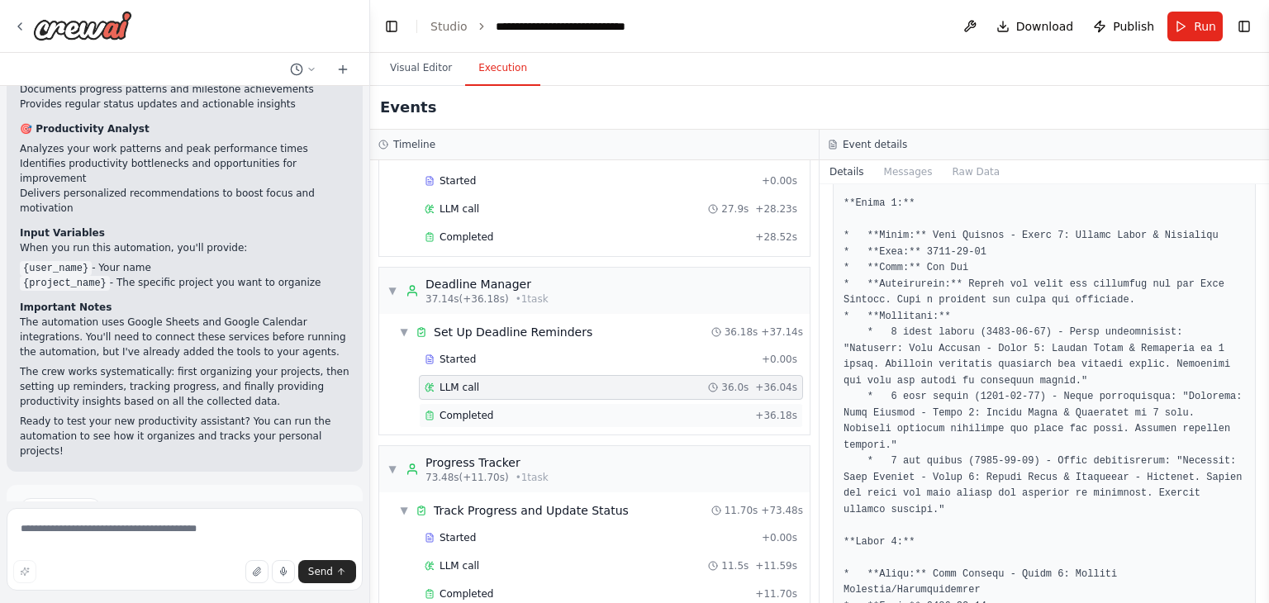
scroll to position [83, 0]
click at [454, 557] on span "LLM call" at bounding box center [460, 563] width 40 height 13
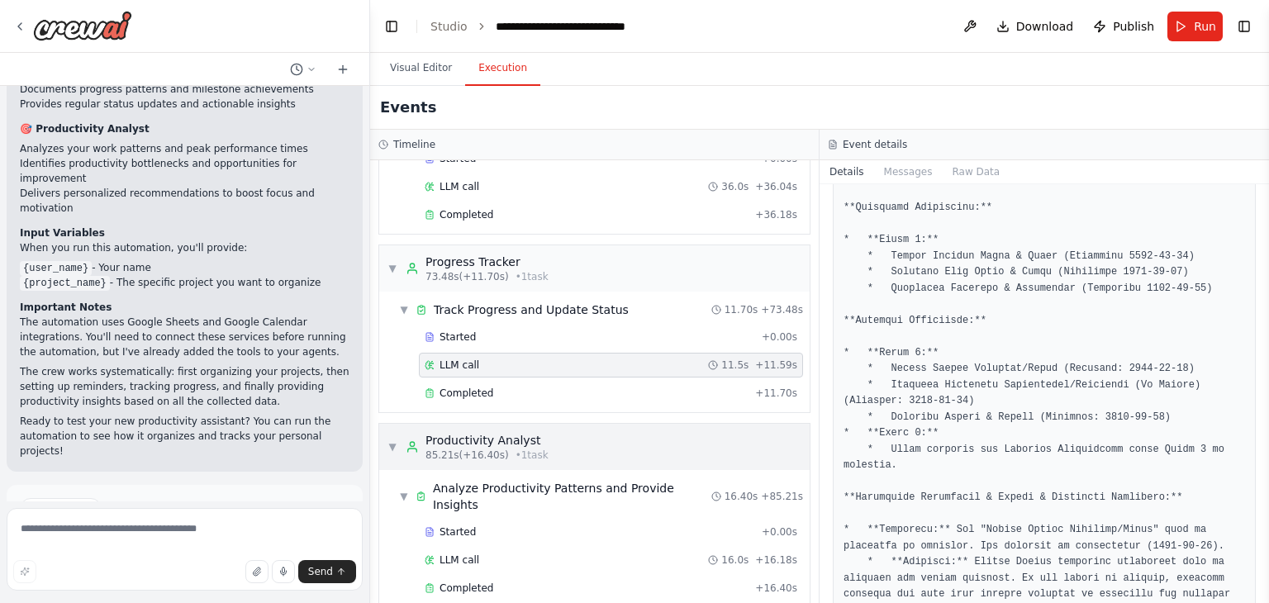
scroll to position [282, 0]
click at [478, 553] on div "LLM call 16.0s + 16.18s" at bounding box center [611, 559] width 373 height 13
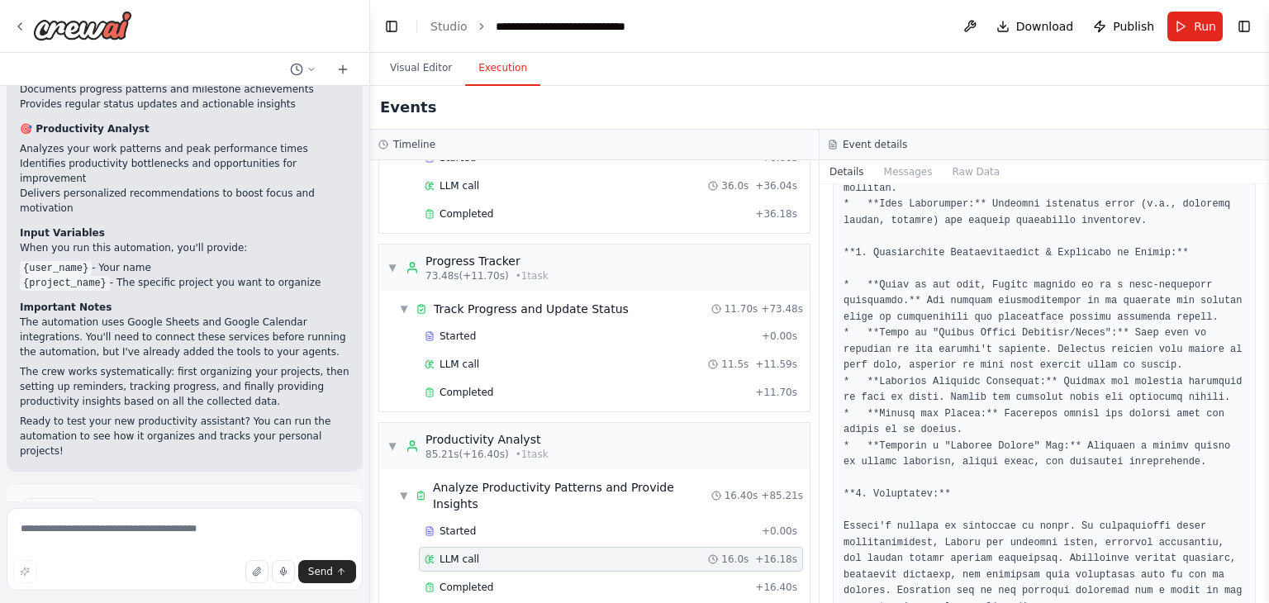
scroll to position [2580, 0]
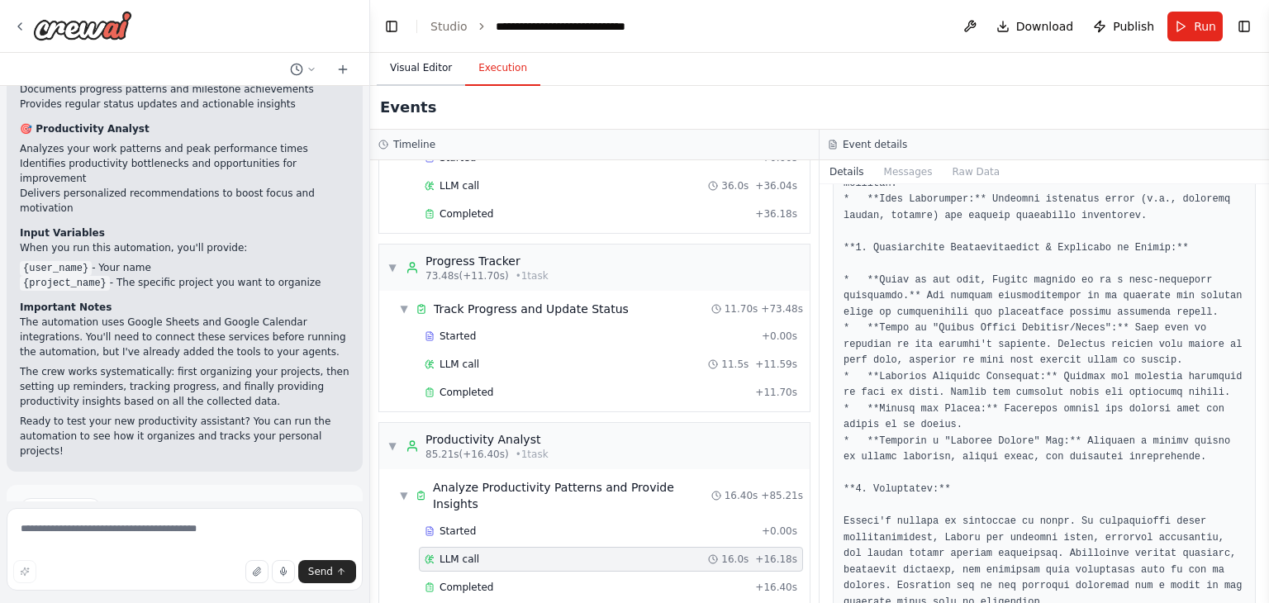
click at [411, 57] on button "Visual Editor" at bounding box center [421, 68] width 88 height 35
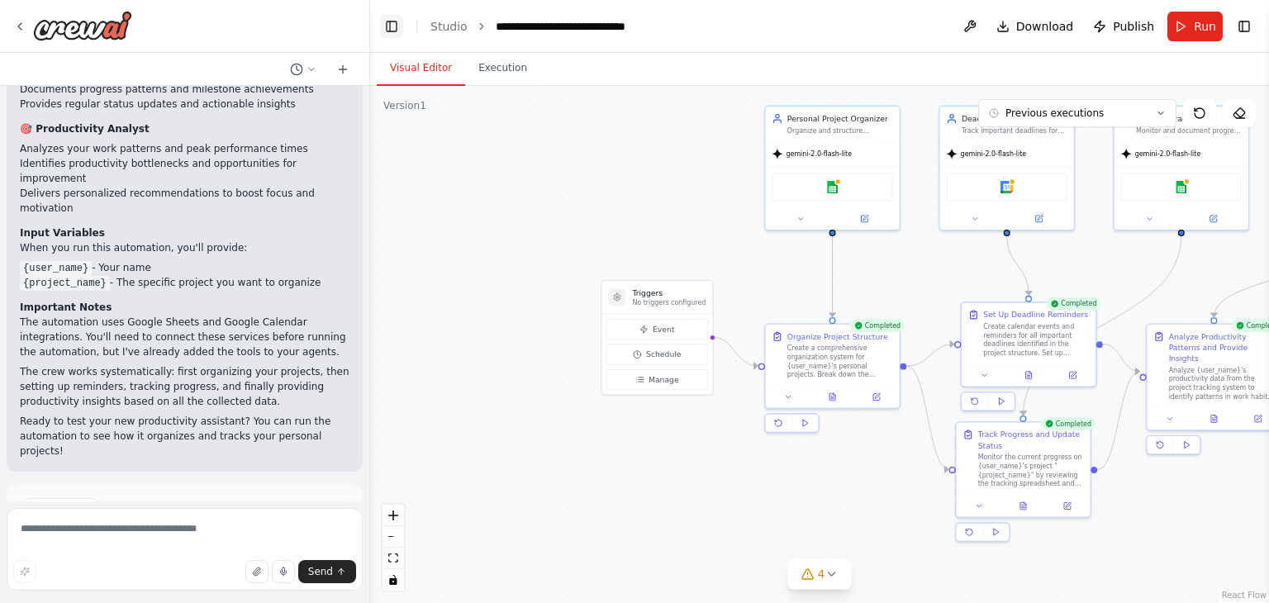
click at [389, 22] on button "Toggle Left Sidebar" at bounding box center [391, 26] width 23 height 23
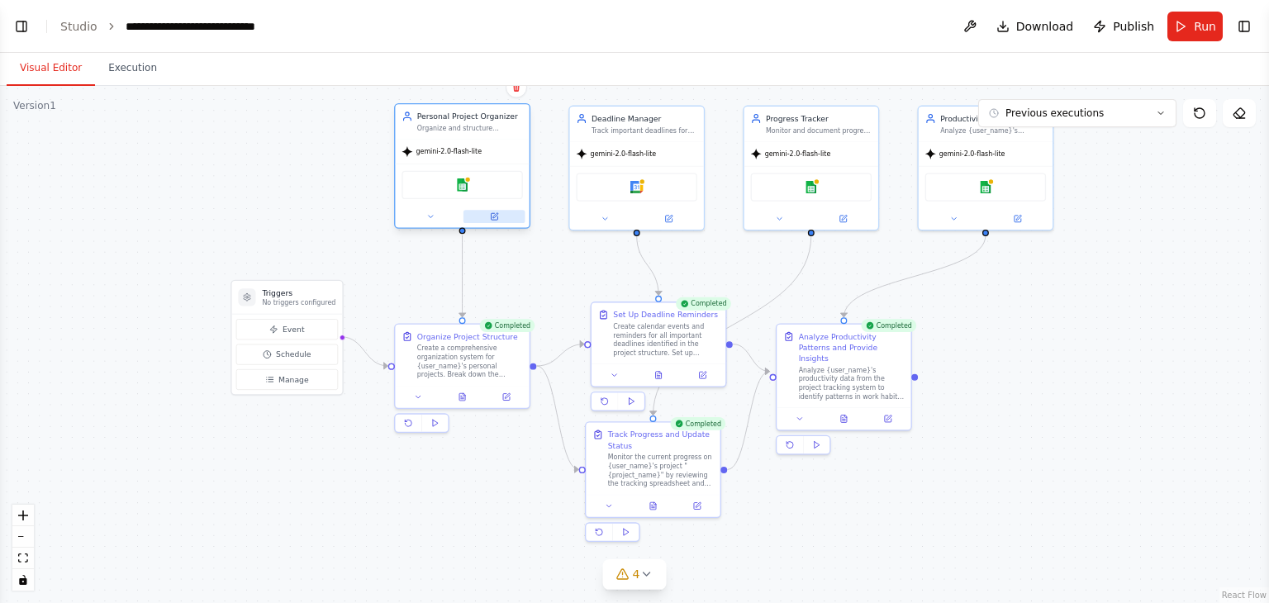
click at [496, 216] on icon at bounding box center [494, 216] width 7 height 7
click at [21, 23] on button "Toggle Left Sidebar" at bounding box center [21, 26] width 23 height 23
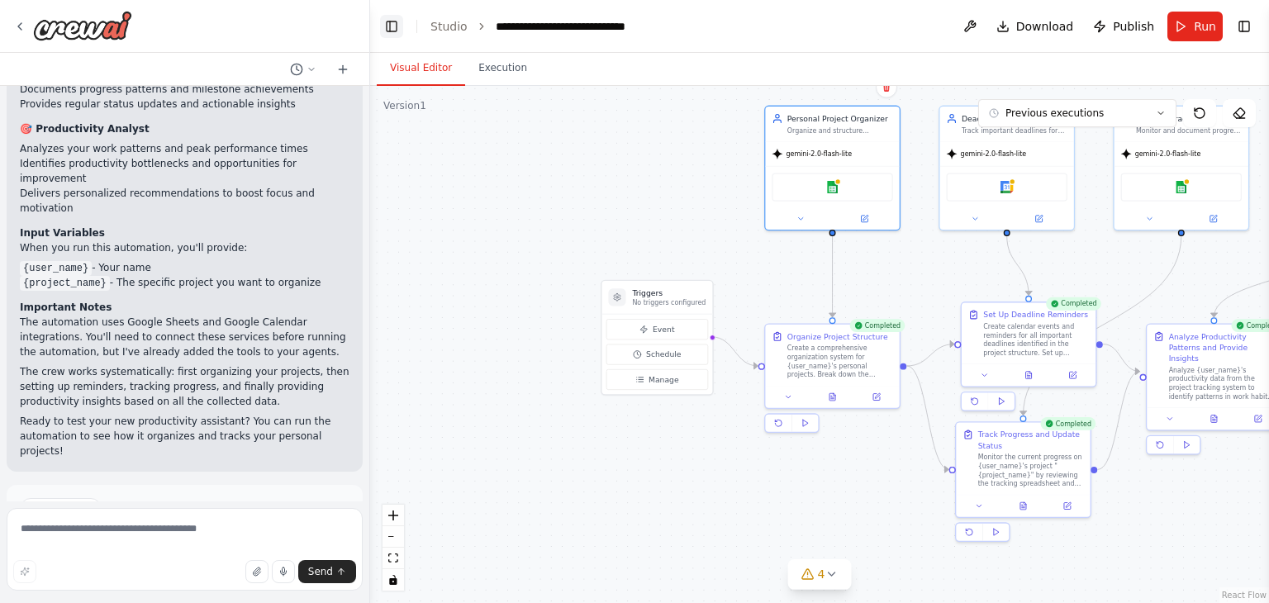
click at [383, 21] on button "Toggle Left Sidebar" at bounding box center [391, 26] width 23 height 23
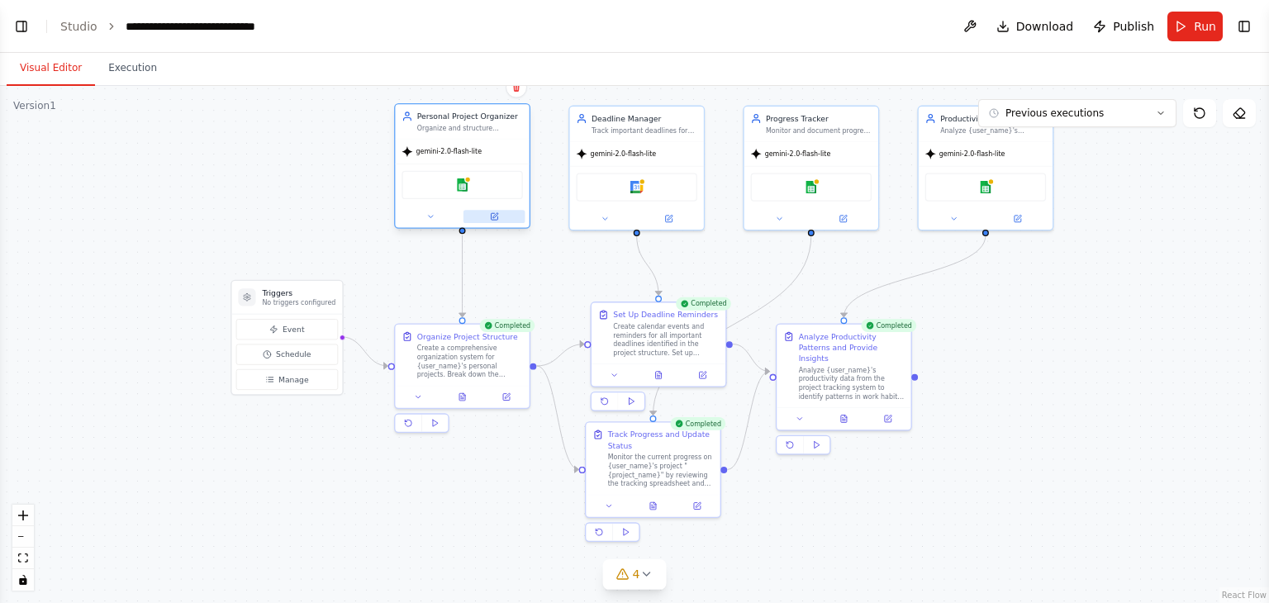
click at [493, 213] on icon at bounding box center [494, 216] width 7 height 7
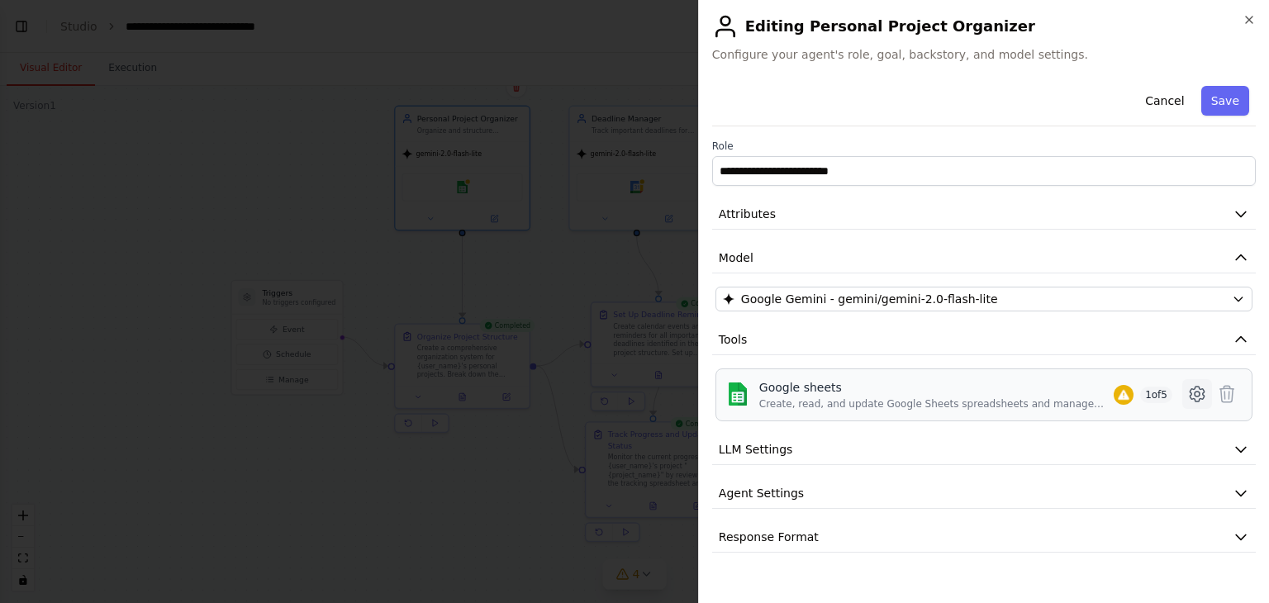
click at [1196, 397] on icon at bounding box center [1197, 394] width 20 height 20
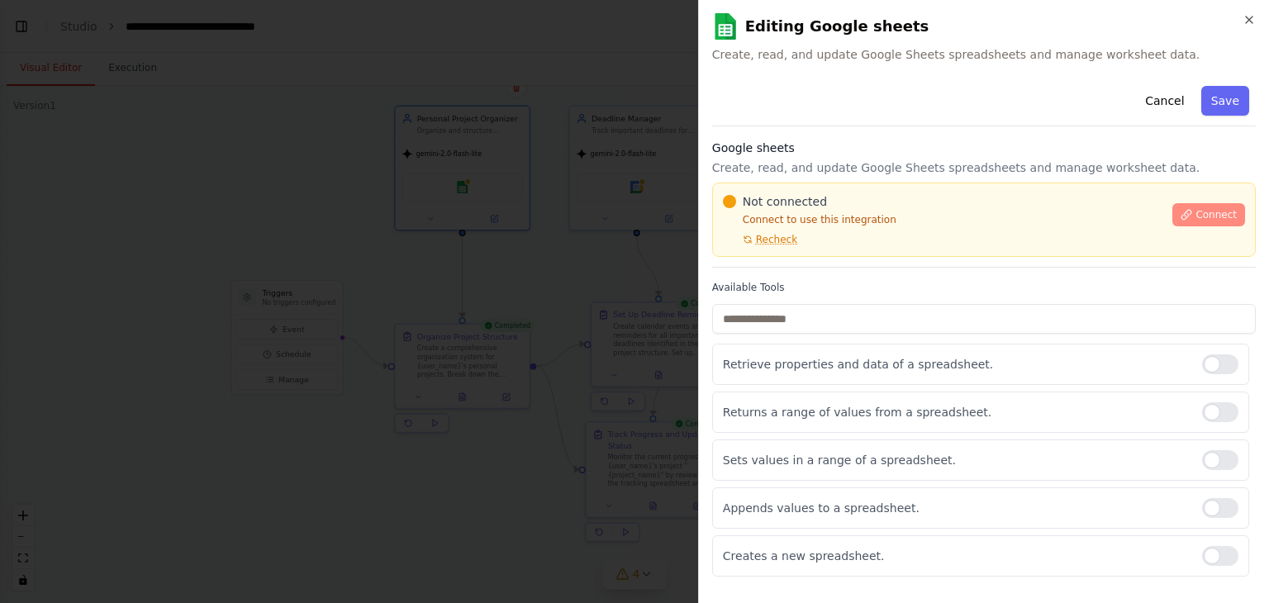
click at [1203, 206] on button "Connect" at bounding box center [1208, 214] width 73 height 23
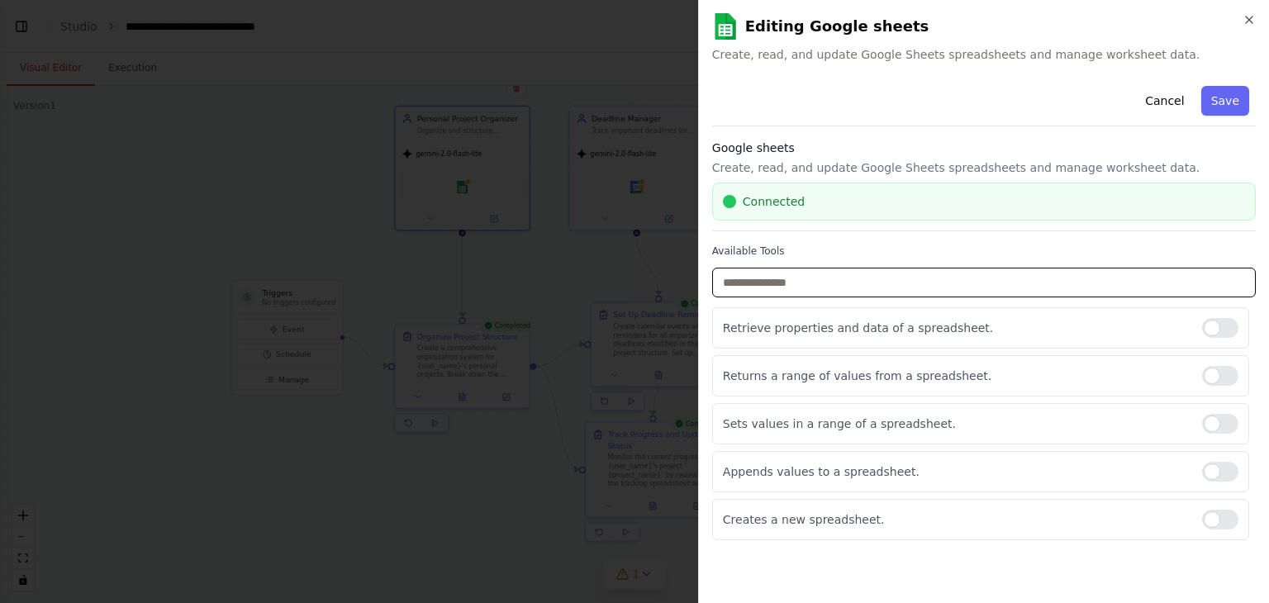
click at [801, 288] on input "text" at bounding box center [984, 283] width 544 height 30
click at [791, 279] on input "text" at bounding box center [984, 283] width 544 height 30
click at [823, 280] on input "text" at bounding box center [984, 283] width 544 height 30
type input "*"
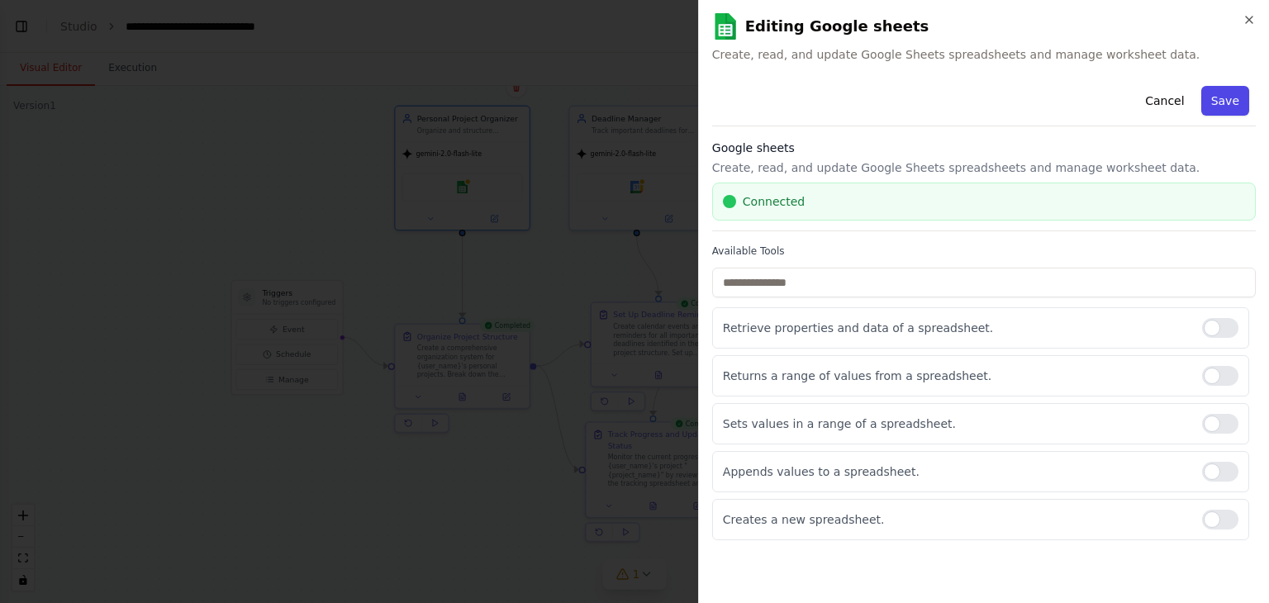
click at [1214, 102] on button "Save" at bounding box center [1225, 101] width 48 height 30
click at [1229, 98] on div "Cancel Saving..." at bounding box center [984, 102] width 544 height 47
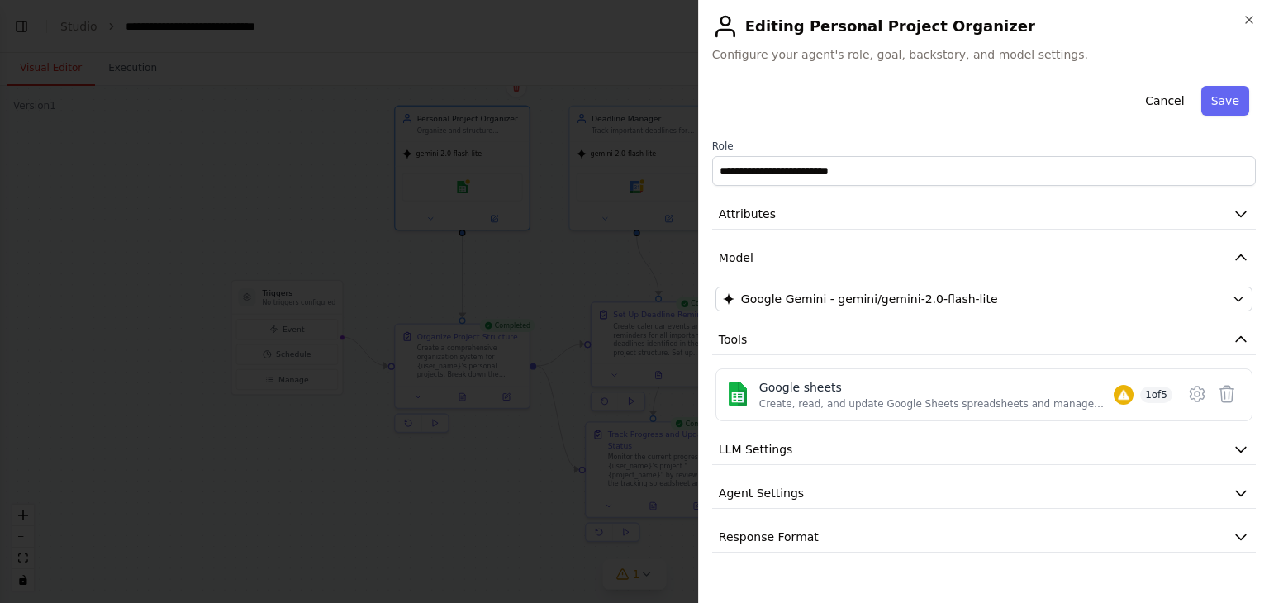
click at [1238, 97] on button "Save" at bounding box center [1225, 101] width 48 height 30
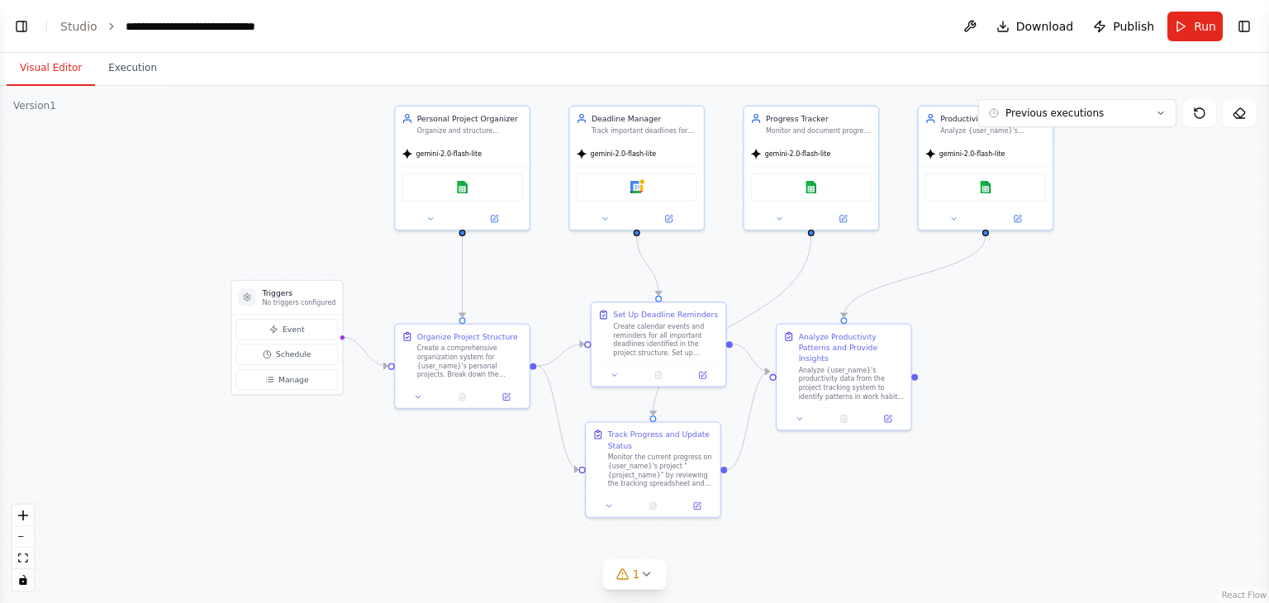
click at [1160, 315] on div ".deletable-edge-delete-btn { width: 20px; height: 20px; border: 0px solid #ffff…" at bounding box center [634, 344] width 1269 height 517
click at [1246, 15] on button "Toggle Right Sidebar" at bounding box center [1244, 26] width 23 height 23
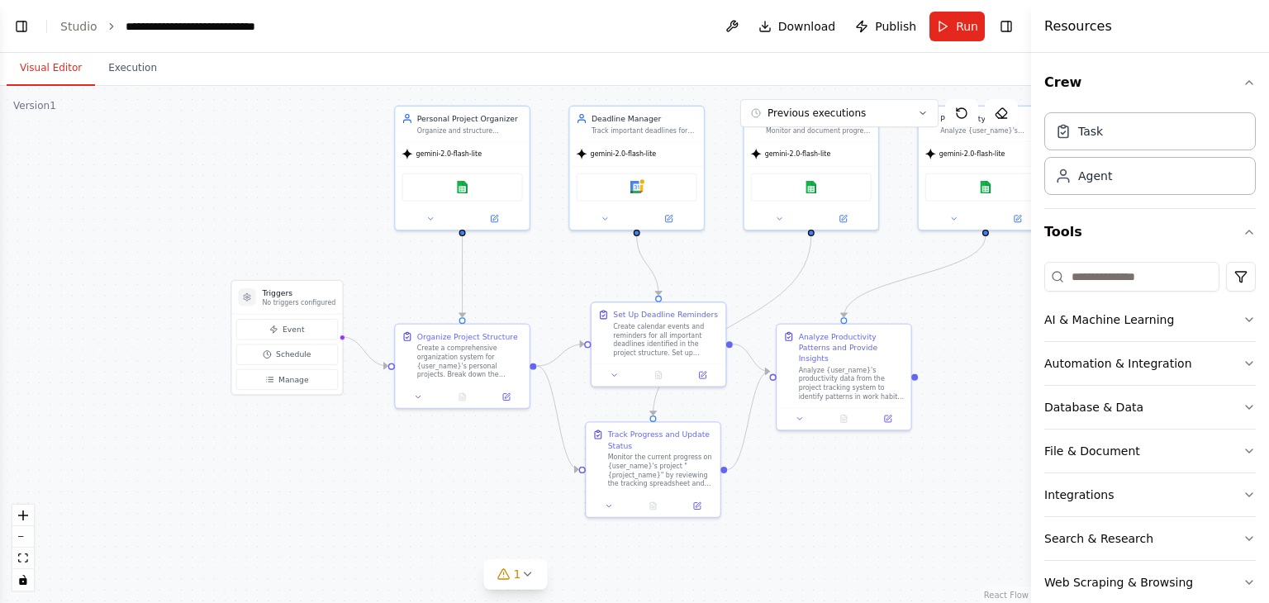
click at [967, 328] on div ".deletable-edge-delete-btn { width: 20px; height: 20px; border: 0px solid #ffff…" at bounding box center [515, 344] width 1031 height 517
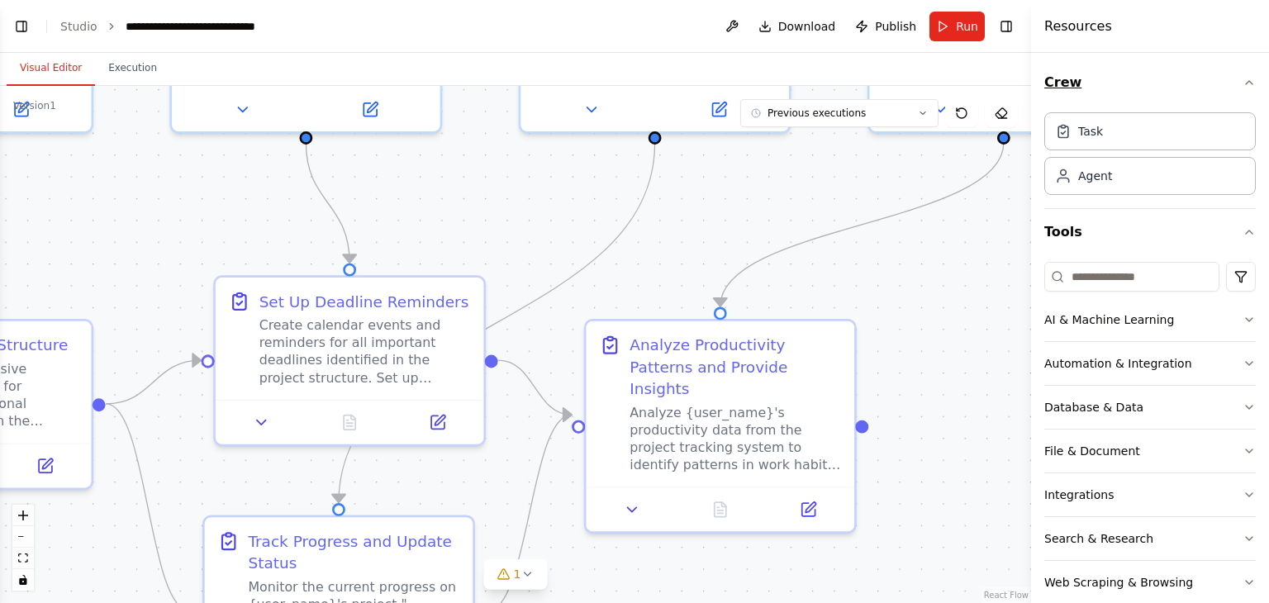
click at [1173, 103] on button "Crew" at bounding box center [1149, 82] width 211 height 46
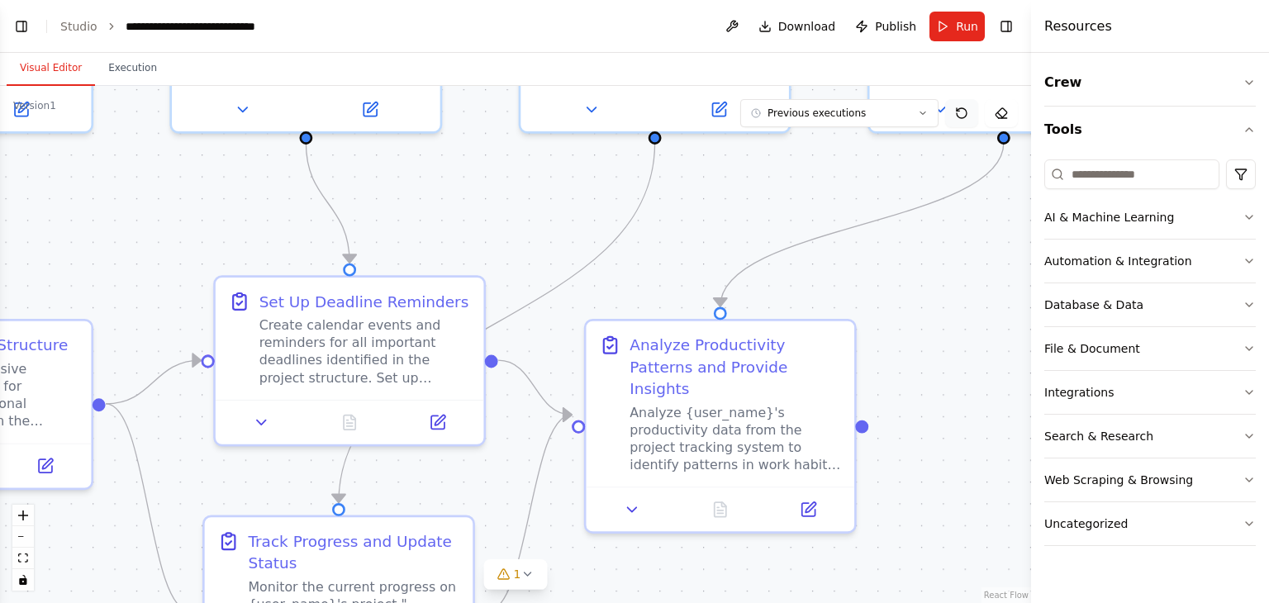
drag, startPoint x: 1173, startPoint y: 103, endPoint x: 958, endPoint y: 102, distance: 214.8
click at [1152, 102] on button "Crew" at bounding box center [1149, 82] width 211 height 46
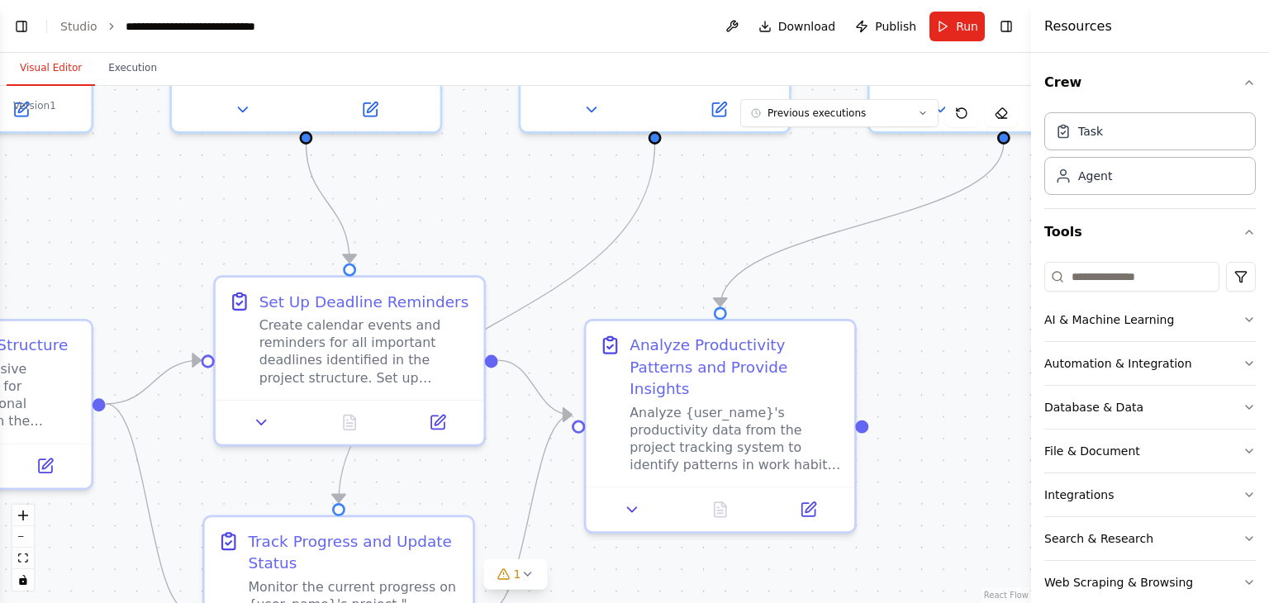
click at [415, 60] on div "Visual Editor Execution" at bounding box center [515, 69] width 1031 height 33
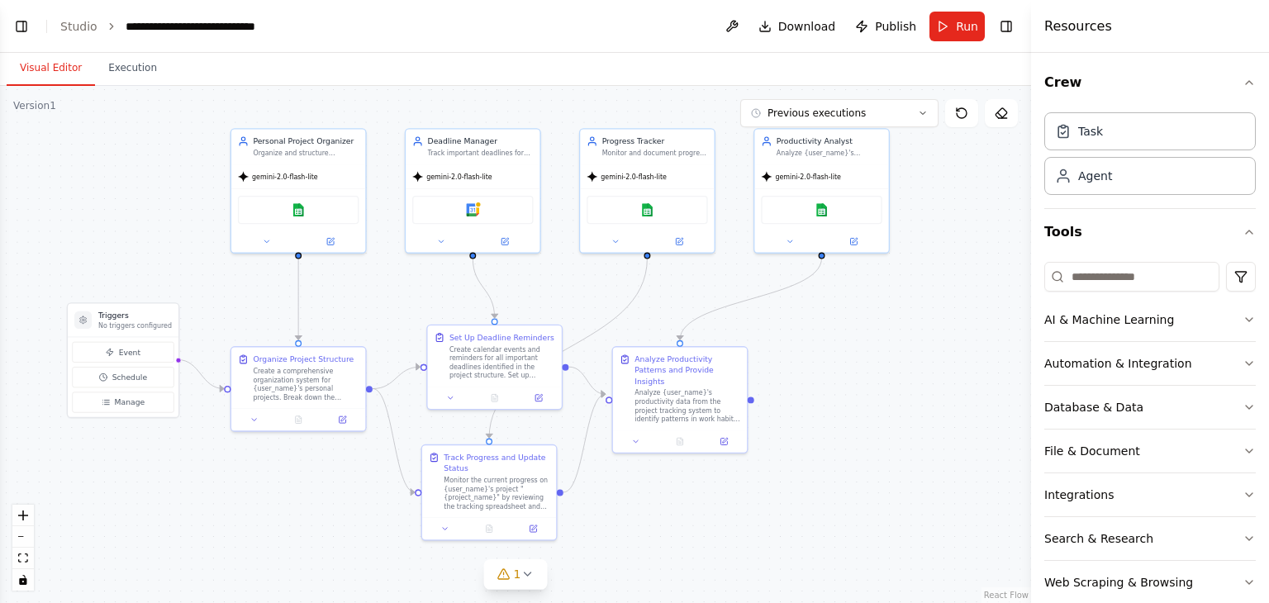
drag, startPoint x: 852, startPoint y: 315, endPoint x: 933, endPoint y: 376, distance: 101.5
click at [933, 376] on div ".deletable-edge-delete-btn { width: 20px; height: 20px; border: 0px solid #ffff…" at bounding box center [515, 344] width 1031 height 517
drag, startPoint x: 320, startPoint y: 202, endPoint x: 312, endPoint y: 235, distance: 33.9
click at [312, 235] on button at bounding box center [325, 236] width 62 height 13
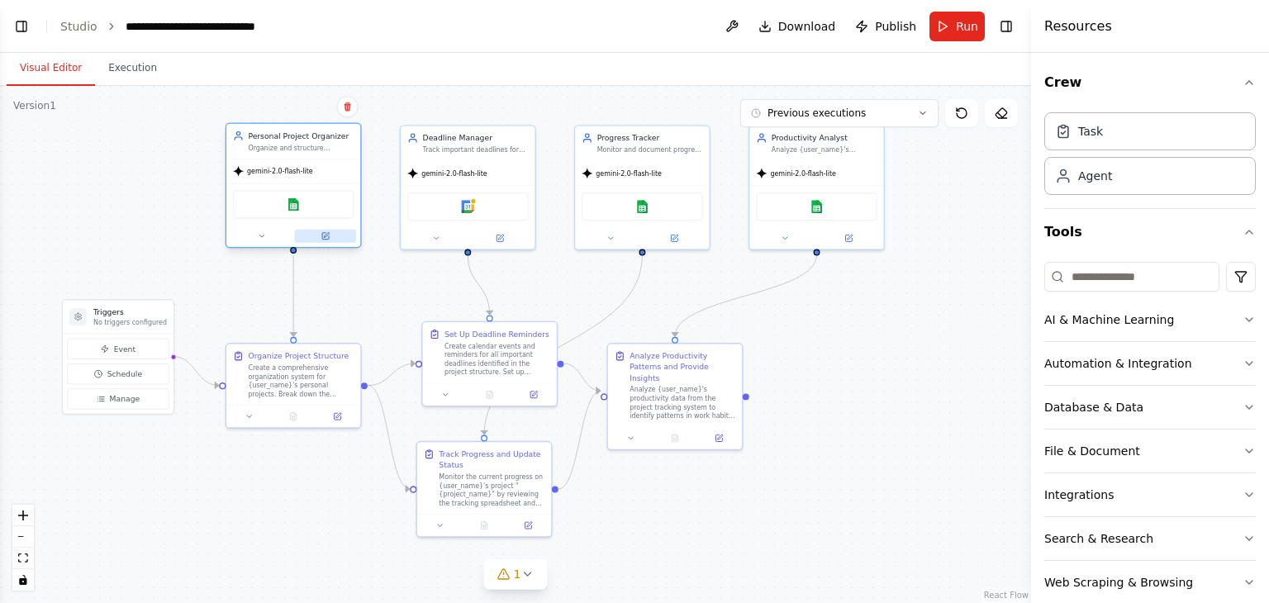
click at [314, 235] on button at bounding box center [325, 236] width 62 height 13
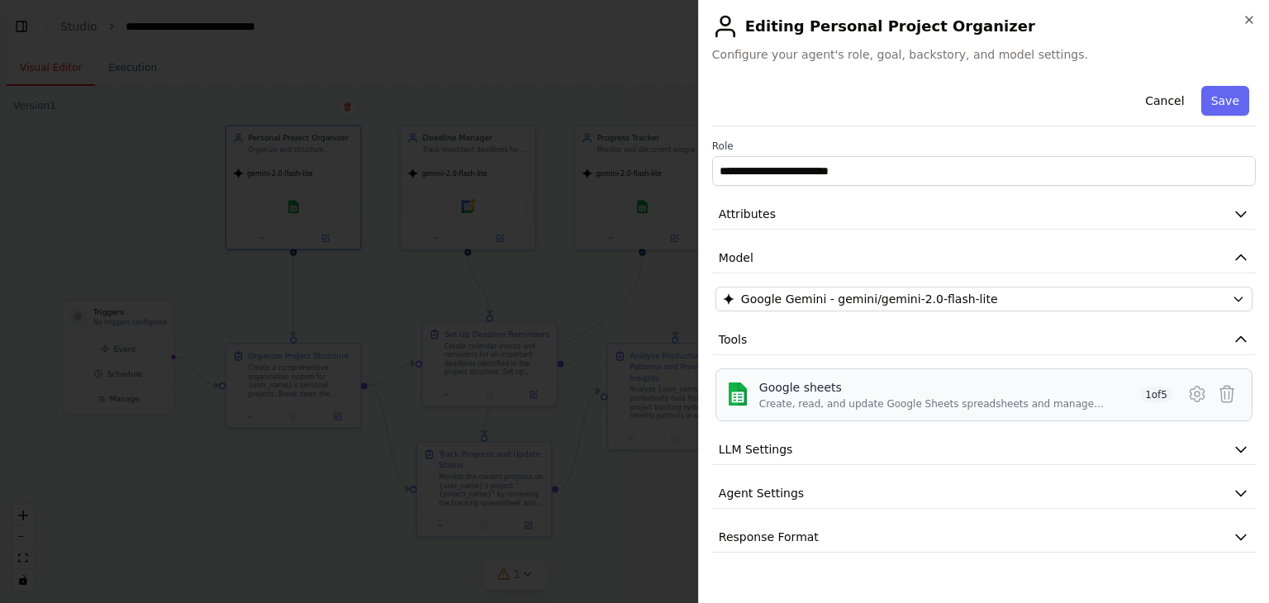
click at [978, 397] on div "Create, read, and update Google Sheets spreadsheets and manage worksheet data." at bounding box center [946, 403] width 374 height 13
click at [1200, 397] on icon at bounding box center [1197, 394] width 20 height 20
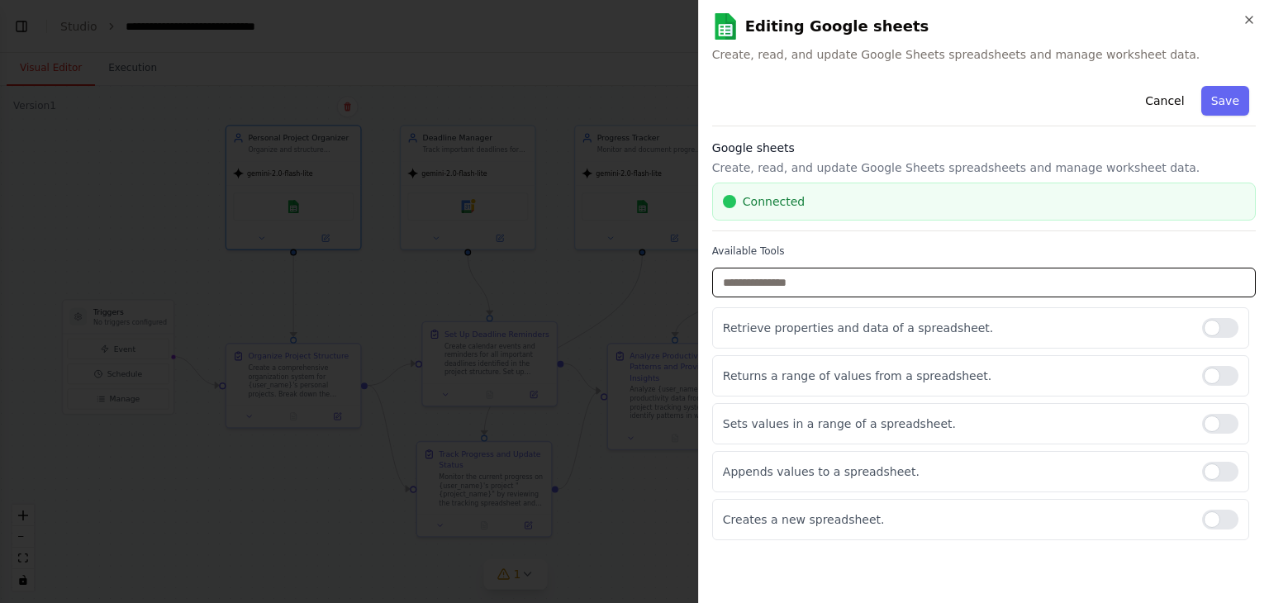
click at [886, 286] on input "text" at bounding box center [984, 283] width 544 height 30
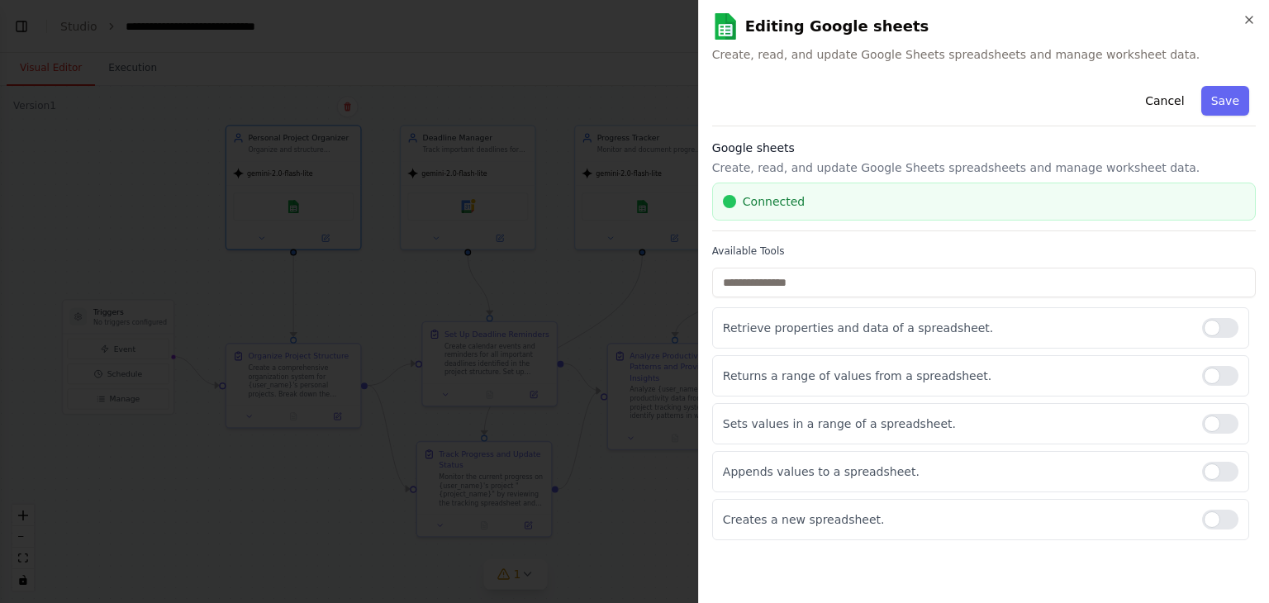
click at [1241, 16] on h2 "Editing Google sheets" at bounding box center [984, 26] width 544 height 26
click at [1244, 17] on icon "button" at bounding box center [1249, 19] width 13 height 13
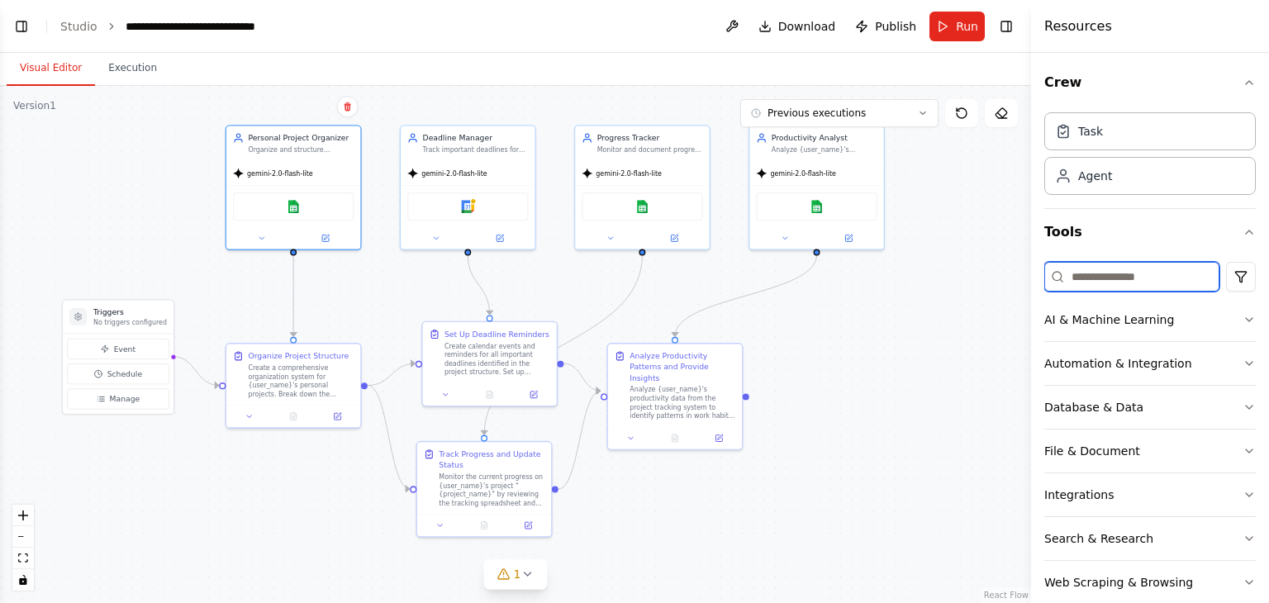
click at [1092, 275] on input at bounding box center [1131, 277] width 175 height 30
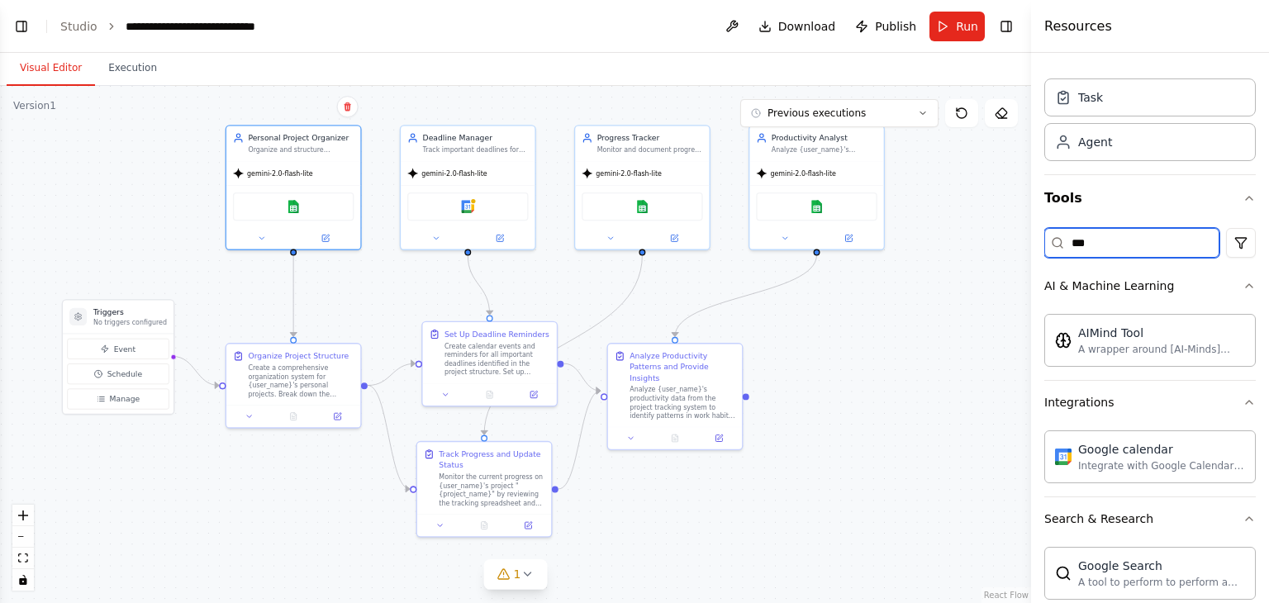
scroll to position [32, 0]
type input "*"
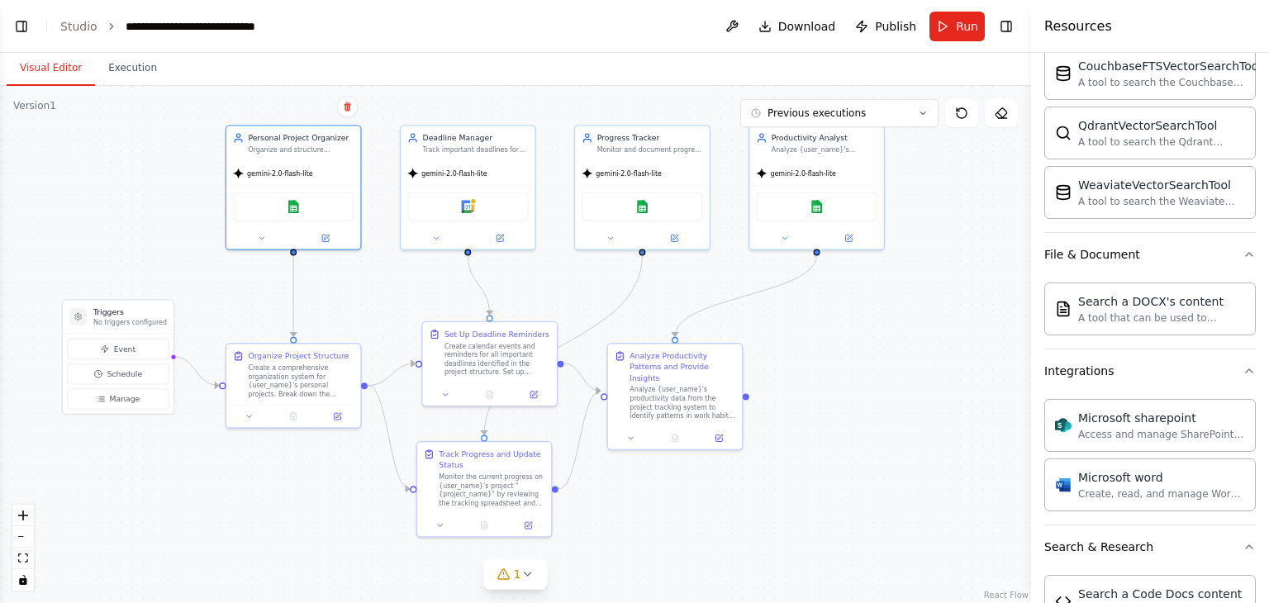
scroll to position [160, 0]
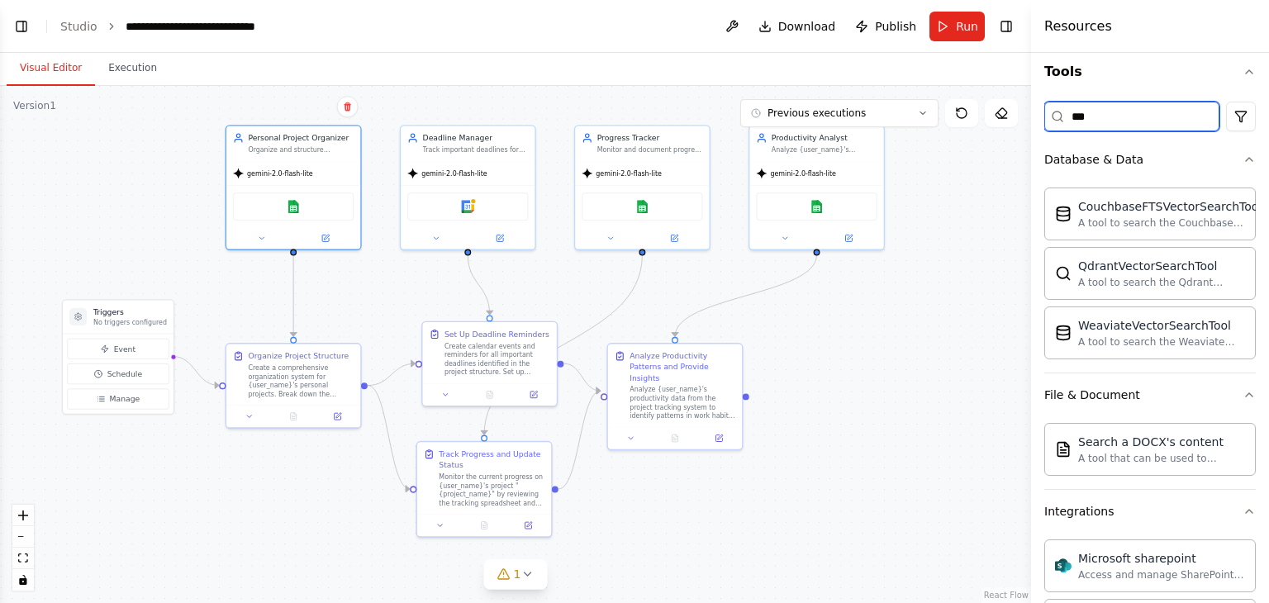
type input "***"
click at [872, 398] on div ".deletable-edge-delete-btn { width: 20px; height: 20px; border: 0px solid #ffff…" at bounding box center [515, 344] width 1031 height 517
click at [324, 241] on button at bounding box center [325, 236] width 62 height 13
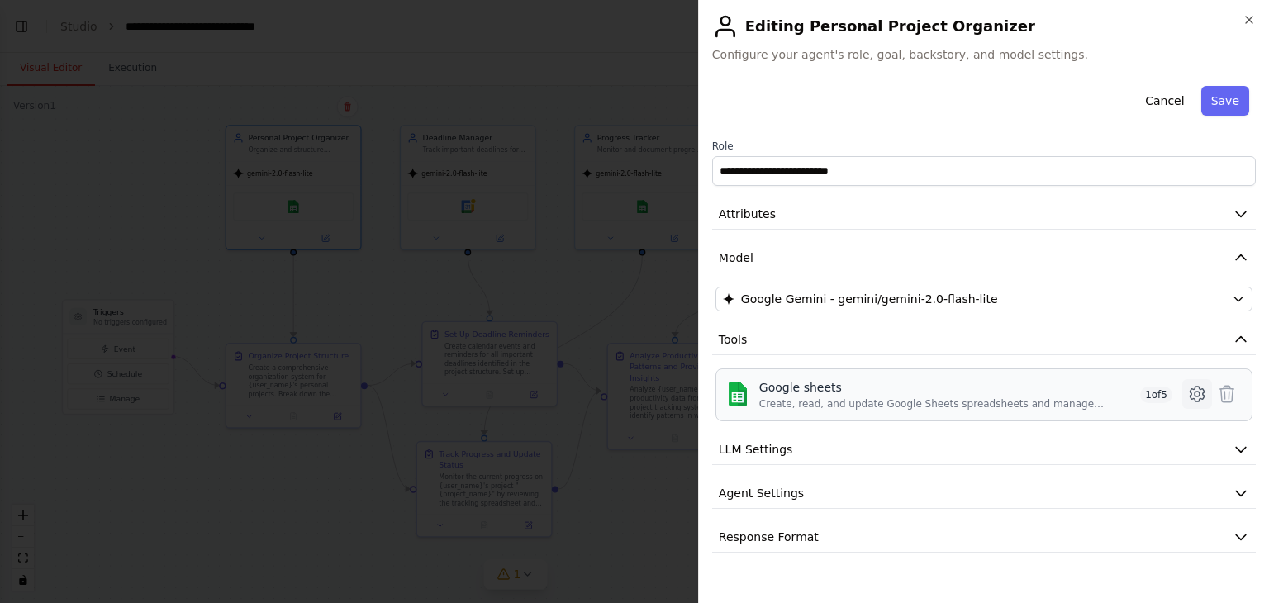
click at [1188, 392] on icon at bounding box center [1197, 394] width 20 height 20
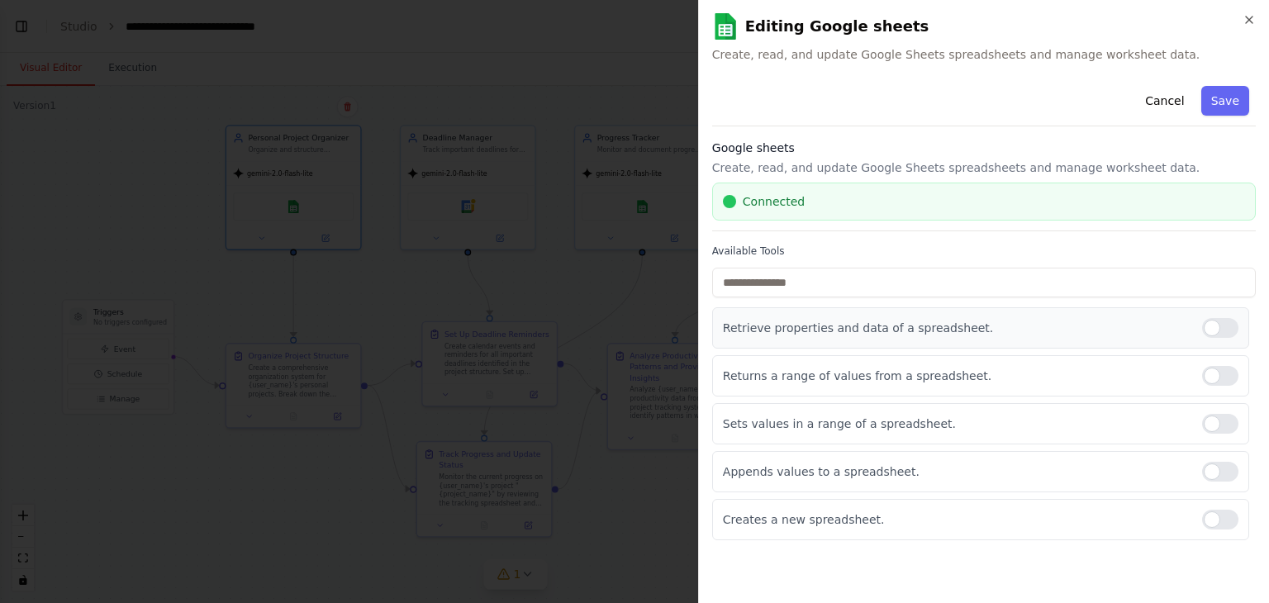
click at [1214, 331] on div at bounding box center [1220, 328] width 36 height 20
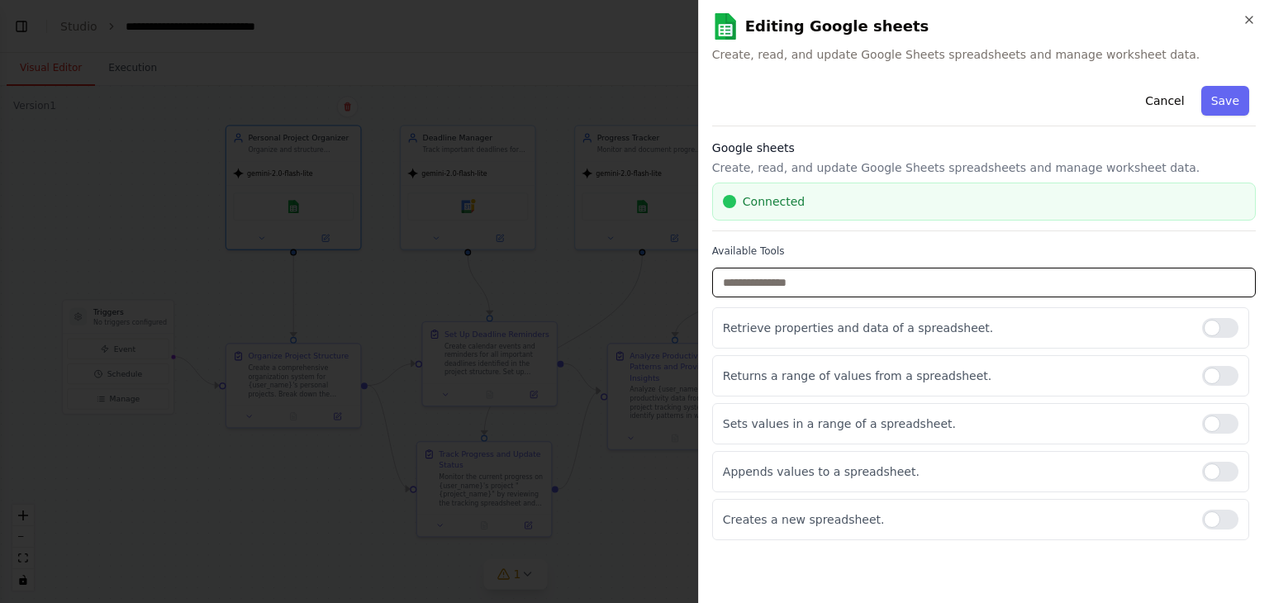
click at [922, 278] on input "text" at bounding box center [984, 283] width 544 height 30
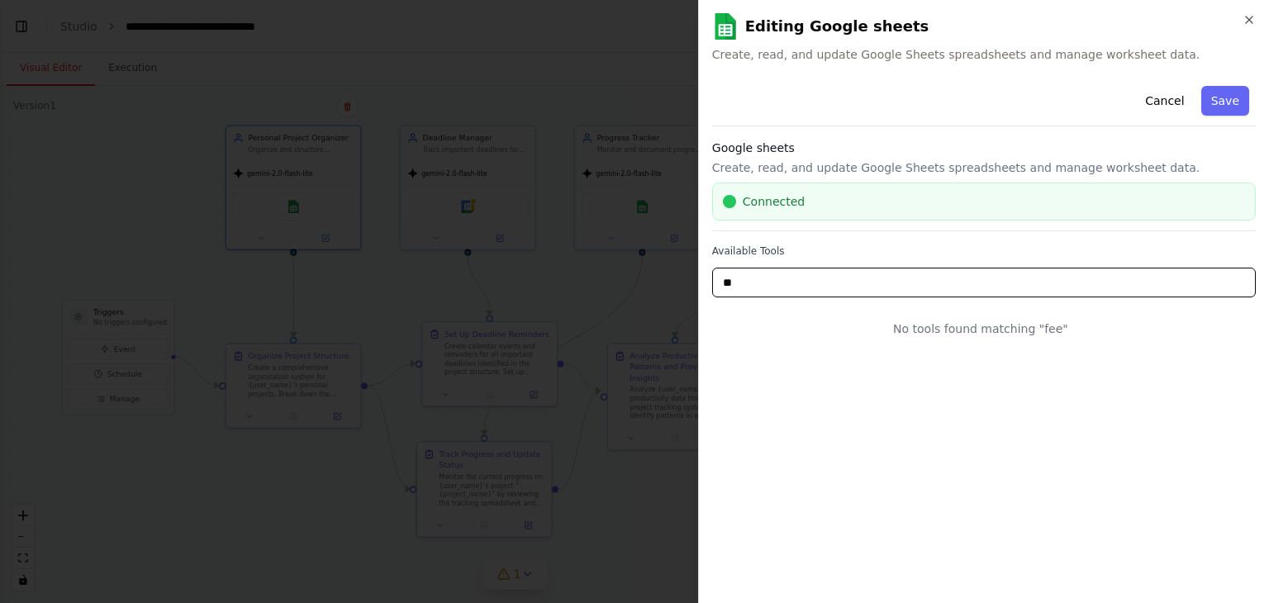
type input "*"
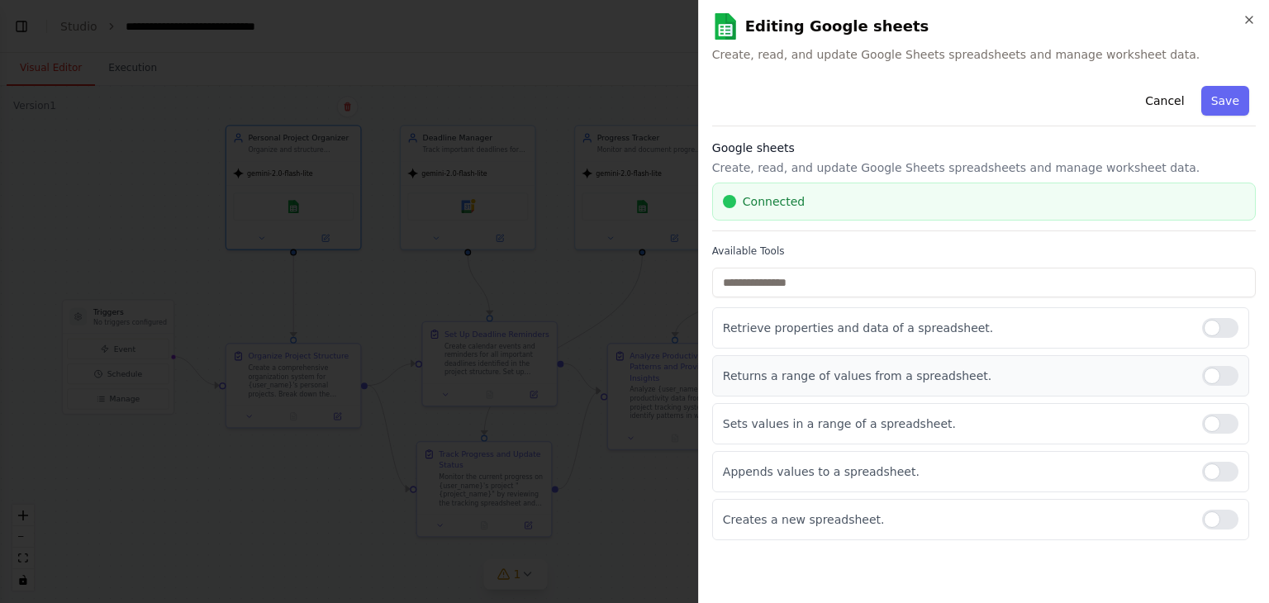
click at [1209, 375] on div at bounding box center [1220, 376] width 36 height 20
click at [1218, 417] on div at bounding box center [1220, 424] width 36 height 20
click at [1219, 472] on div at bounding box center [1220, 472] width 36 height 20
click at [1207, 463] on div at bounding box center [1220, 472] width 36 height 20
click at [1236, 105] on button "Save" at bounding box center [1225, 101] width 48 height 30
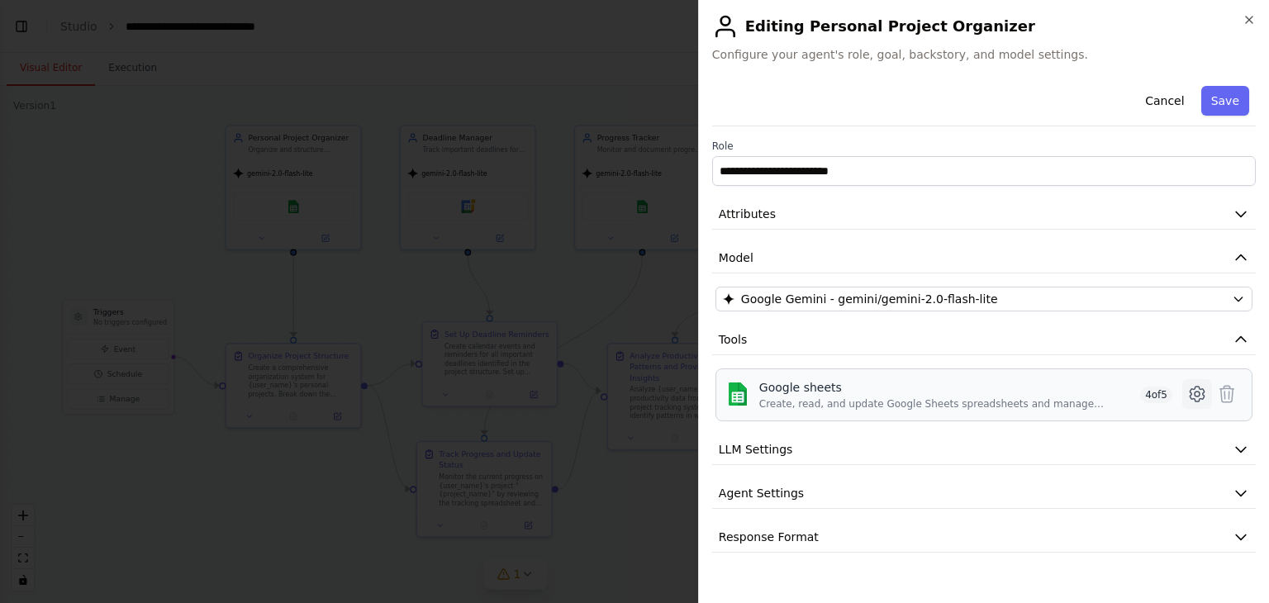
click at [1205, 391] on icon at bounding box center [1197, 394] width 20 height 20
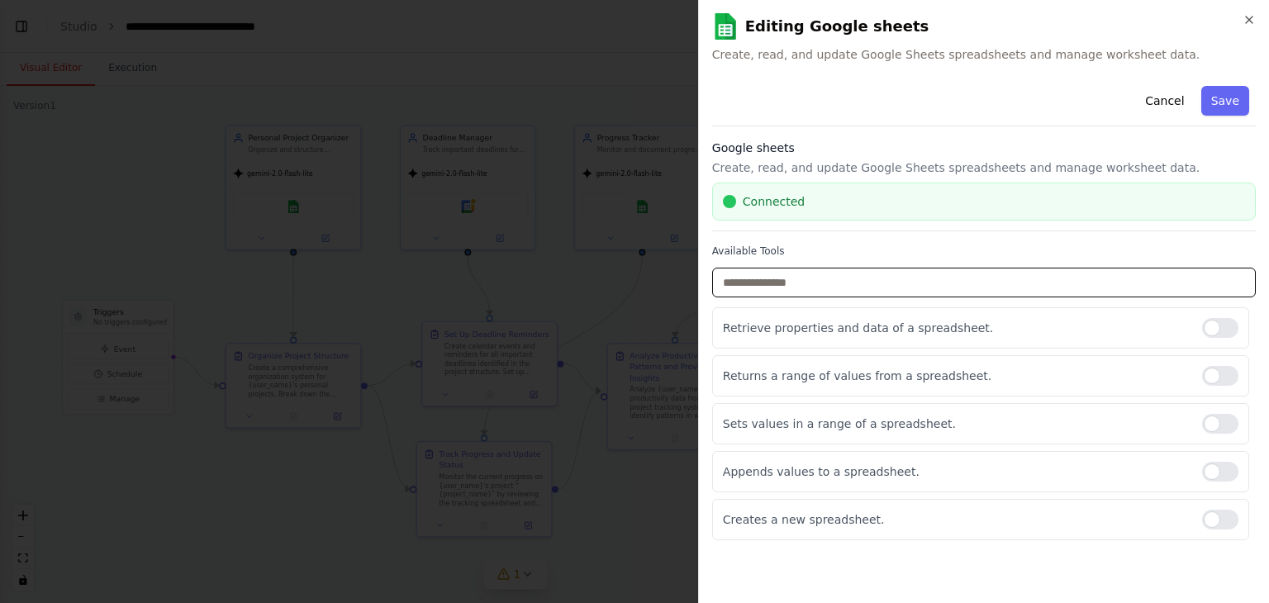
click at [872, 288] on input "text" at bounding box center [984, 283] width 544 height 30
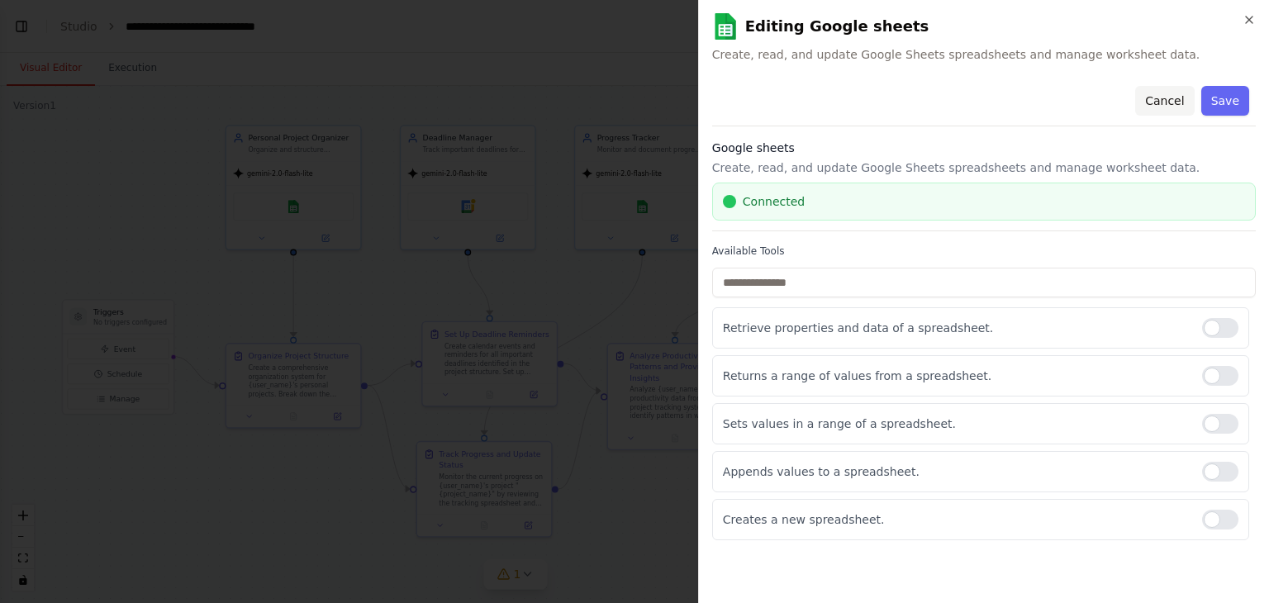
click at [1176, 105] on button "Cancel" at bounding box center [1164, 101] width 59 height 30
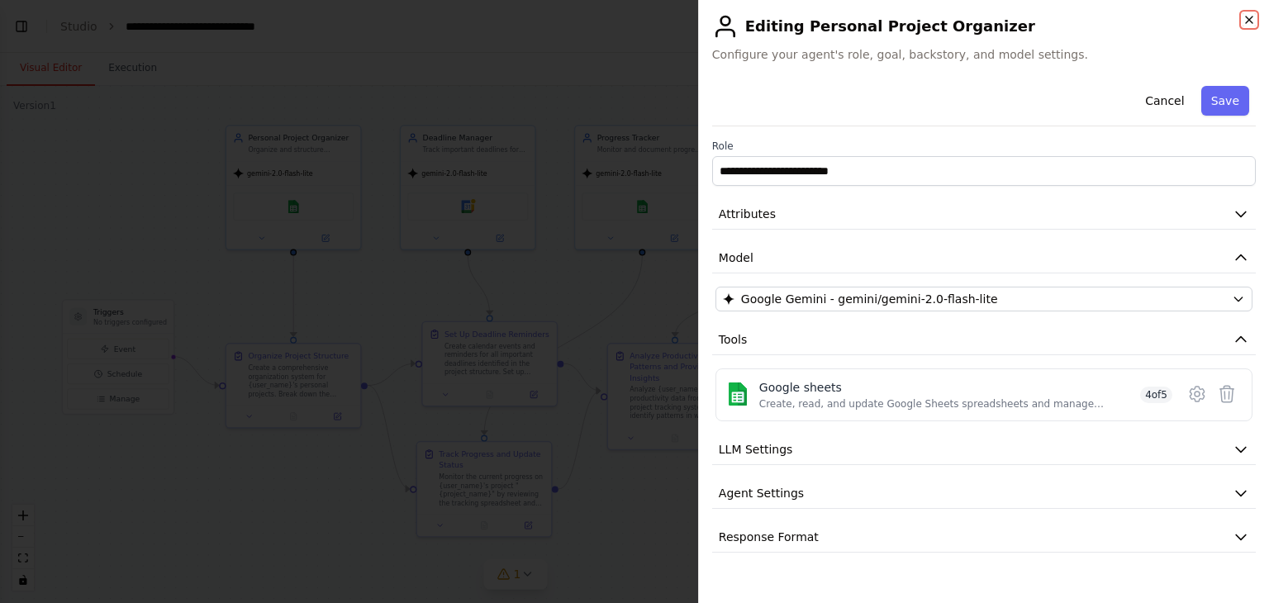
click at [1252, 16] on icon "button" at bounding box center [1249, 19] width 13 height 13
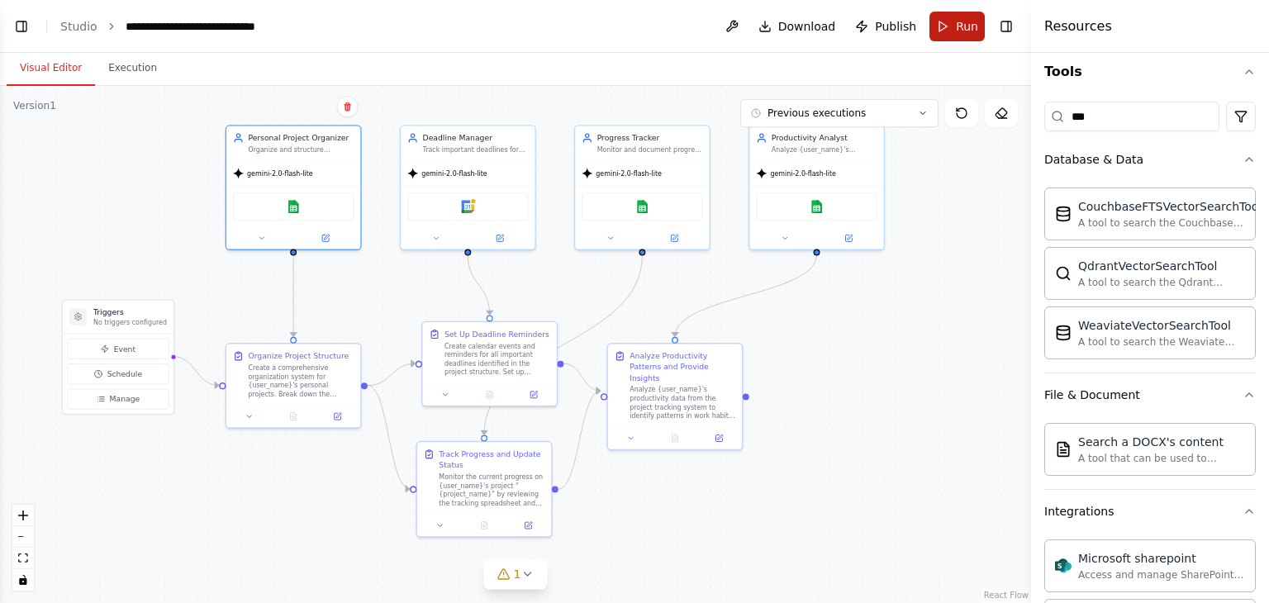
click at [941, 31] on button "Run" at bounding box center [956, 27] width 55 height 30
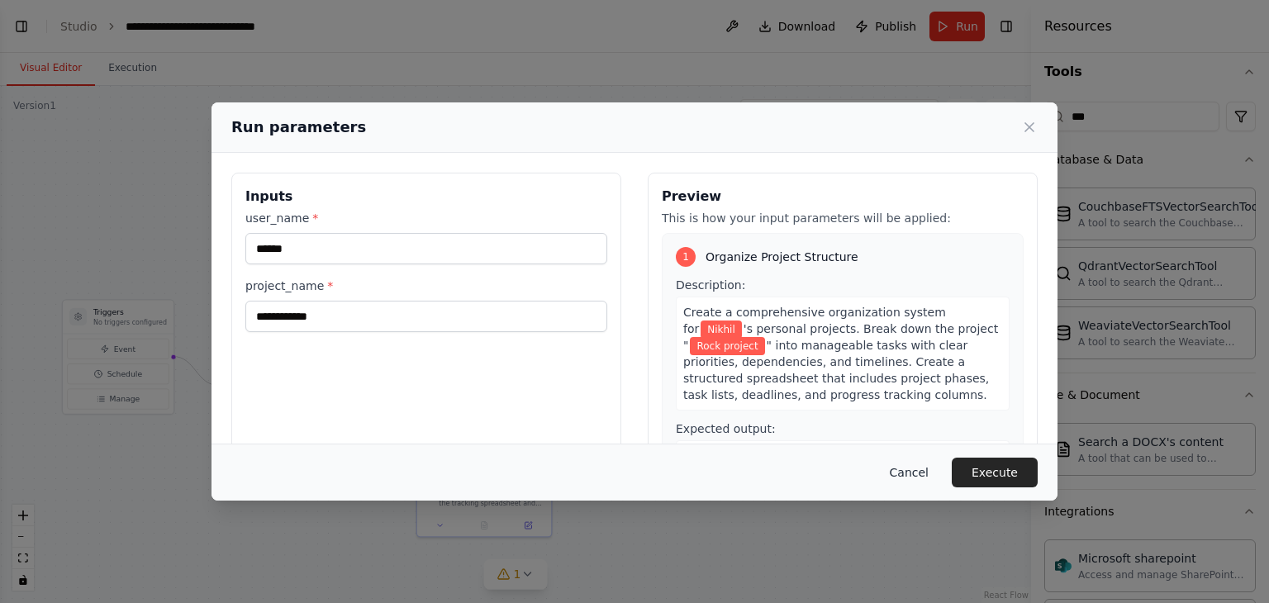
click at [911, 483] on button "Cancel" at bounding box center [909, 473] width 65 height 30
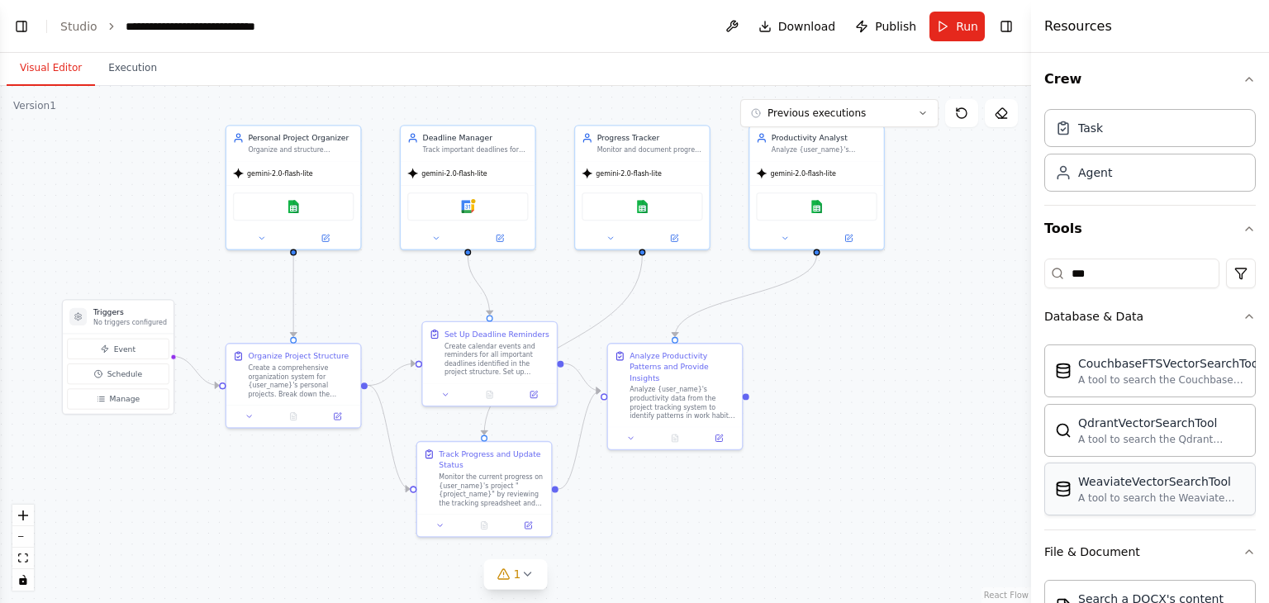
scroll to position [0, 0]
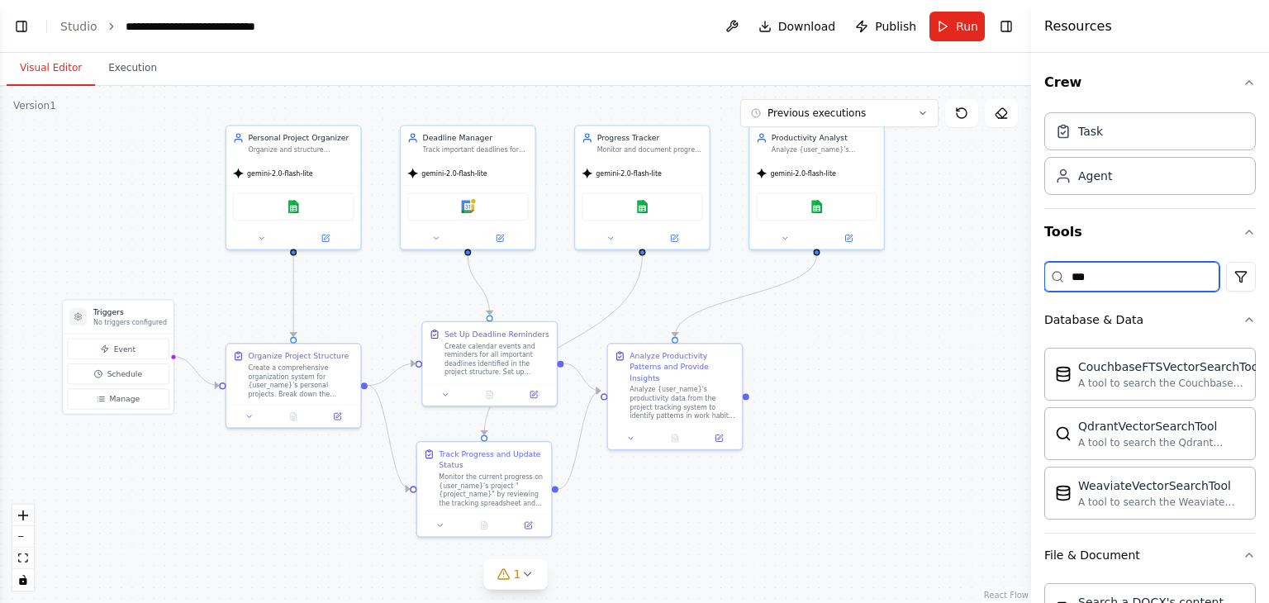
click at [1143, 272] on input "***" at bounding box center [1131, 277] width 175 height 30
type input "*"
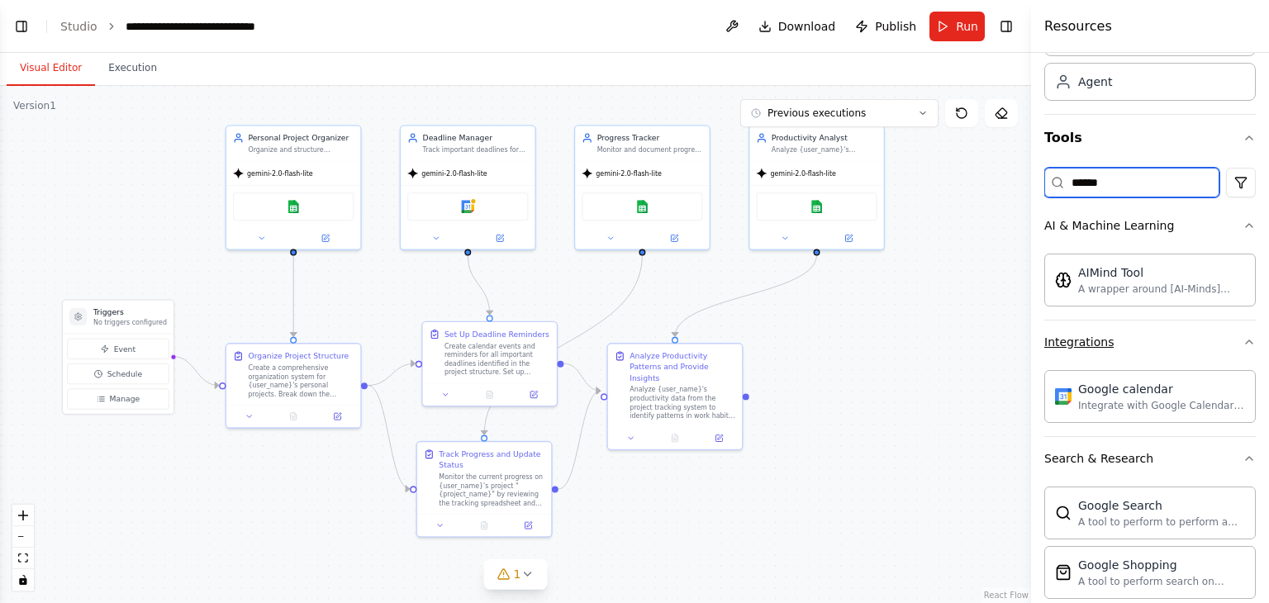
scroll to position [83, 0]
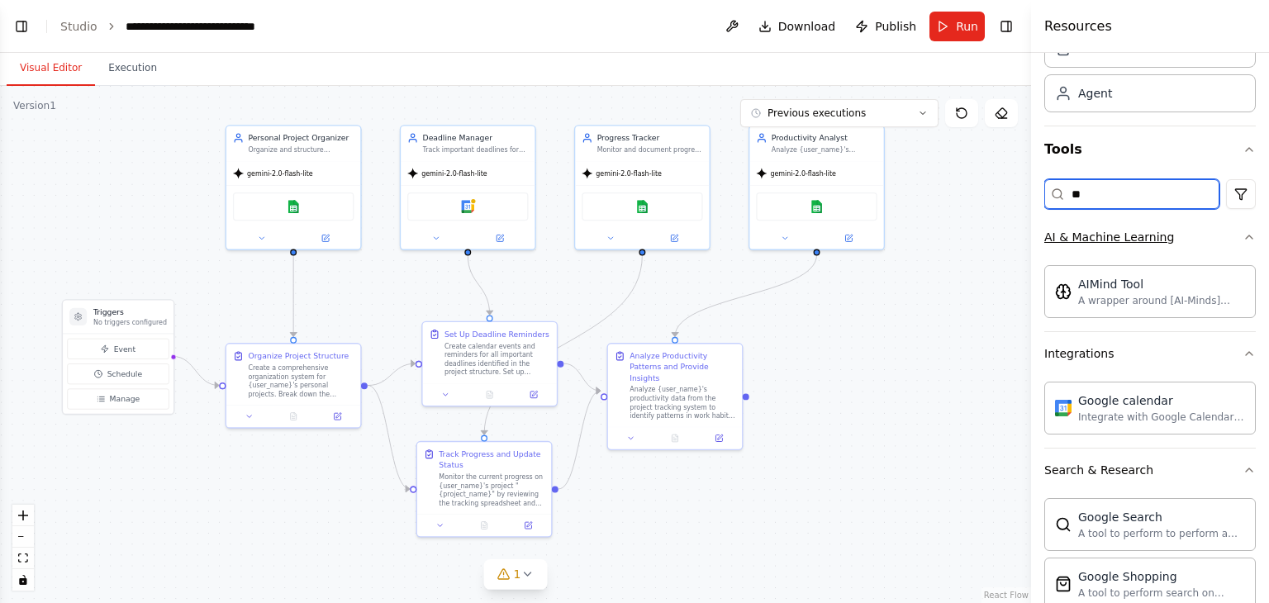
type input "*"
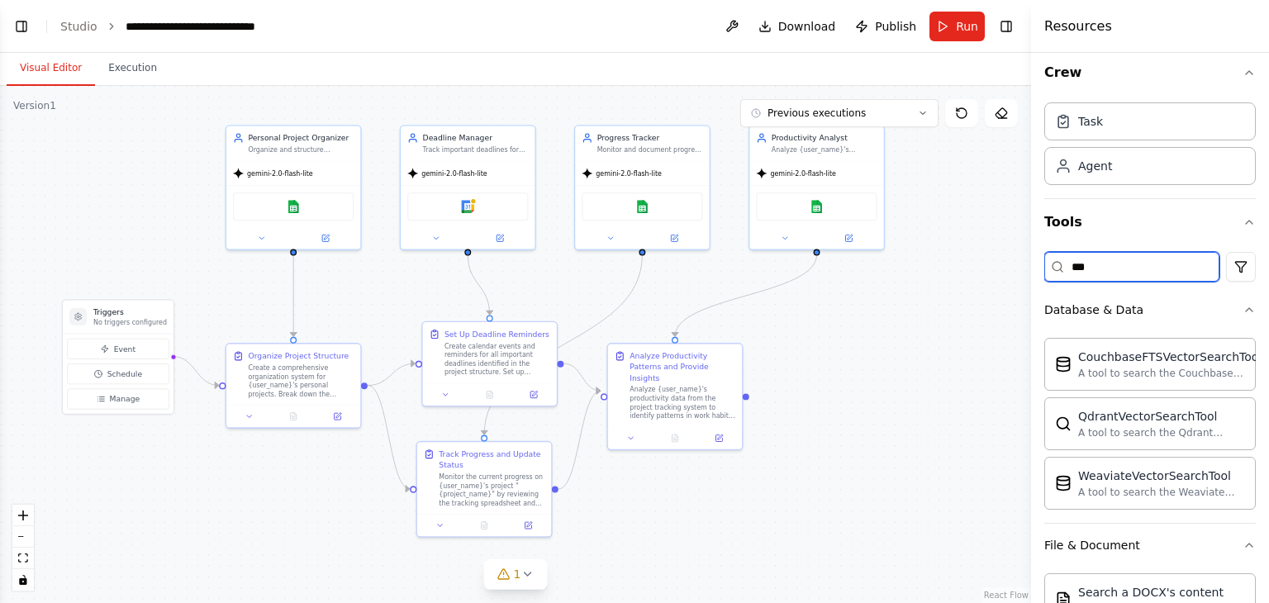
scroll to position [0, 0]
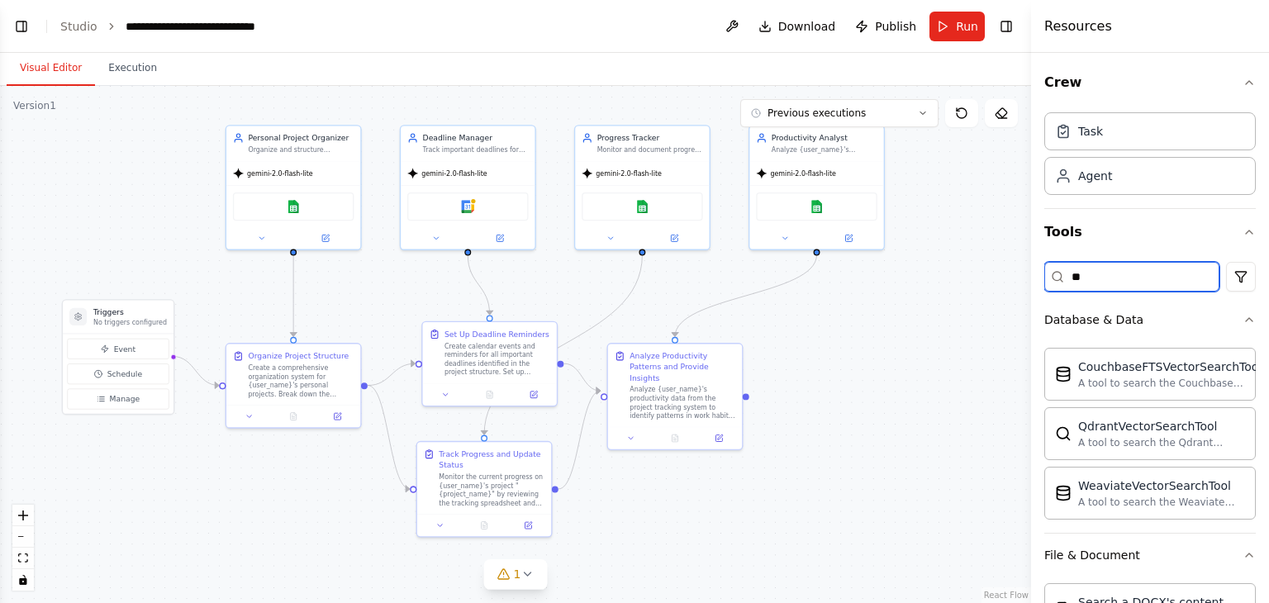
type input "*"
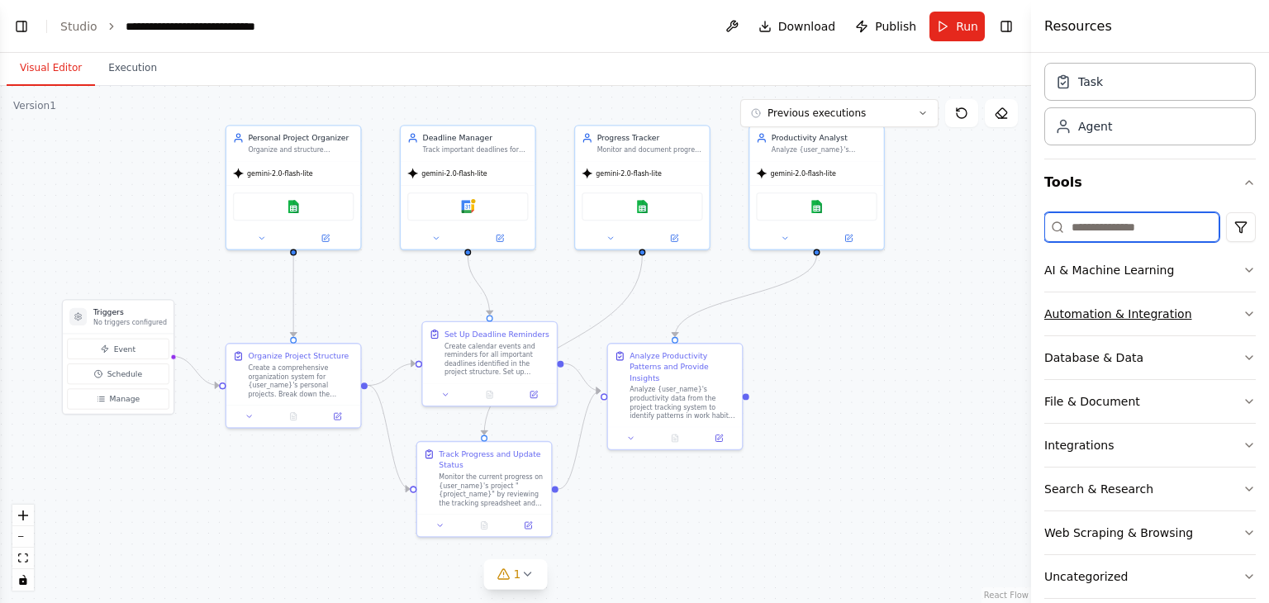
scroll to position [69, 0]
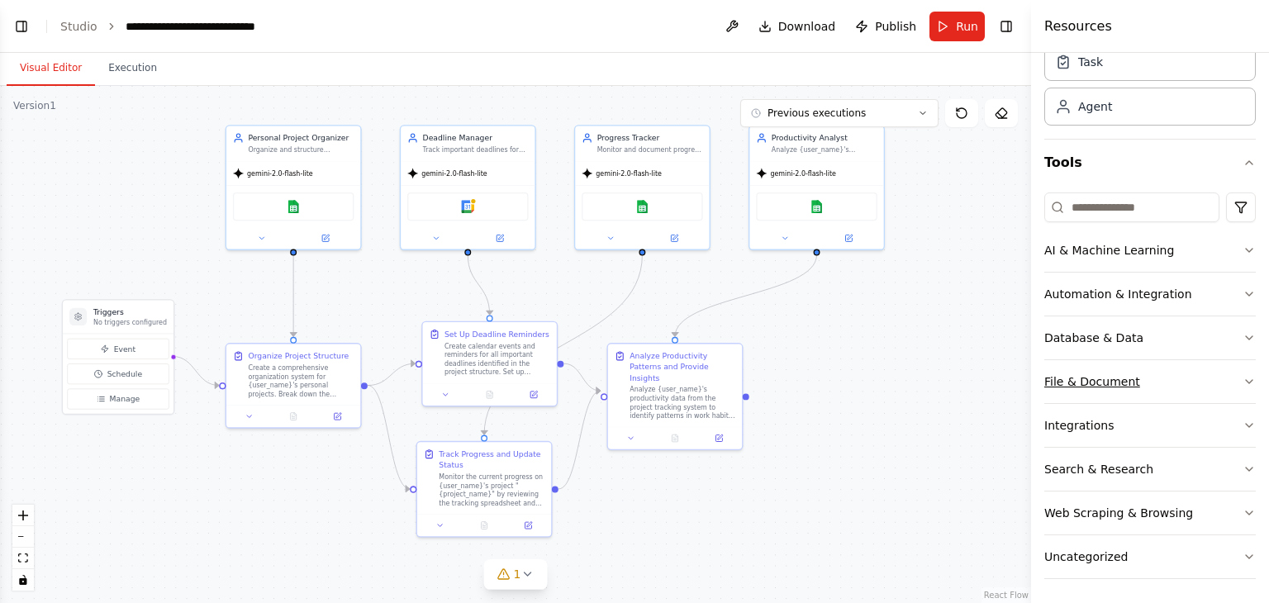
click at [1200, 384] on button "File & Document" at bounding box center [1149, 381] width 211 height 43
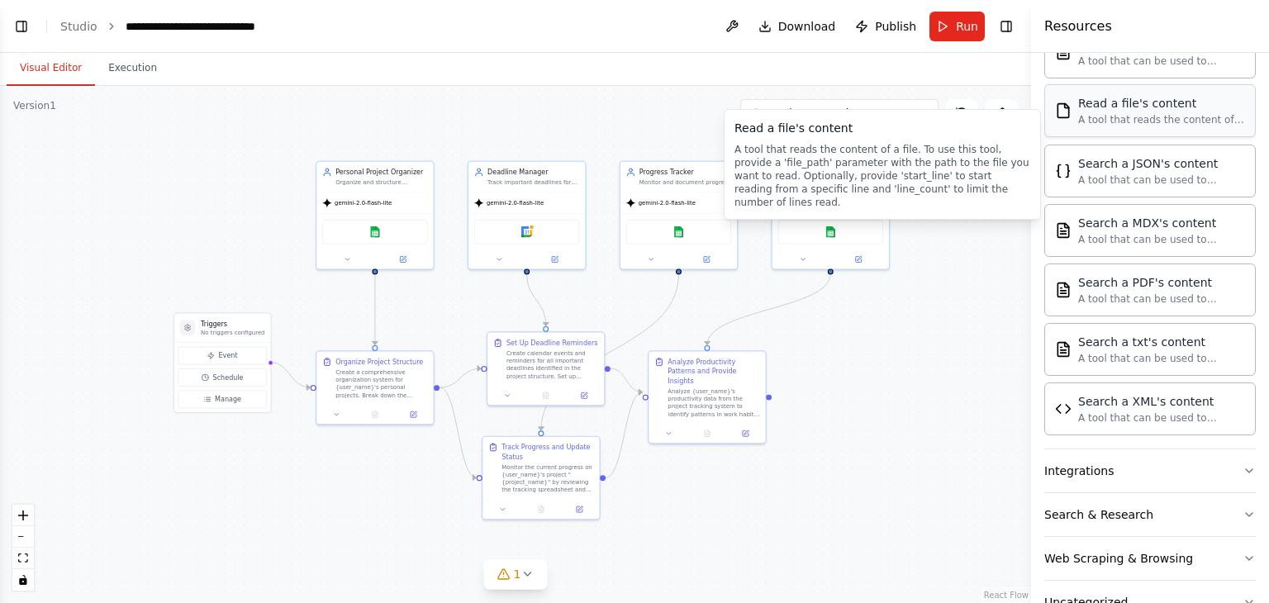
scroll to position [556, 0]
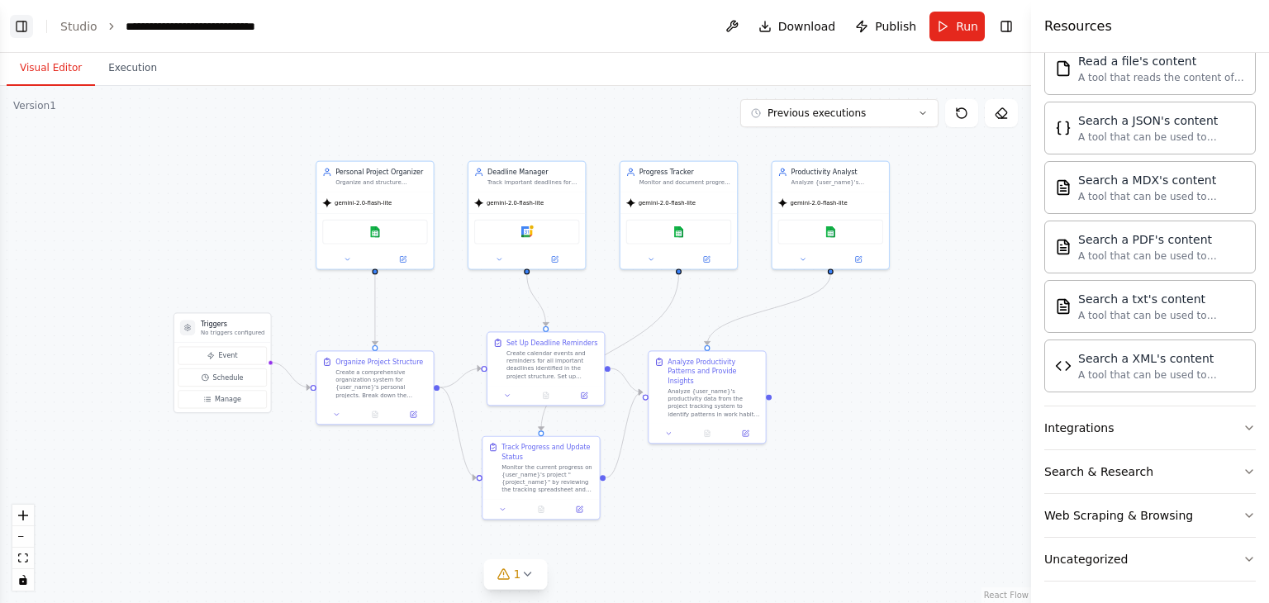
click at [31, 32] on button "Toggle Left Sidebar" at bounding box center [21, 26] width 23 height 23
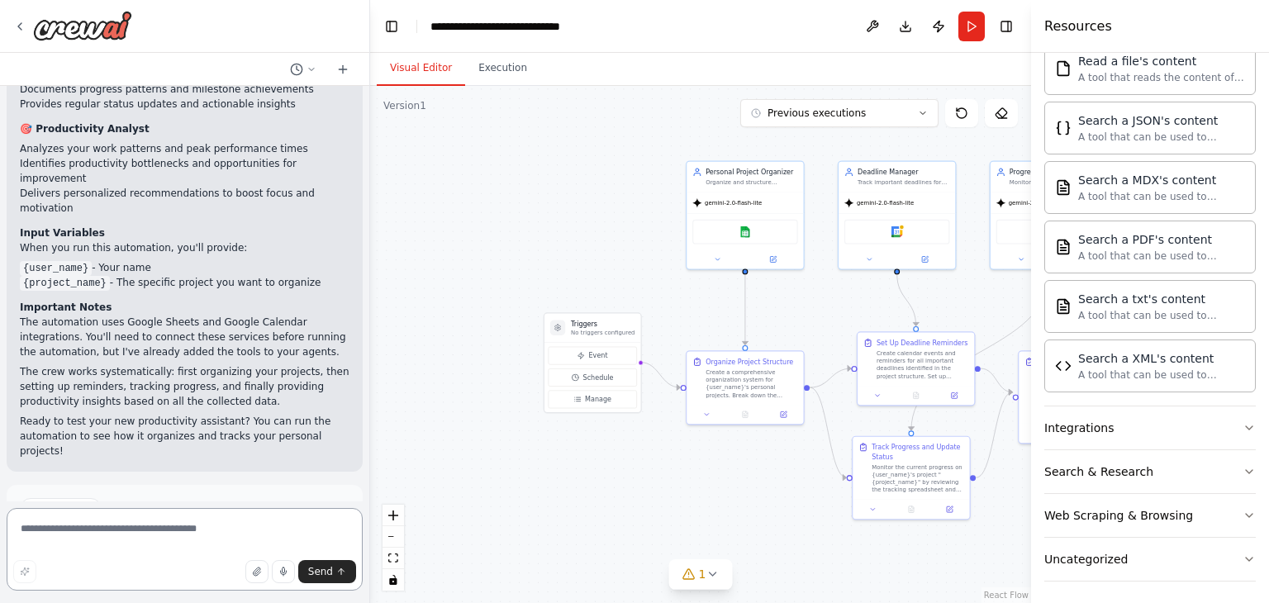
click at [79, 530] on textarea at bounding box center [185, 549] width 356 height 83
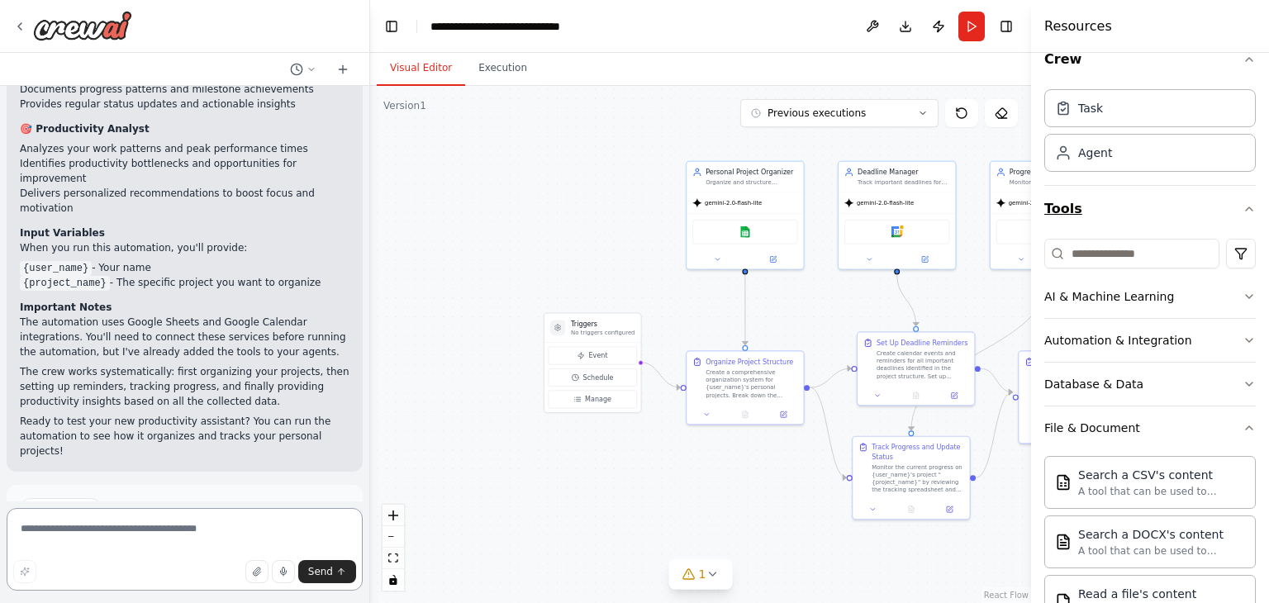
scroll to position [0, 0]
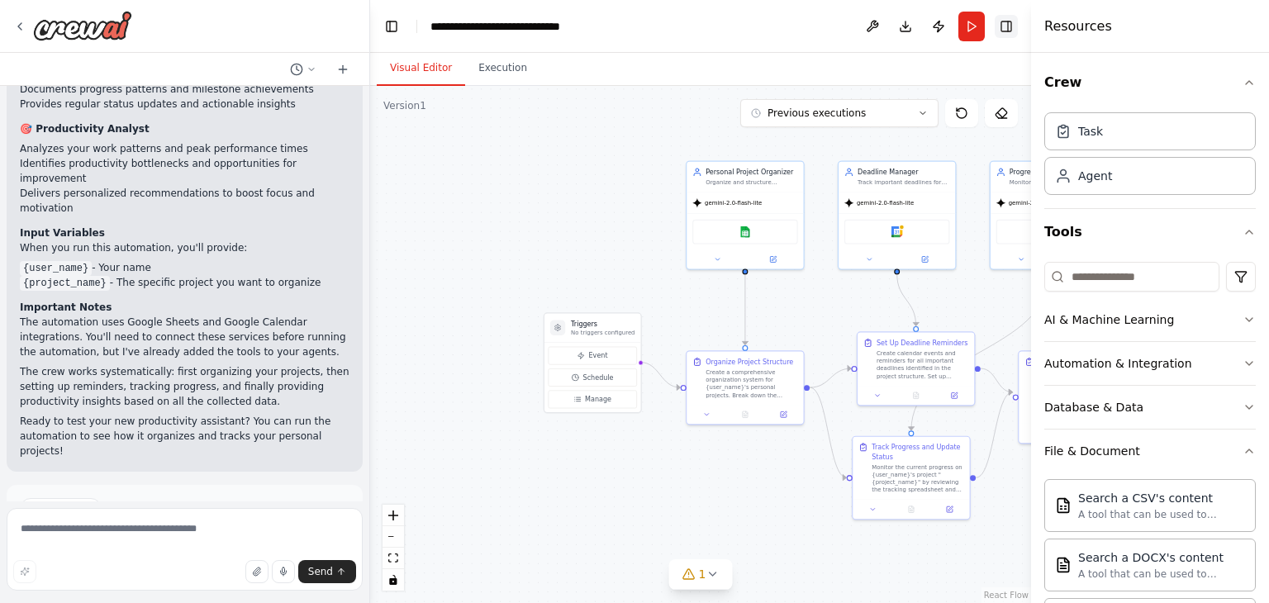
click at [1013, 21] on button "Toggle Right Sidebar" at bounding box center [1006, 26] width 23 height 23
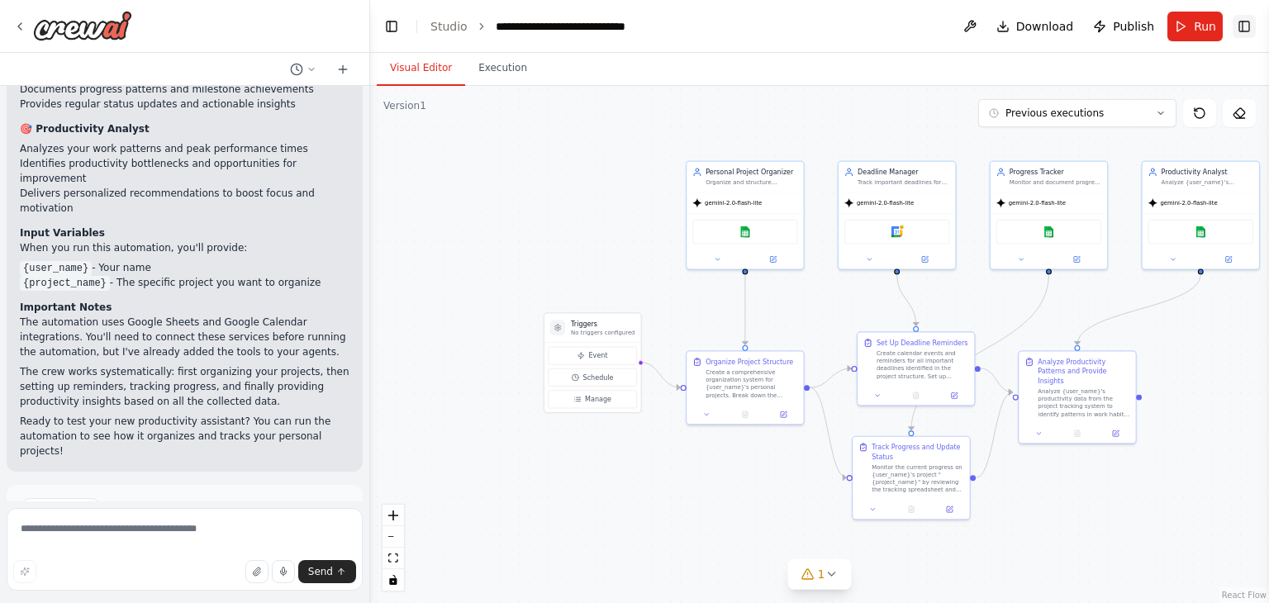
click at [1013, 21] on button "Download" at bounding box center [1035, 27] width 91 height 30
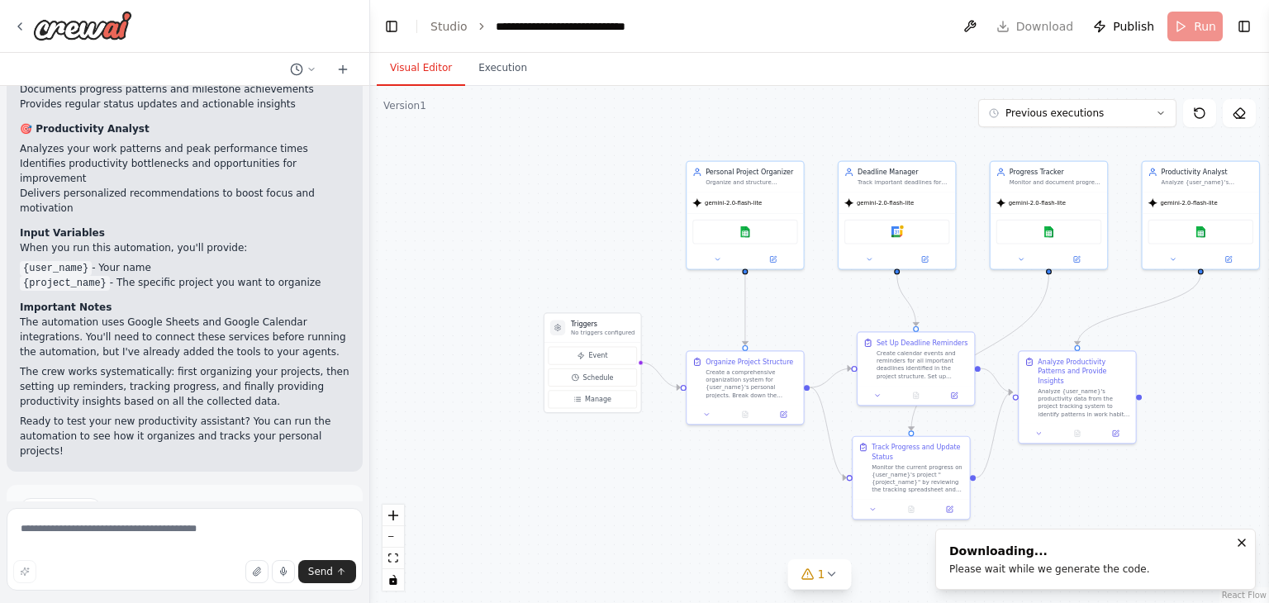
drag, startPoint x: 733, startPoint y: 133, endPoint x: 720, endPoint y: 133, distance: 12.4
click at [731, 133] on div ".deletable-edge-delete-btn { width: 20px; height: 20px; border: 0px solid #ffff…" at bounding box center [819, 344] width 899 height 517
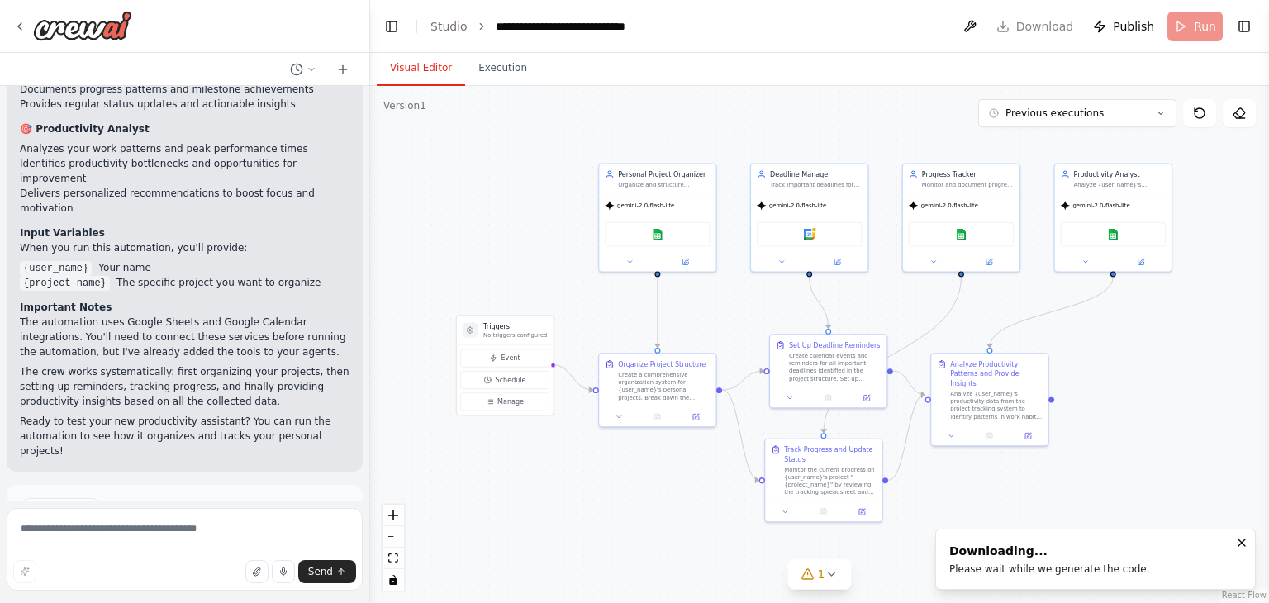
drag, startPoint x: 661, startPoint y: 145, endPoint x: 575, endPoint y: 147, distance: 86.0
click at [575, 147] on div ".deletable-edge-delete-btn { width: 20px; height: 20px; border: 0px solid #ffff…" at bounding box center [819, 344] width 899 height 517
click at [1132, 390] on div ".deletable-edge-delete-btn { width: 20px; height: 20px; border: 0px solid #ffff…" at bounding box center [819, 344] width 899 height 517
click at [1245, 535] on button "Notifications (F8)" at bounding box center [1242, 543] width 20 height 20
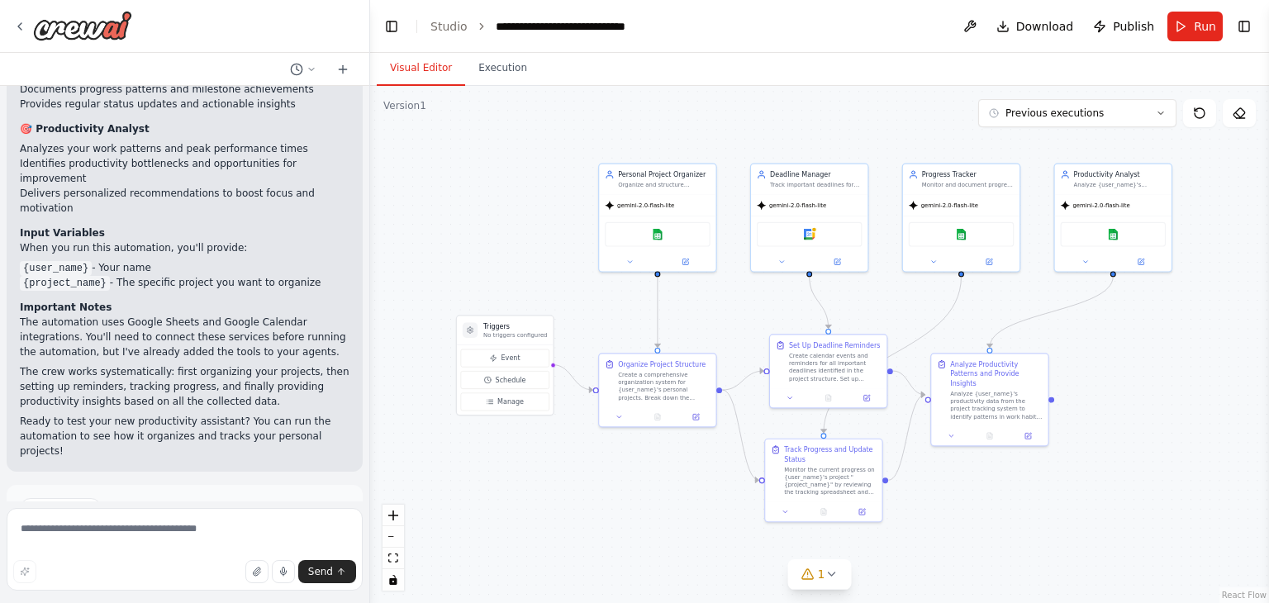
click at [1241, 256] on div ".deletable-edge-delete-btn { width: 20px; height: 20px; border: 0px solid #ffff…" at bounding box center [819, 344] width 899 height 517
click at [1238, 24] on button "Toggle Right Sidebar" at bounding box center [1244, 26] width 23 height 23
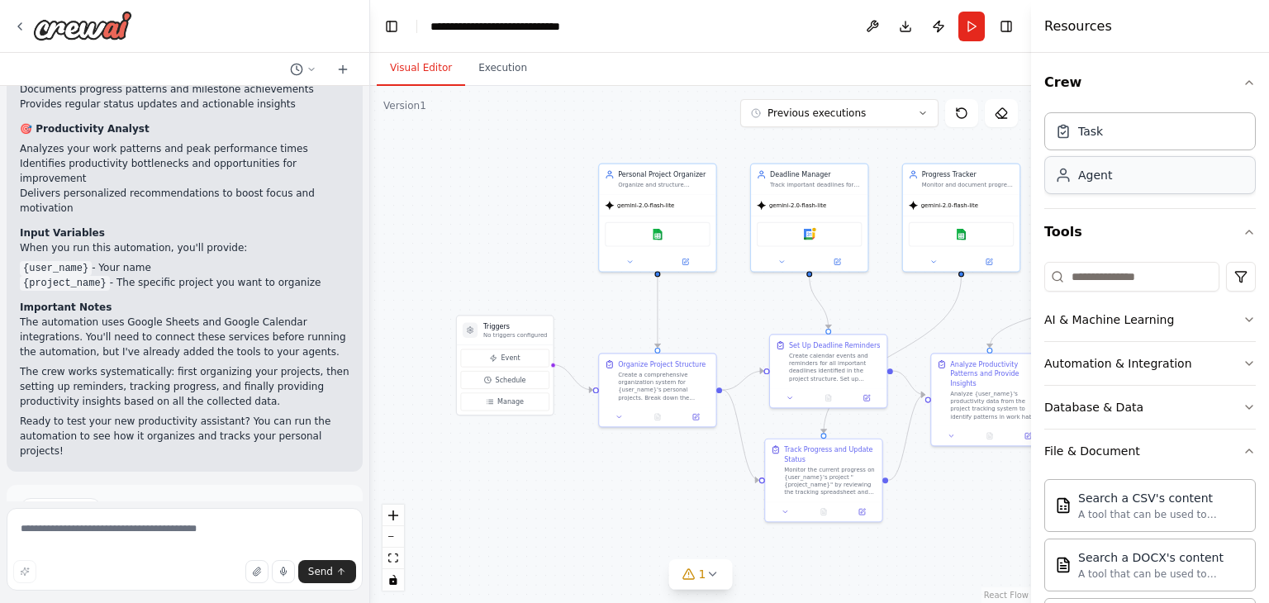
click at [1176, 184] on div "Agent" at bounding box center [1149, 175] width 211 height 38
click at [1104, 177] on div "Agent" at bounding box center [1095, 175] width 34 height 17
click at [1109, 140] on div "Task" at bounding box center [1149, 131] width 211 height 38
click at [1108, 160] on div "Agent" at bounding box center [1149, 175] width 211 height 38
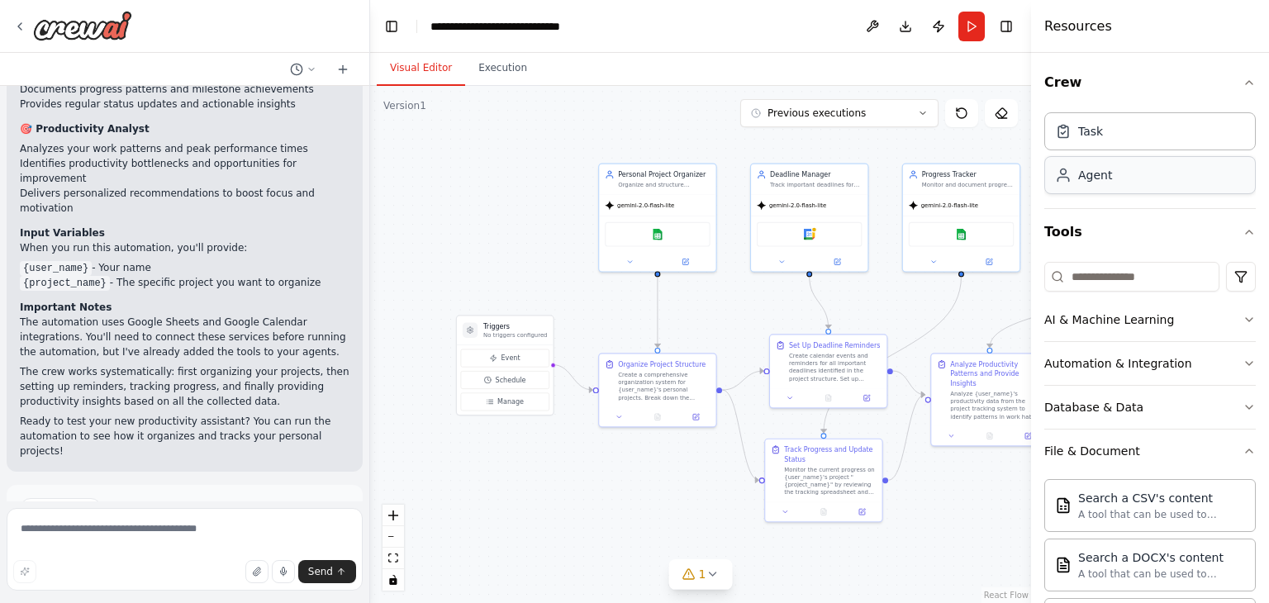
click at [1108, 160] on div "Agent" at bounding box center [1149, 175] width 211 height 38
click at [1108, 169] on div "Agent" at bounding box center [1095, 175] width 34 height 17
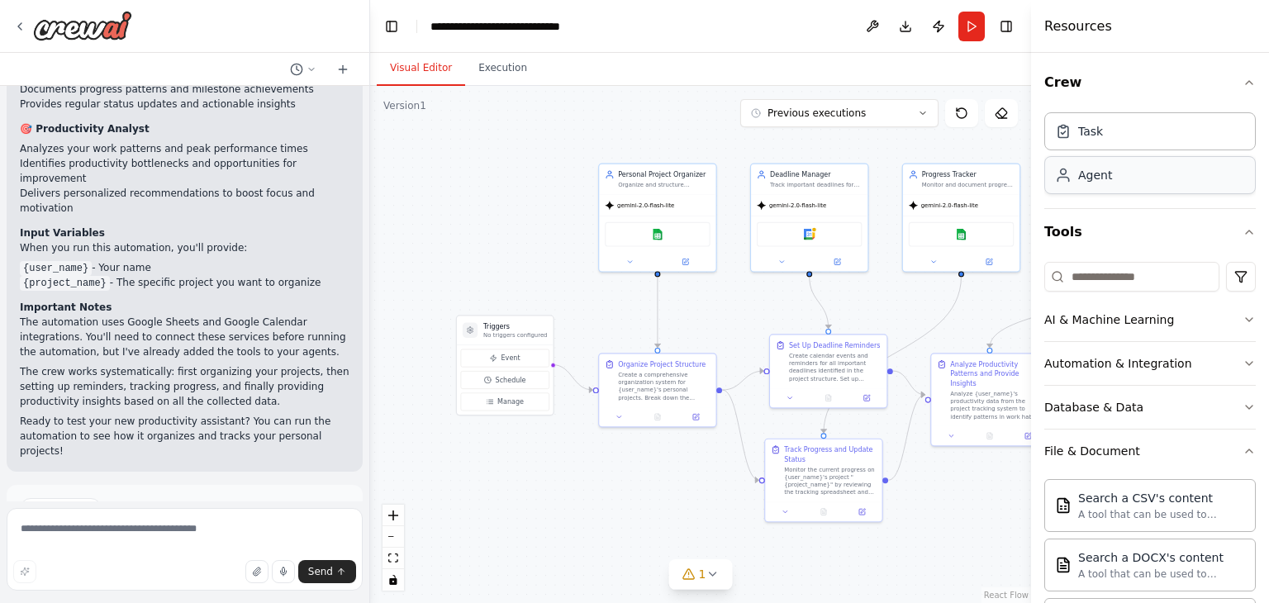
click at [1108, 169] on div "Agent" at bounding box center [1095, 175] width 34 height 17
click at [1105, 178] on div "Agent" at bounding box center [1095, 175] width 34 height 17
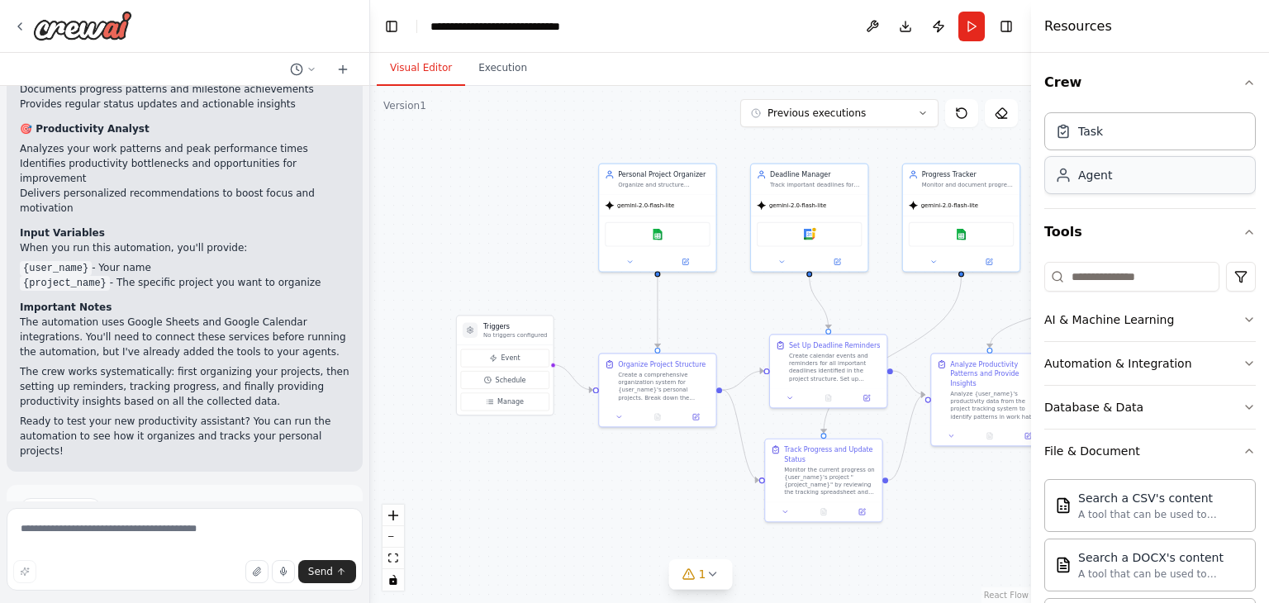
click at [1105, 178] on div "Agent" at bounding box center [1095, 175] width 34 height 17
click at [1147, 169] on div "Agent" at bounding box center [1149, 175] width 211 height 38
click at [1116, 141] on div "Task" at bounding box center [1149, 131] width 211 height 38
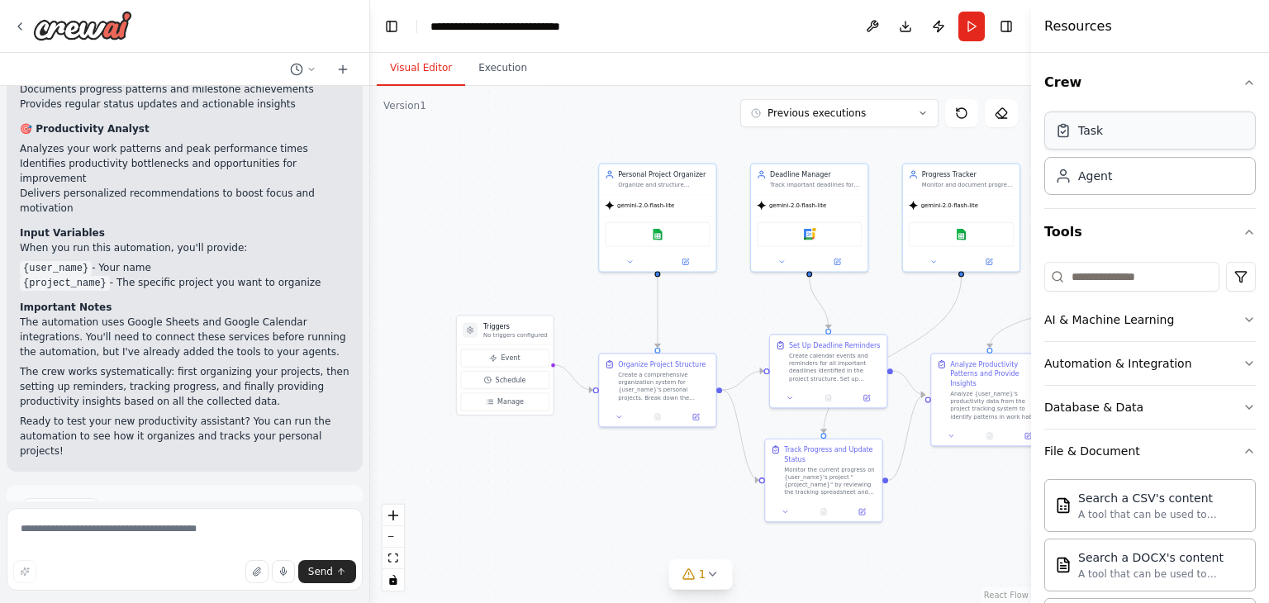
click at [1116, 141] on div "Task" at bounding box center [1149, 131] width 211 height 38
click at [1114, 176] on div "Agent" at bounding box center [1149, 175] width 211 height 38
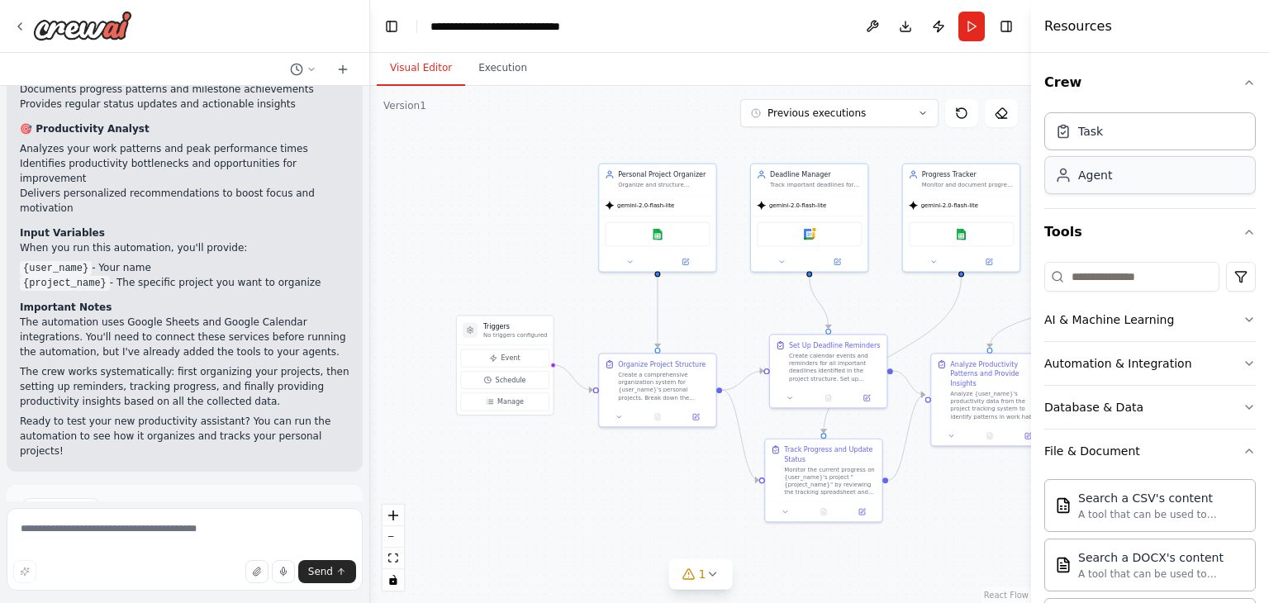
click at [1114, 176] on div "Agent" at bounding box center [1149, 175] width 211 height 38
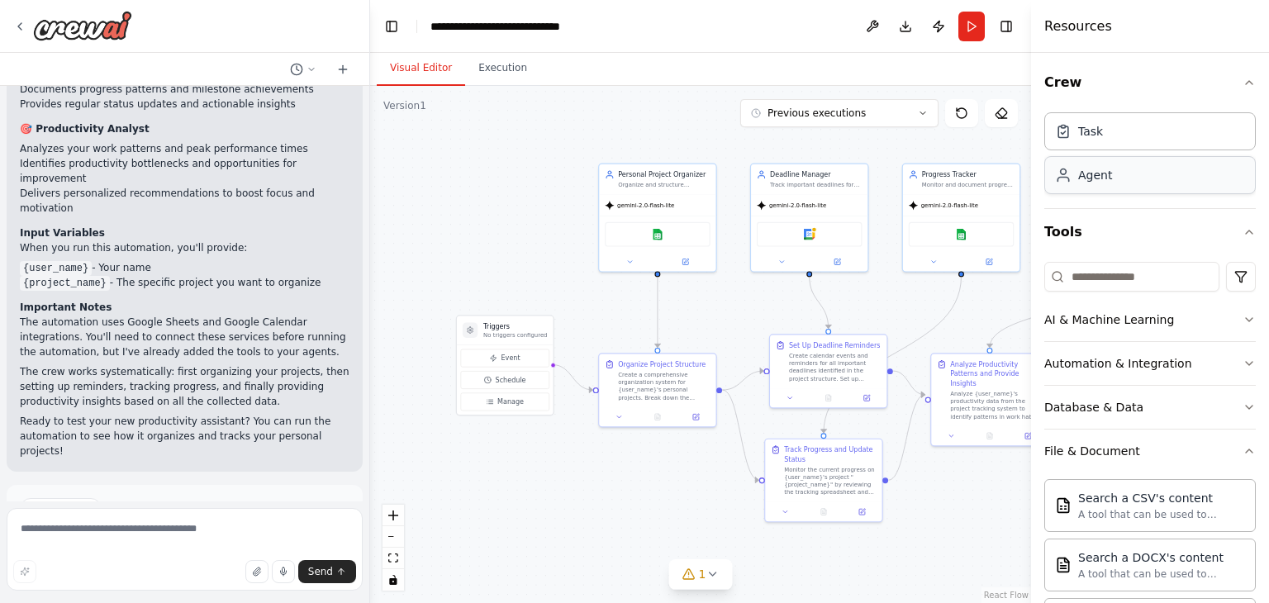
click at [1114, 176] on div "Agent" at bounding box center [1149, 175] width 211 height 38
click at [1116, 140] on div "Task" at bounding box center [1149, 131] width 211 height 38
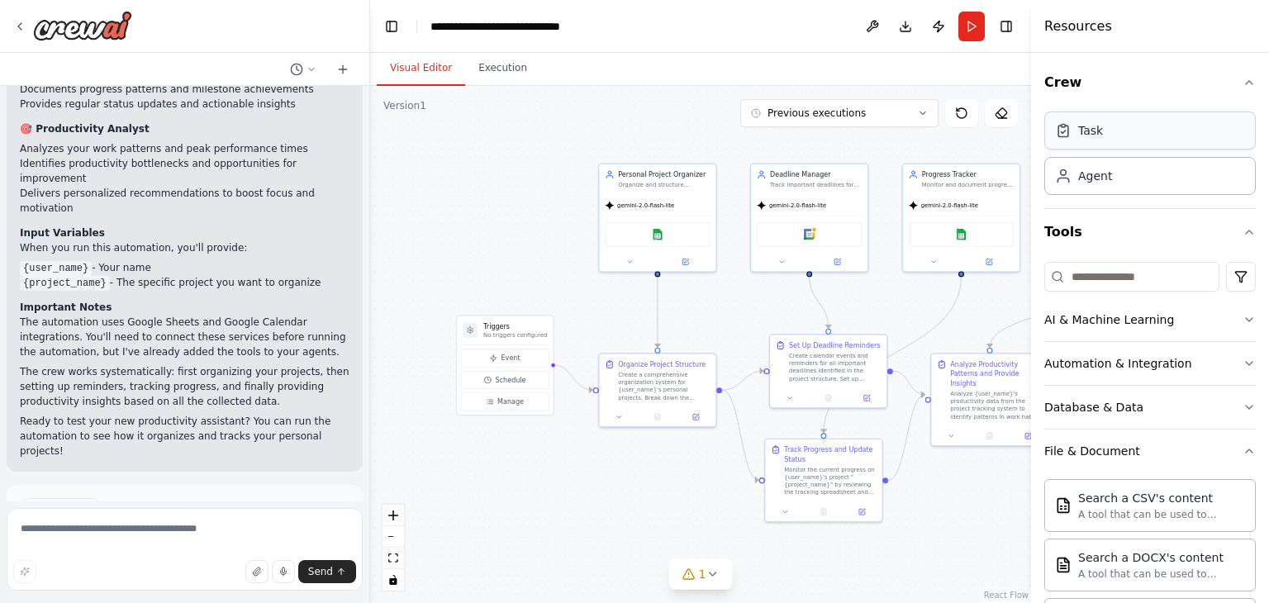
click at [1116, 140] on div "Task" at bounding box center [1149, 131] width 211 height 38
click at [1239, 73] on button "Crew" at bounding box center [1149, 82] width 211 height 46
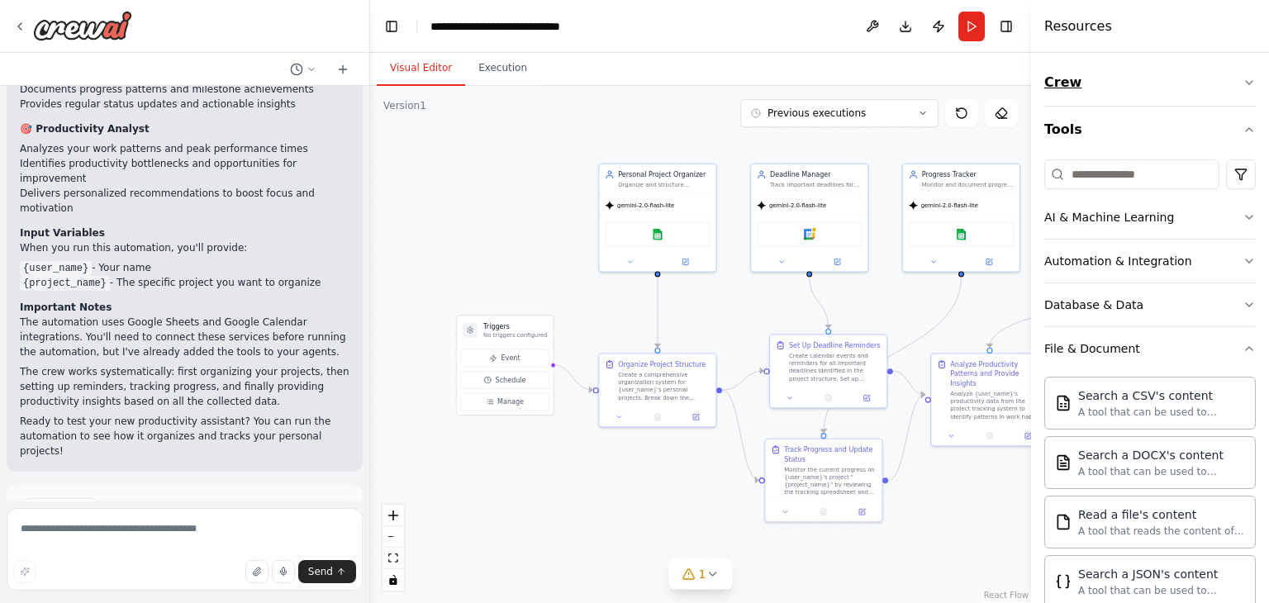
click at [1171, 93] on button "Crew" at bounding box center [1149, 82] width 211 height 46
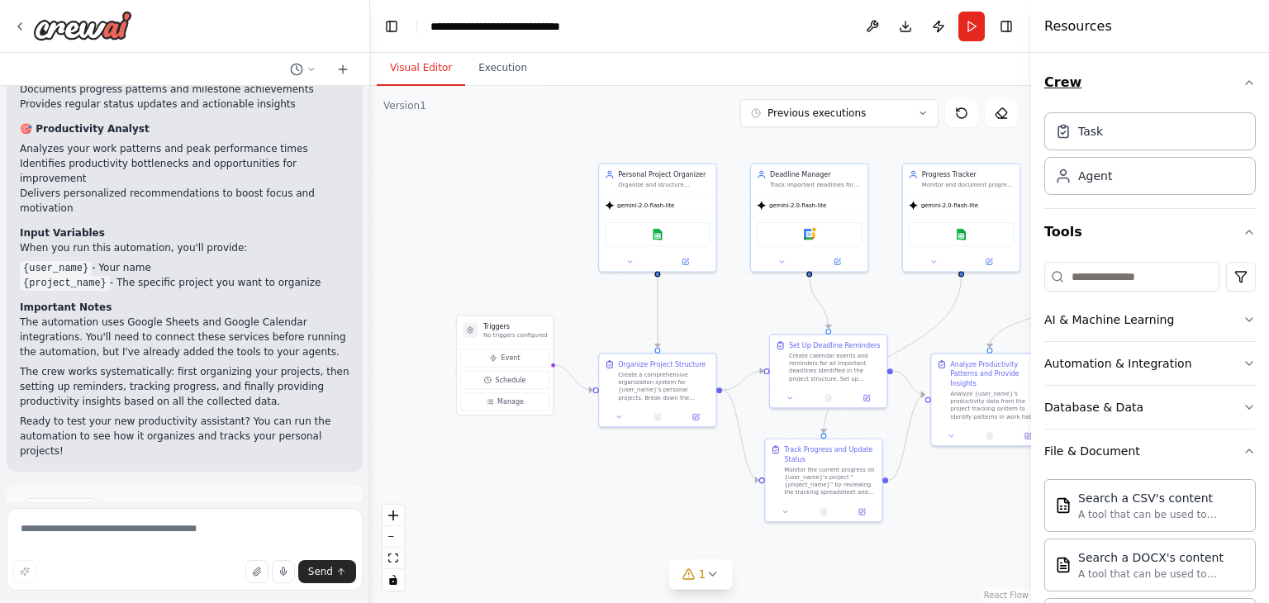
click at [1071, 83] on button "Crew" at bounding box center [1149, 82] width 211 height 46
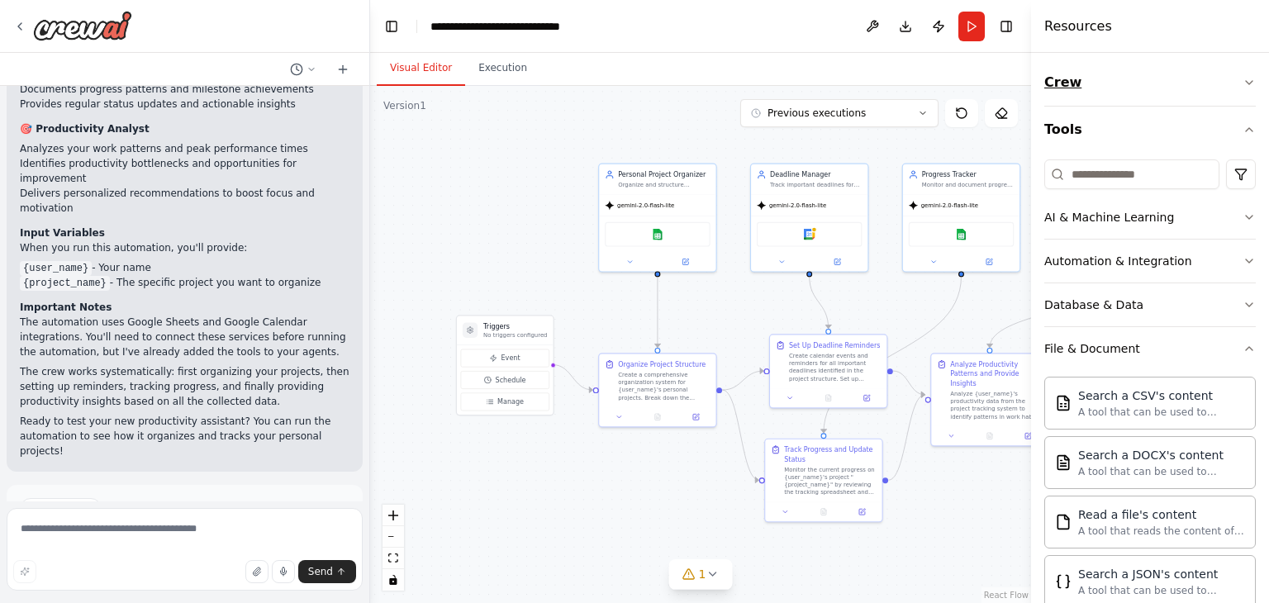
click at [1048, 77] on button "Crew" at bounding box center [1149, 82] width 211 height 46
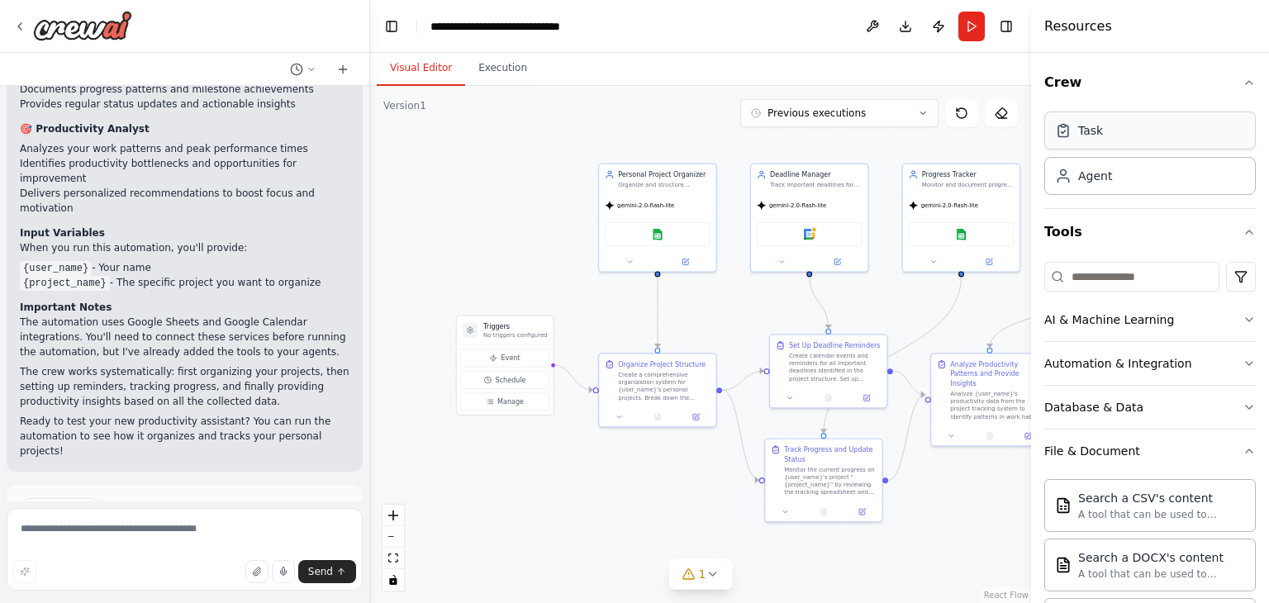
click at [1087, 122] on div "Task" at bounding box center [1090, 130] width 25 height 17
click at [1119, 168] on div "Agent" at bounding box center [1149, 175] width 211 height 38
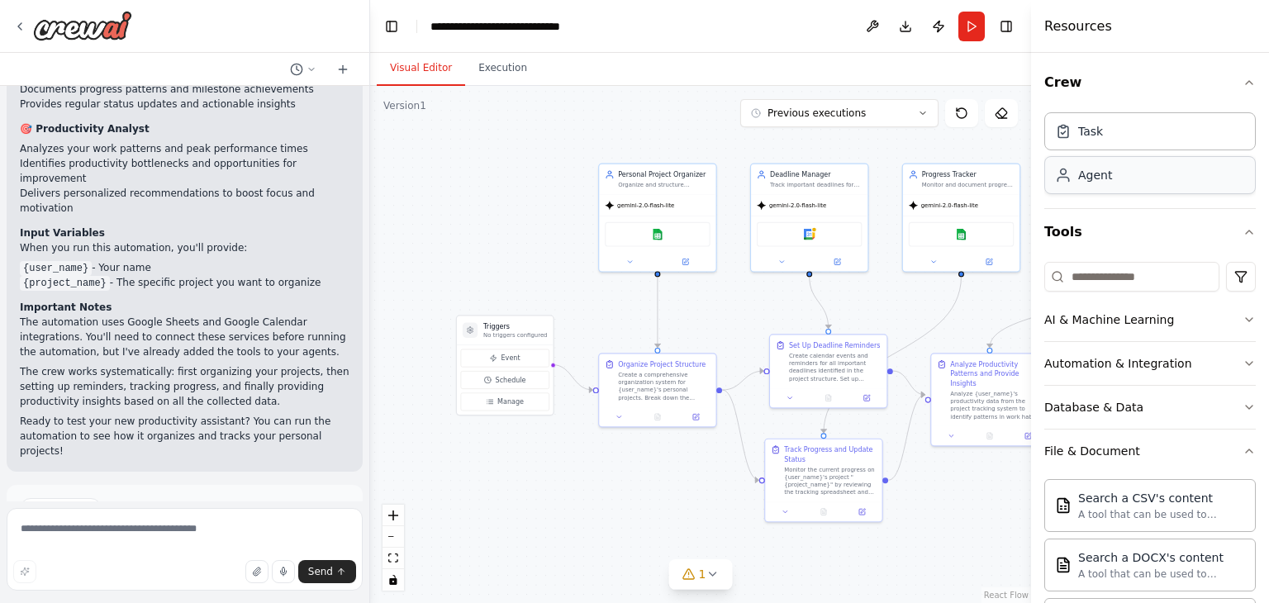
drag, startPoint x: 1119, startPoint y: 168, endPoint x: 1119, endPoint y: 179, distance: 11.6
click at [1119, 178] on div "Agent" at bounding box center [1149, 175] width 211 height 38
click at [1119, 179] on div "Agent" at bounding box center [1149, 175] width 211 height 38
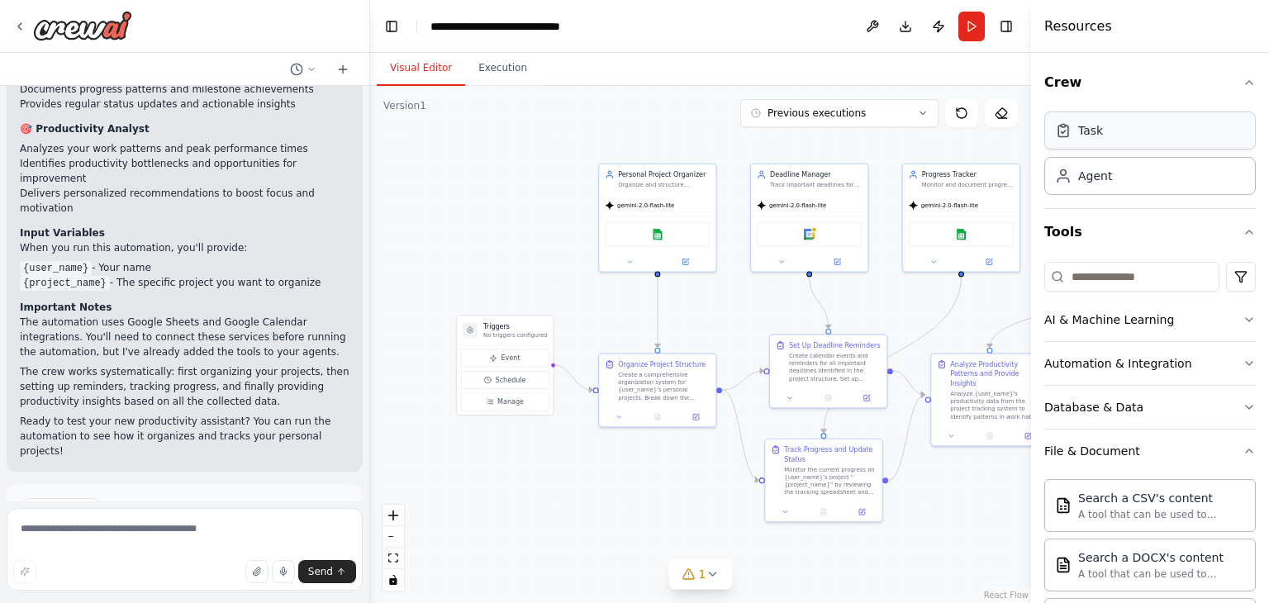
click at [1113, 131] on div "Task" at bounding box center [1149, 131] width 211 height 38
click at [1105, 173] on div "Agent" at bounding box center [1095, 175] width 34 height 17
click at [1105, 150] on div "Task Agent" at bounding box center [1149, 150] width 211 height 89
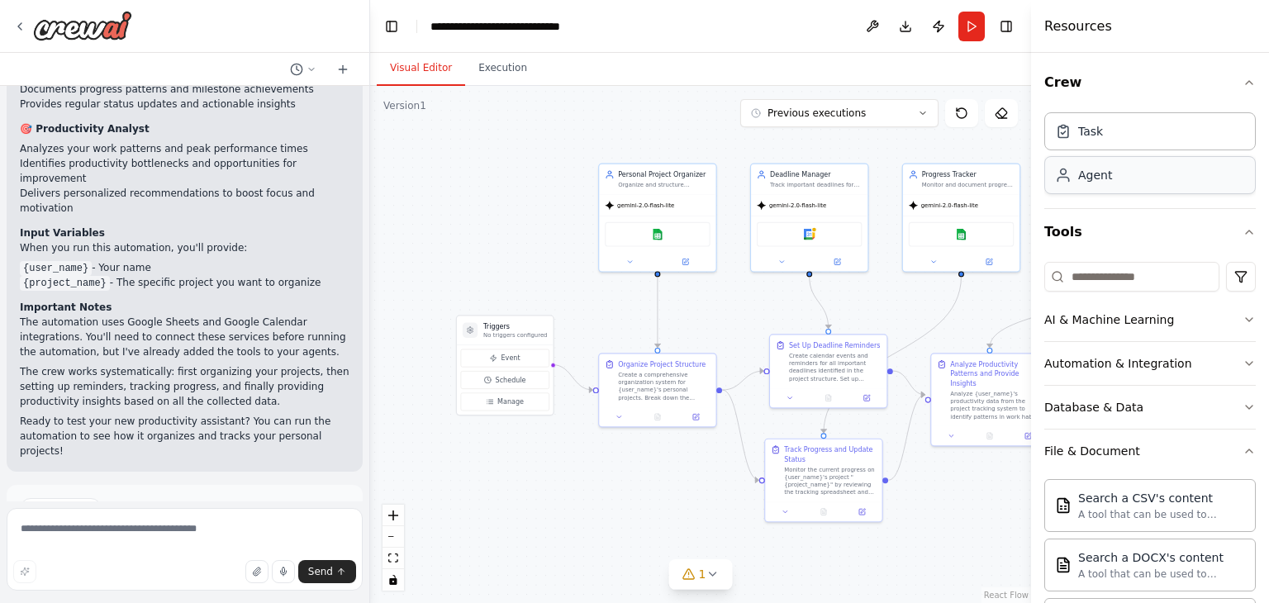
click at [1105, 156] on div "Task Agent" at bounding box center [1149, 150] width 211 height 89
click at [1103, 137] on div "Task" at bounding box center [1149, 131] width 211 height 38
click at [1105, 170] on div "Task Agent" at bounding box center [1149, 150] width 211 height 89
click at [1105, 173] on div "Agent" at bounding box center [1095, 175] width 34 height 17
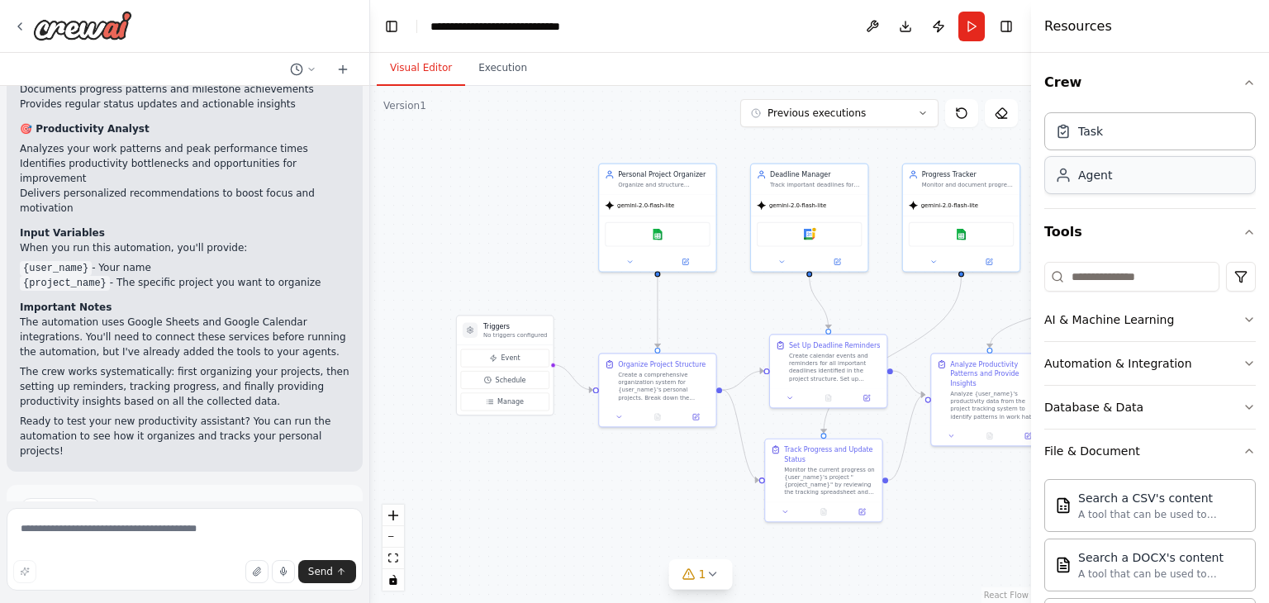
click at [1105, 167] on div "Agent" at bounding box center [1095, 175] width 34 height 17
click at [1117, 126] on div "Task" at bounding box center [1149, 131] width 211 height 38
click at [1110, 136] on div "Task" at bounding box center [1149, 131] width 211 height 38
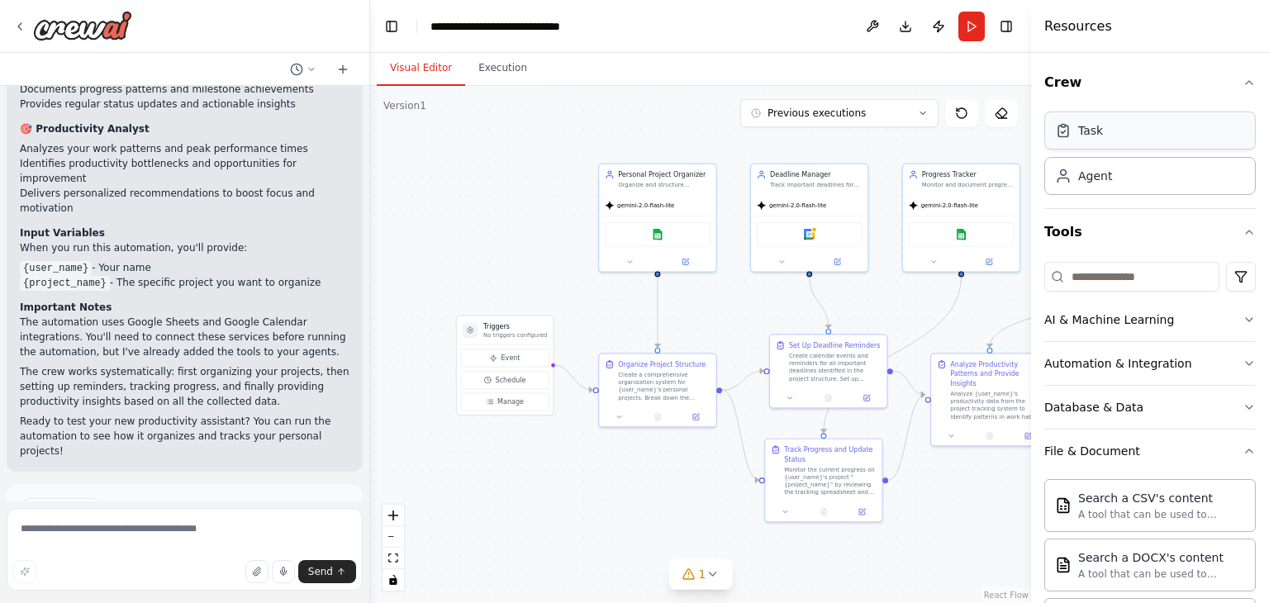
click at [1110, 136] on div "Task" at bounding box center [1149, 131] width 211 height 38
click at [1120, 141] on div "Task" at bounding box center [1149, 131] width 211 height 38
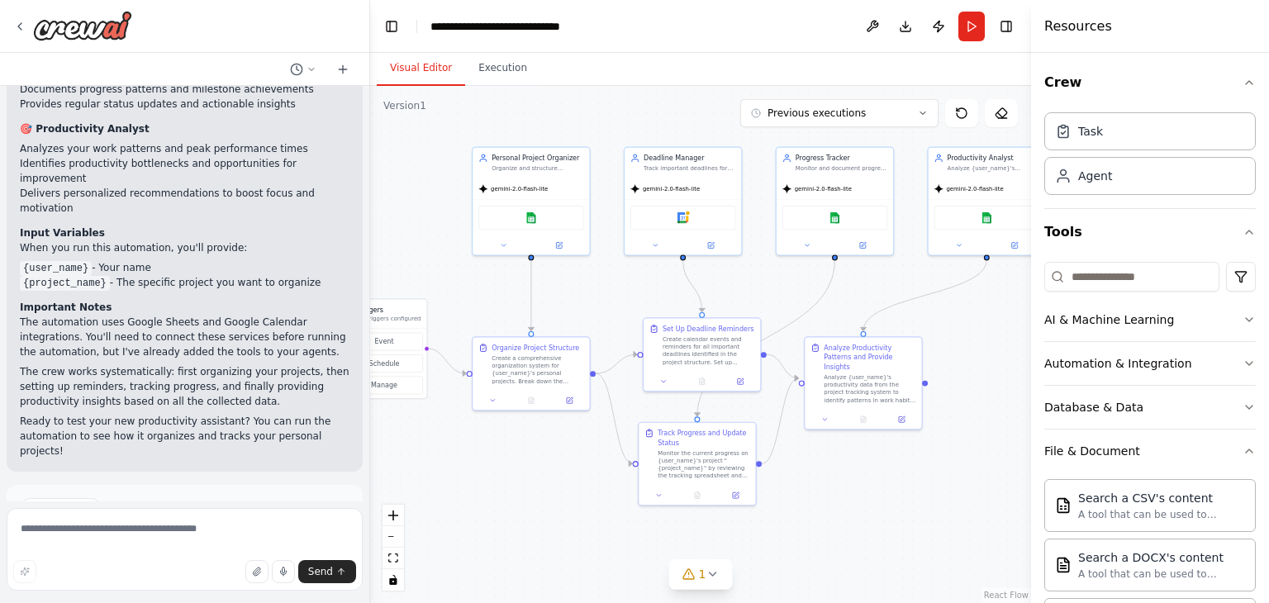
drag, startPoint x: 965, startPoint y: 524, endPoint x: 839, endPoint y: 507, distance: 127.5
click at [839, 507] on div ".deletable-edge-delete-btn { width: 20px; height: 20px; border: 0px solid #ffff…" at bounding box center [700, 344] width 661 height 517
click at [1100, 135] on div "Task" at bounding box center [1090, 130] width 25 height 17
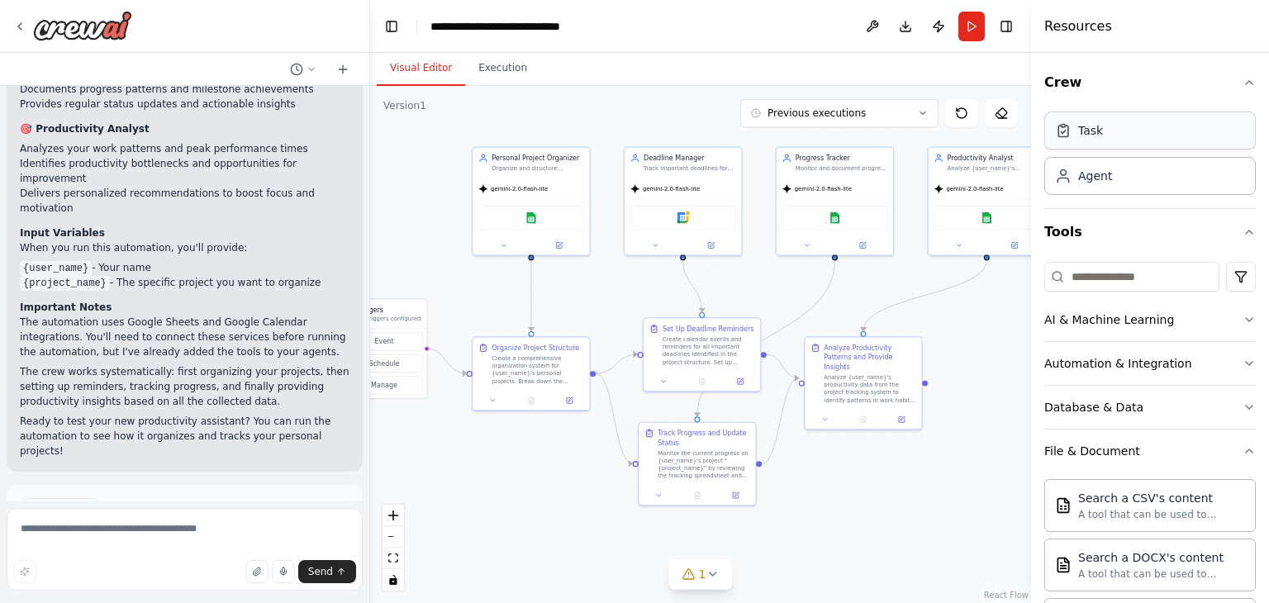
click at [1100, 135] on div "Task" at bounding box center [1090, 130] width 25 height 17
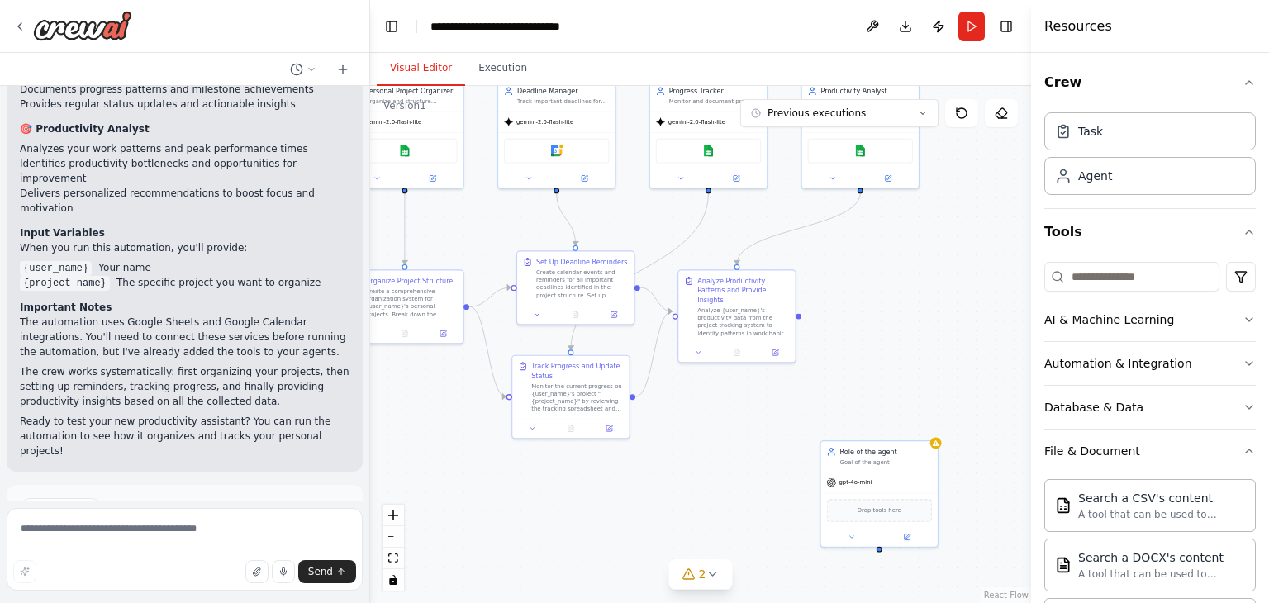
drag, startPoint x: 890, startPoint y: 482, endPoint x: 808, endPoint y: 439, distance: 92.8
click at [808, 439] on div ".deletable-edge-delete-btn { width: 20px; height: 20px; border: 0px solid #ffff…" at bounding box center [700, 344] width 661 height 517
drag, startPoint x: 934, startPoint y: 443, endPoint x: 750, endPoint y: 524, distance: 201.2
click at [750, 524] on div ".deletable-edge-delete-btn { width: 20px; height: 20px; border: 0px solid #ffff…" at bounding box center [700, 344] width 661 height 517
click at [902, 539] on button at bounding box center [907, 536] width 54 height 12
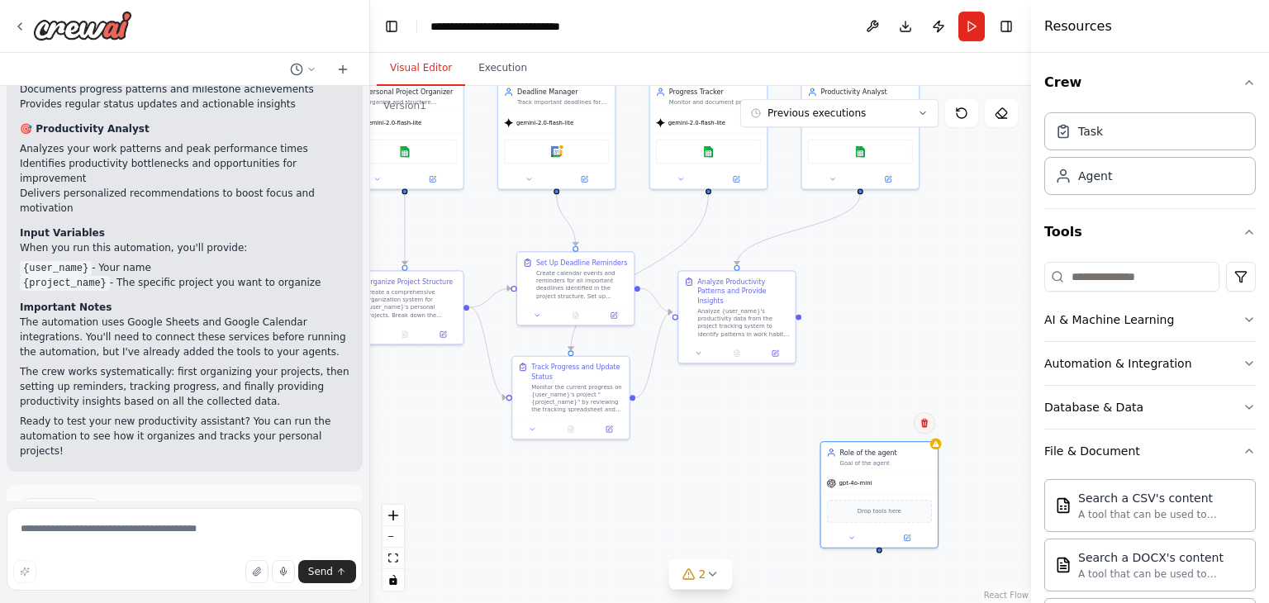
click at [929, 429] on button at bounding box center [924, 422] width 21 height 21
click at [881, 414] on button "Confirm" at bounding box center [877, 423] width 59 height 20
click at [1006, 24] on button "Toggle Right Sidebar" at bounding box center [1006, 26] width 23 height 23
